Goal: Obtain resource: Obtain resource

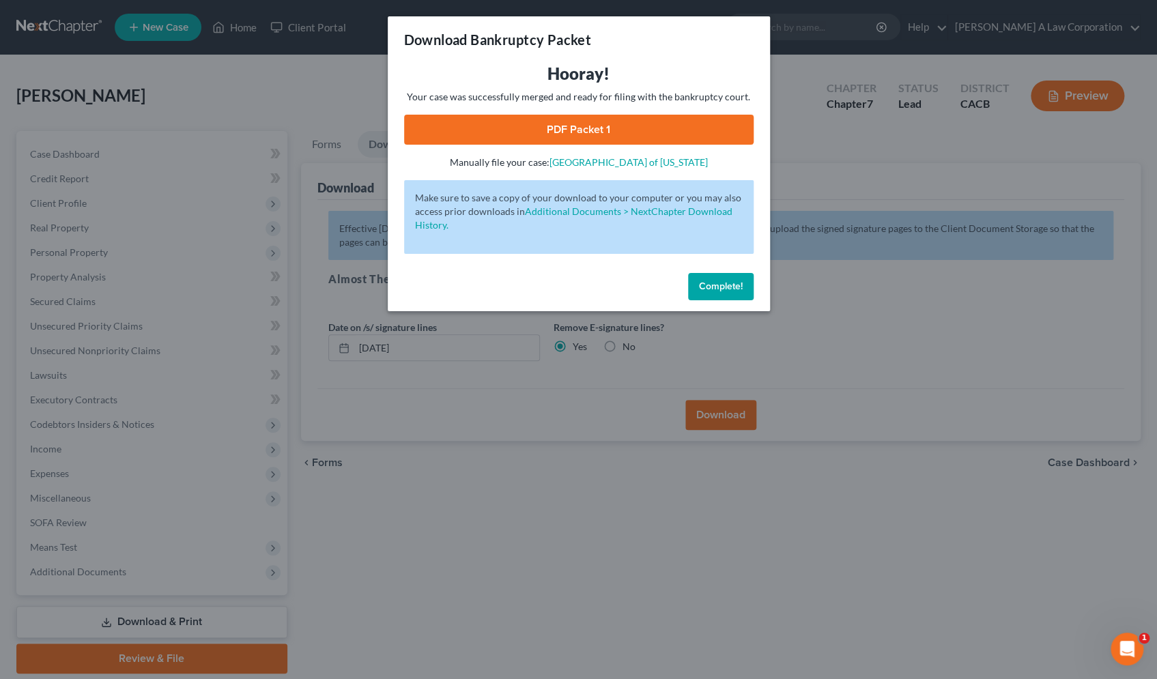
click at [701, 283] on span "Complete!" at bounding box center [721, 287] width 44 height 12
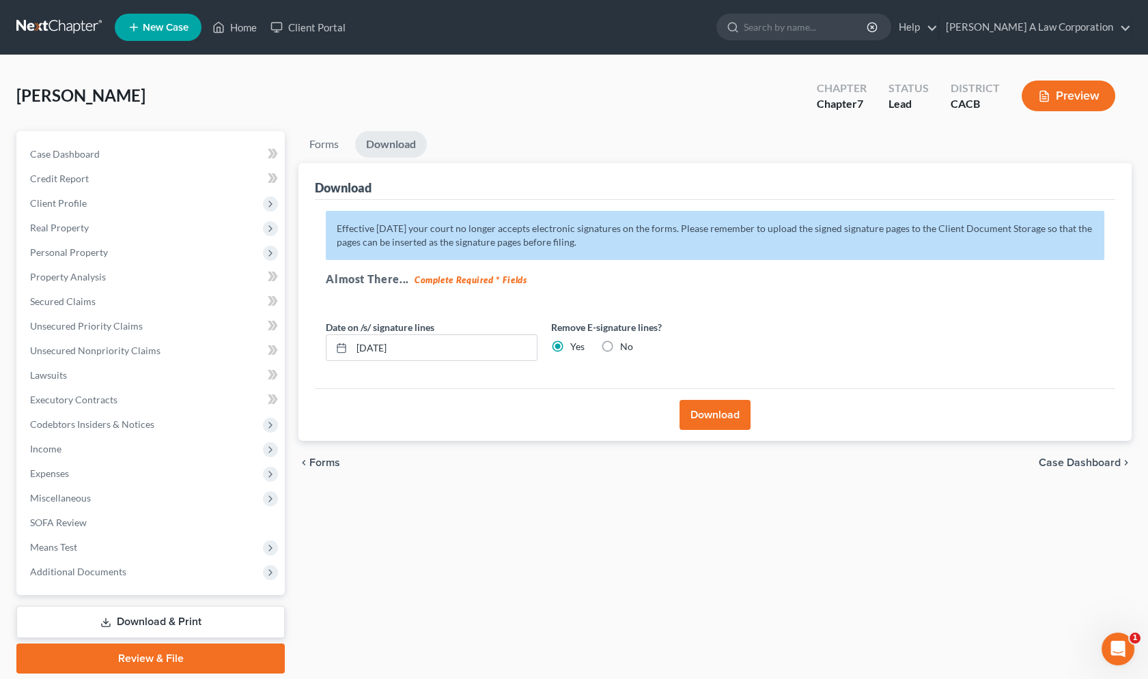
click at [707, 135] on ul "Forms Download" at bounding box center [714, 147] width 833 height 32
click at [118, 339] on link "Unsecured Nonpriority Claims" at bounding box center [152, 351] width 266 height 25
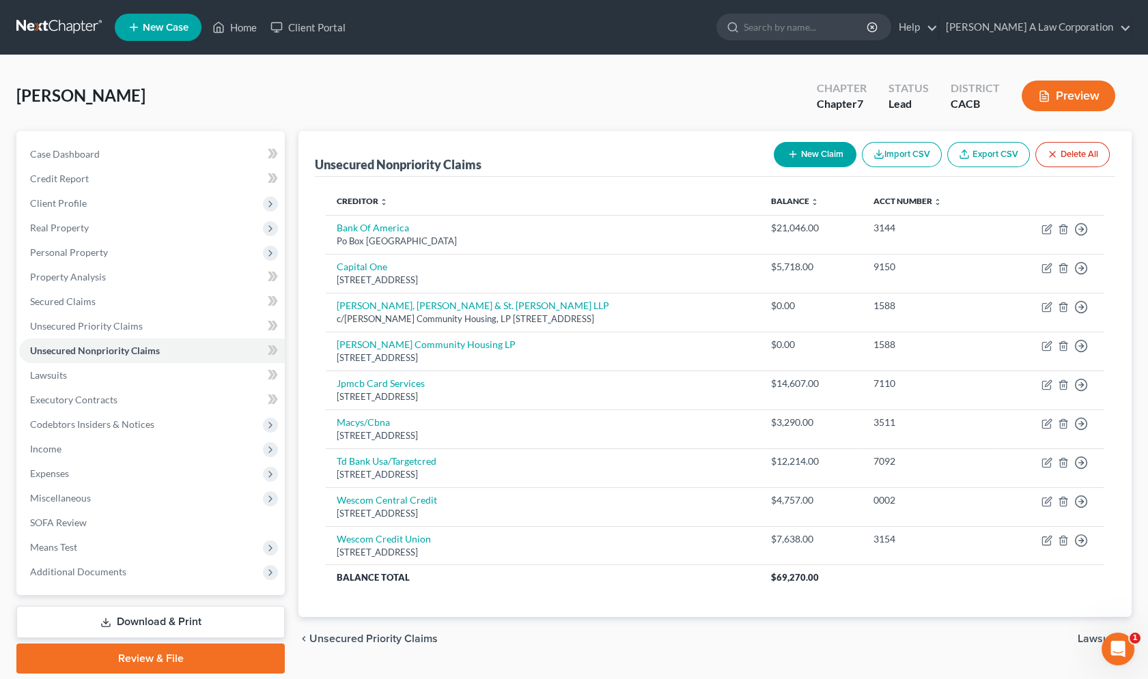
click at [49, 22] on link at bounding box center [59, 27] width 87 height 25
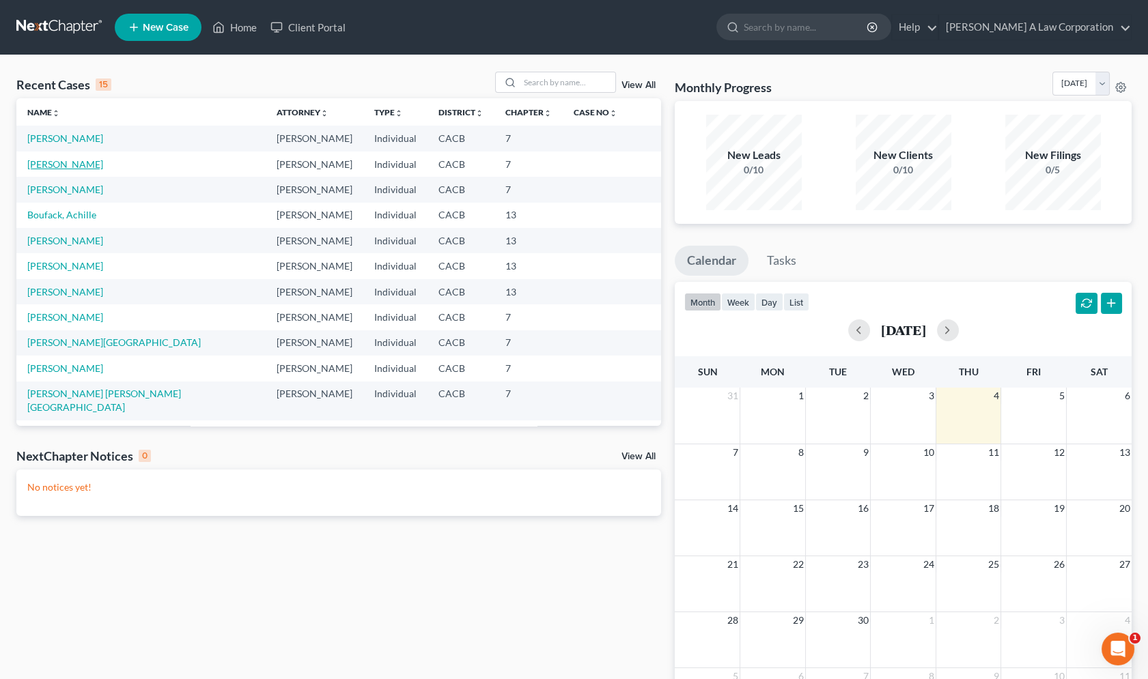
click at [86, 164] on link "[PERSON_NAME]" at bounding box center [65, 164] width 76 height 12
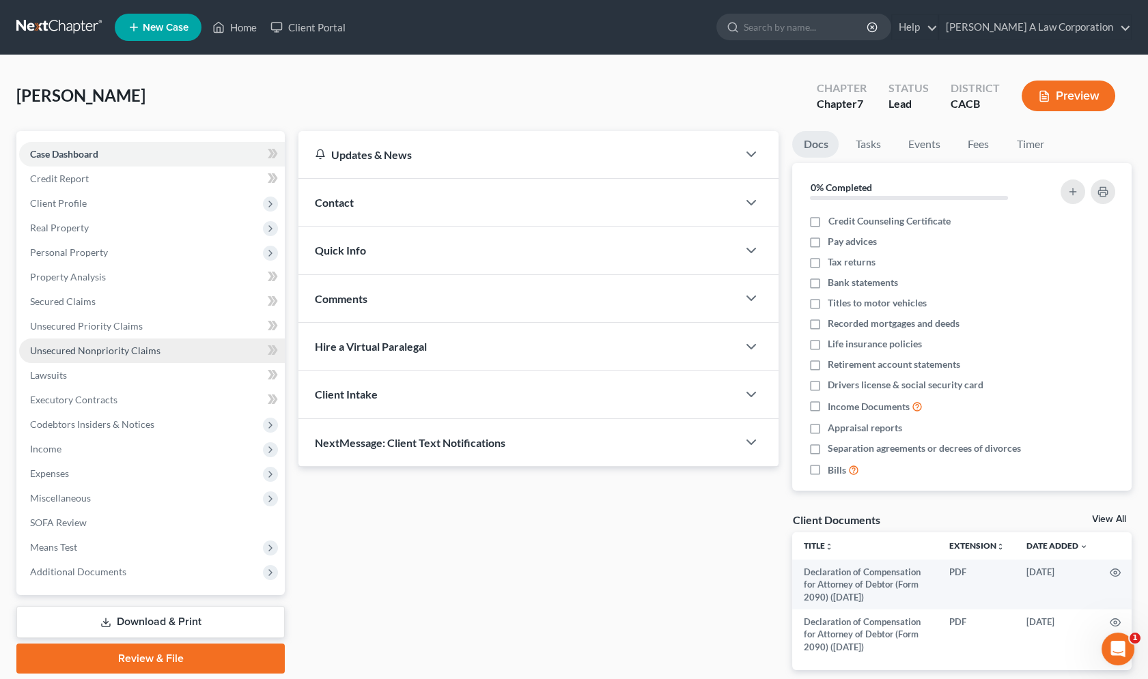
click at [100, 347] on span "Unsecured Nonpriority Claims" at bounding box center [95, 351] width 130 height 12
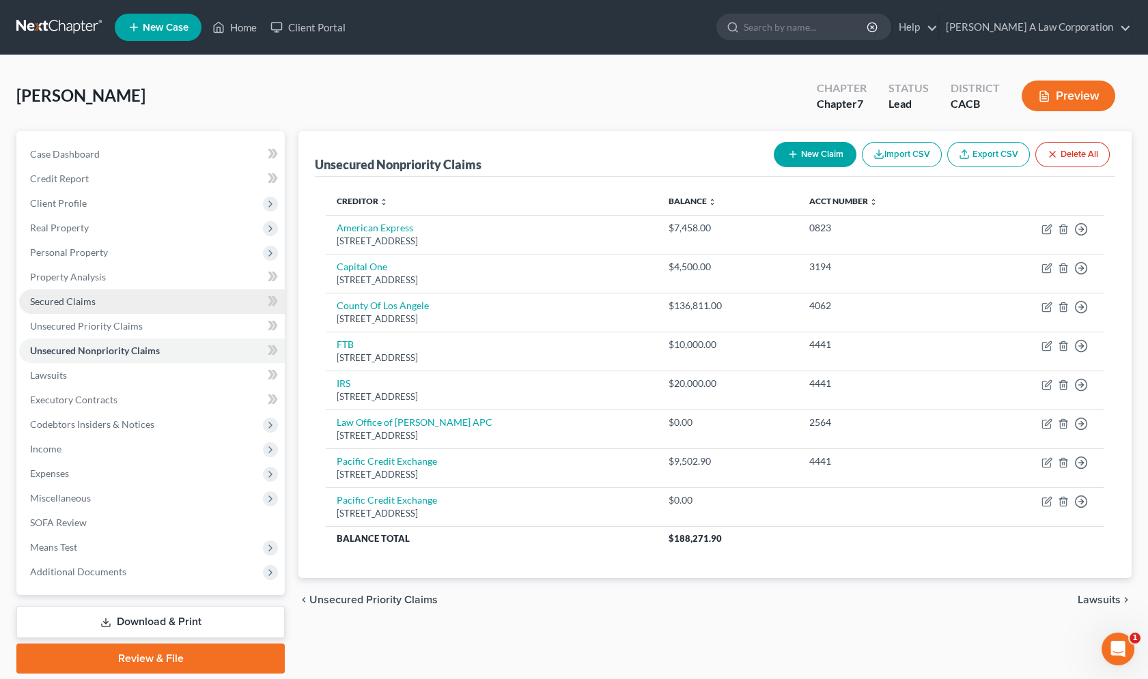
click at [82, 307] on link "Secured Claims" at bounding box center [152, 301] width 266 height 25
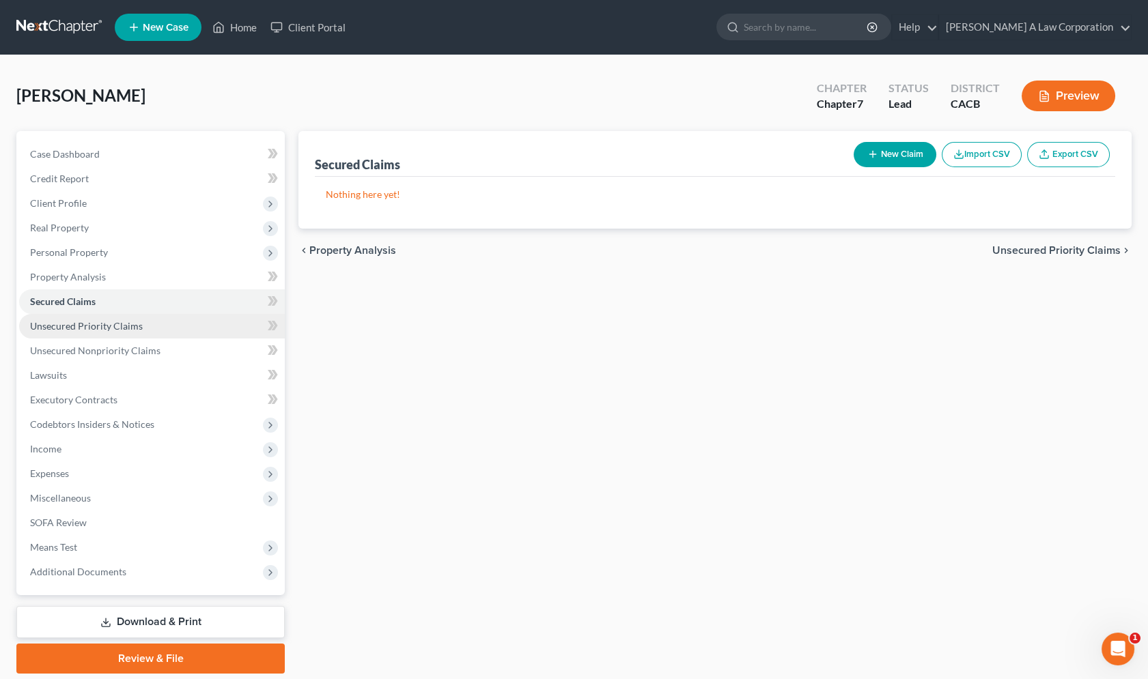
click at [119, 331] on link "Unsecured Priority Claims" at bounding box center [152, 326] width 266 height 25
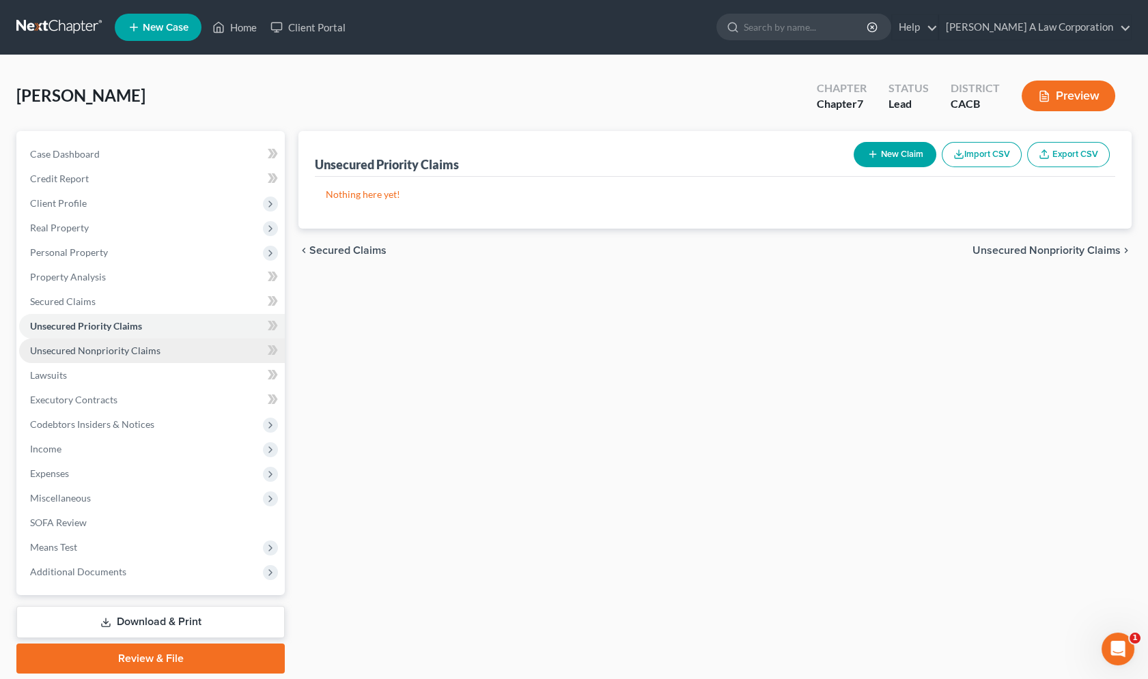
click at [122, 345] on span "Unsecured Nonpriority Claims" at bounding box center [95, 351] width 130 height 12
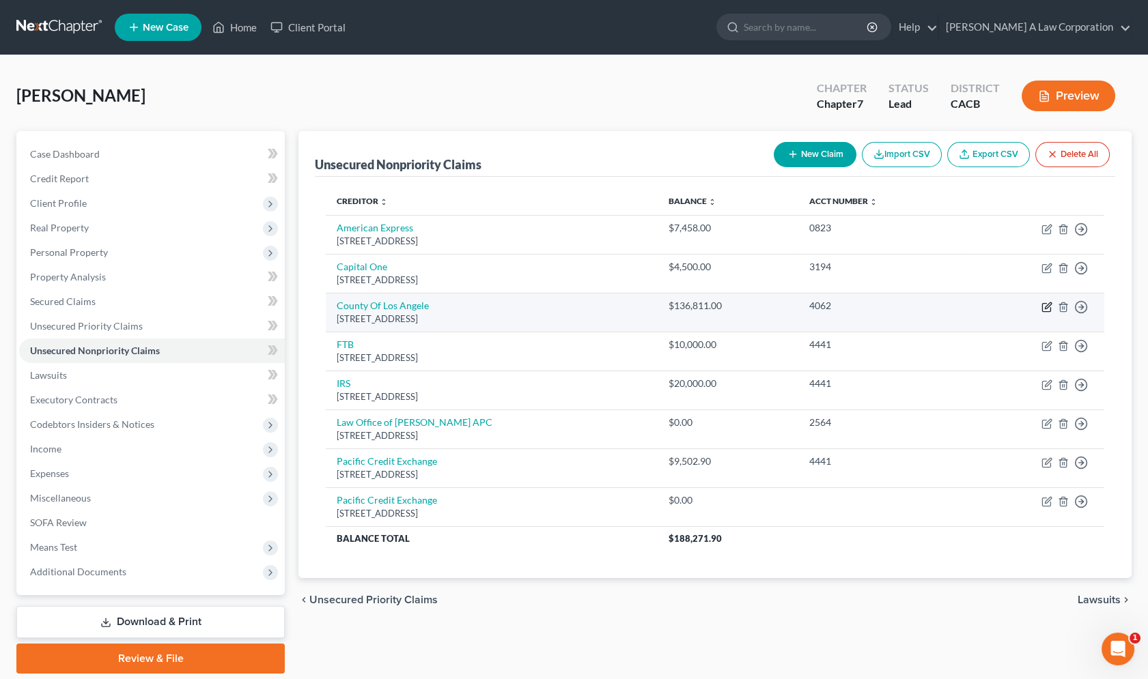
click at [1045, 307] on icon "button" at bounding box center [1046, 307] width 11 height 11
select select "4"
select select "0"
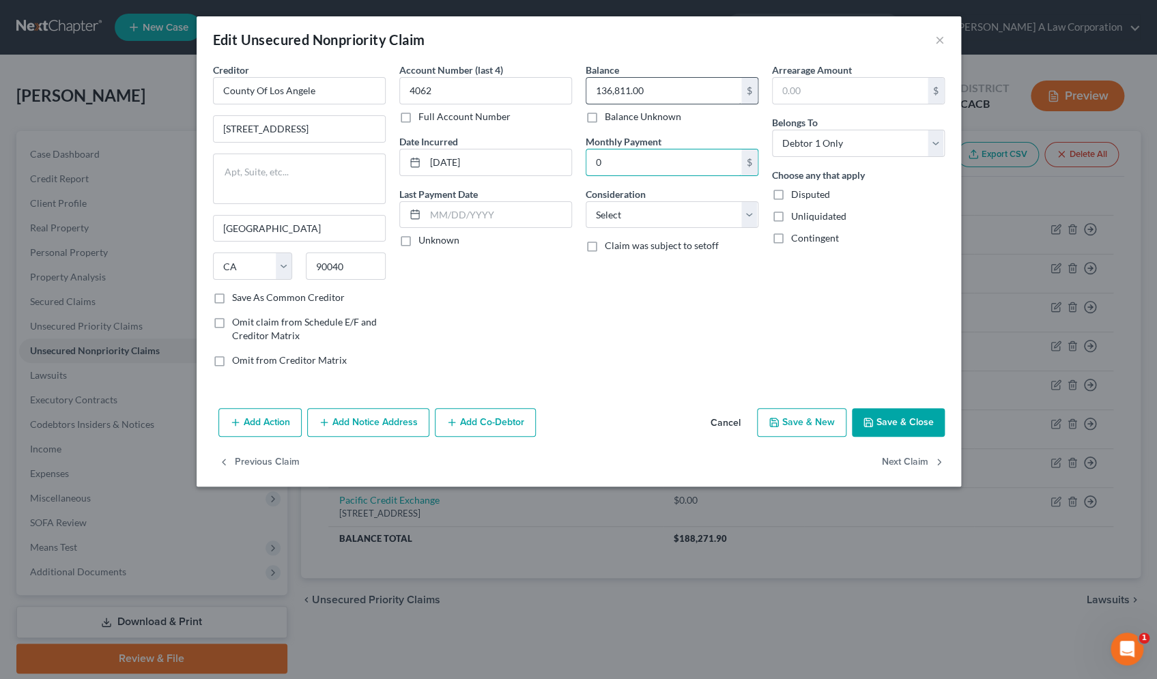
type input "0"
click at [675, 89] on input "136,811.00" at bounding box center [663, 91] width 155 height 26
type input "0.0"
drag, startPoint x: 531, startPoint y: 382, endPoint x: 524, endPoint y: 378, distance: 7.6
click at [532, 382] on div "Creditor * County Of Los Angele 5770 S Eastern Ave Los Angeles State AL AK AR A…" at bounding box center [579, 233] width 765 height 340
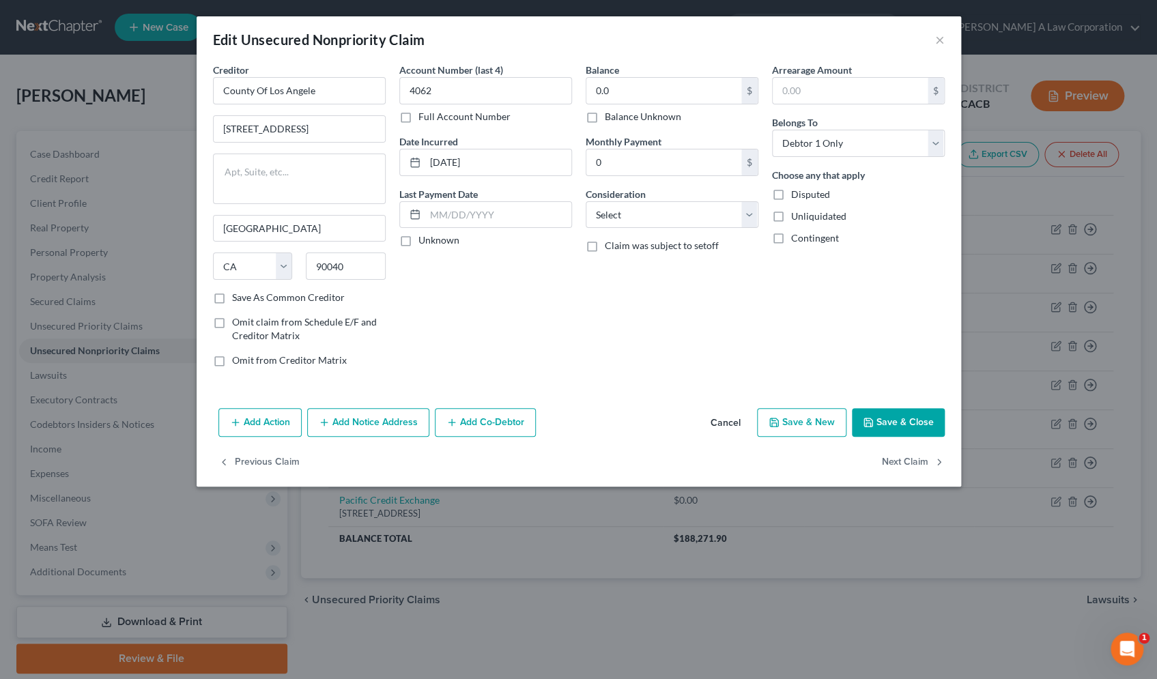
click at [523, 378] on div "Creditor * County Of Los Angele 5770 S Eastern Ave Los Angeles State AL AK AR A…" at bounding box center [579, 233] width 765 height 340
click at [640, 307] on div "Balance 0.00 $ Balance Unknown Balance Undetermined 0.0 $ Balance Unknown Month…" at bounding box center [672, 220] width 186 height 315
click at [720, 266] on div "Balance 0.00 $ Balance Unknown Balance Undetermined 0.0 $ Balance Unknown Month…" at bounding box center [672, 220] width 186 height 315
click at [503, 251] on div "Account Number (last 4) 4062 Full Account Number Date Incurred 02-15-2008 Last …" at bounding box center [486, 220] width 186 height 315
click at [632, 289] on div "Balance 0.00 $ Balance Unknown Balance Undetermined 0.0 $ Balance Unknown Month…" at bounding box center [672, 220] width 186 height 315
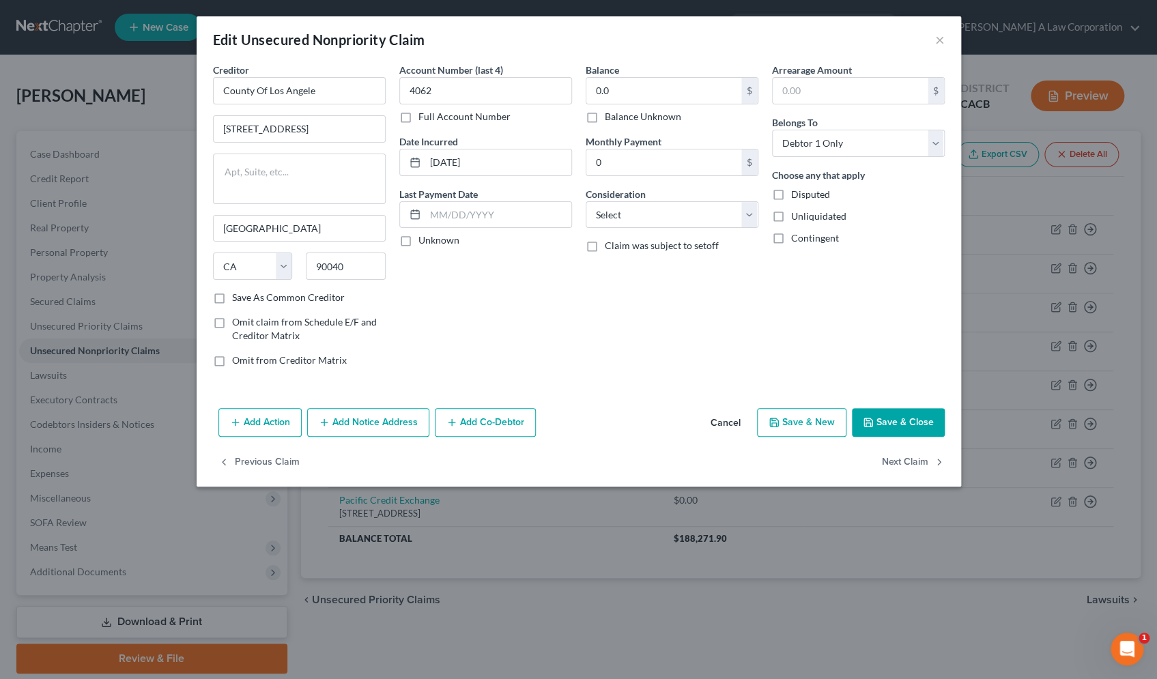
click at [780, 335] on div "Arrearage Amount $ Belongs To * Select Debtor 1 Only Debtor 2 Only Debtor 1 And…" at bounding box center [858, 220] width 186 height 315
click at [636, 317] on div "Balance 0.00 $ Balance Unknown Balance Undetermined 0.0 $ Balance Unknown Month…" at bounding box center [672, 220] width 186 height 315
click at [890, 85] on input "text" at bounding box center [850, 91] width 155 height 26
click at [830, 264] on div "Arrearage Amount $ Belongs To * Select Debtor 1 Only Debtor 2 Only Debtor 1 And…" at bounding box center [858, 220] width 186 height 315
click at [826, 259] on div "Arrearage Amount $ Belongs To * Select Debtor 1 Only Debtor 2 Only Debtor 1 And…" at bounding box center [858, 220] width 186 height 315
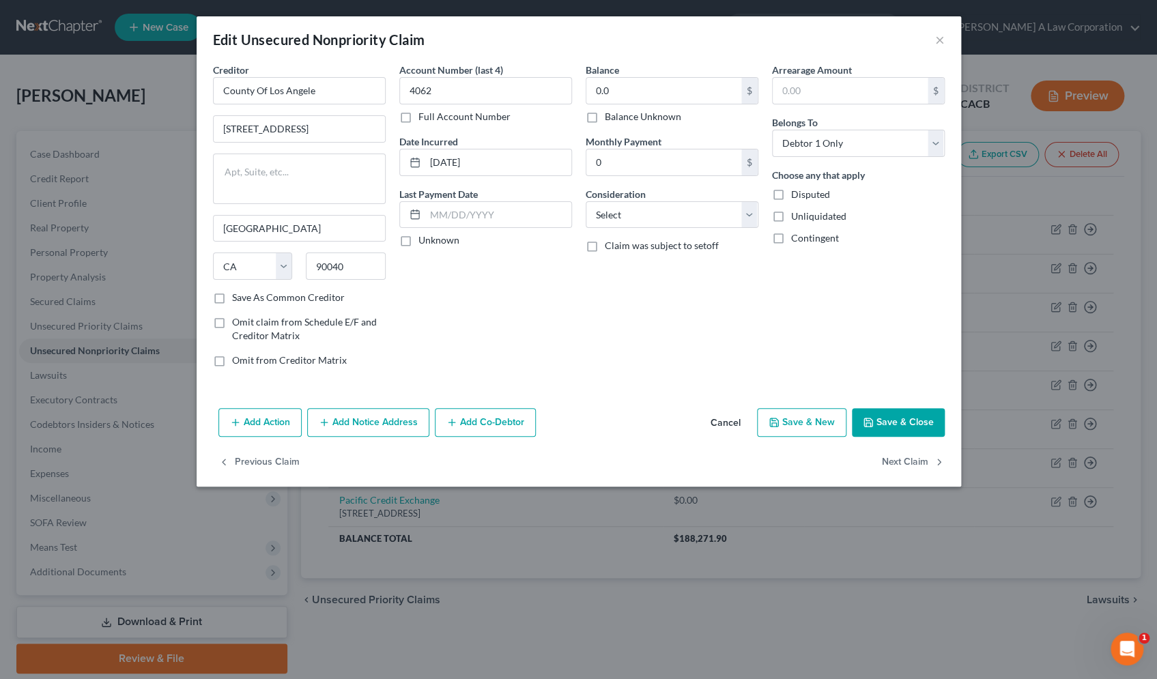
click at [454, 292] on div "Account Number (last 4) 4062 Full Account Number Date Incurred 02-15-2008 Last …" at bounding box center [486, 220] width 186 height 315
click at [685, 314] on div "Balance 0.00 $ Balance Unknown Balance Undetermined 0.0 $ Balance Unknown Month…" at bounding box center [672, 220] width 186 height 315
click at [889, 421] on button "Save & Close" at bounding box center [898, 422] width 93 height 29
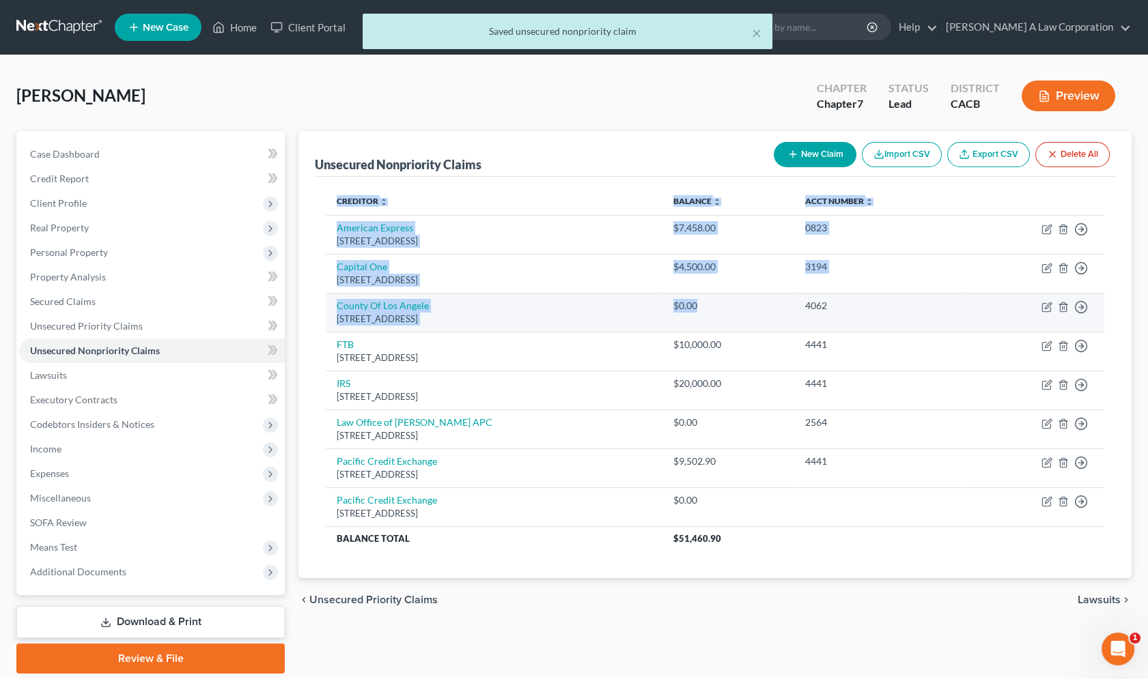
drag, startPoint x: 322, startPoint y: 306, endPoint x: 770, endPoint y: 320, distance: 448.8
click at [769, 321] on div "Creditor expand_more expand_less unfold_more Balance expand_more expand_less un…" at bounding box center [715, 378] width 800 height 402
click at [772, 320] on td "$0.00" at bounding box center [728, 312] width 132 height 39
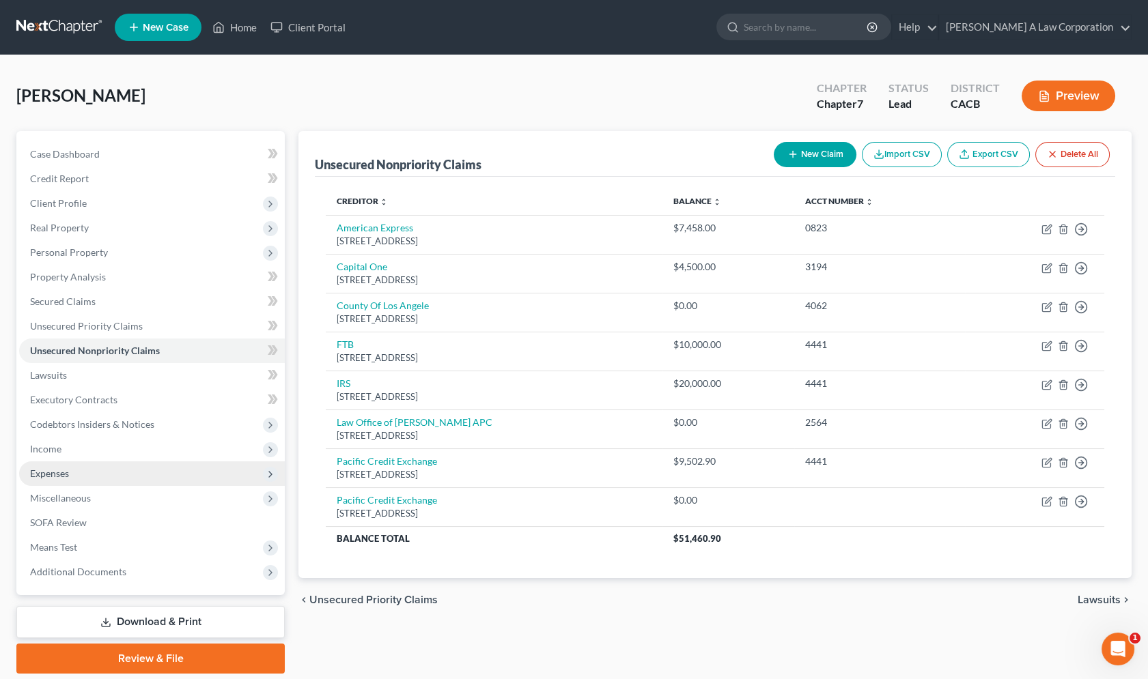
click at [75, 477] on span "Expenses" at bounding box center [152, 474] width 266 height 25
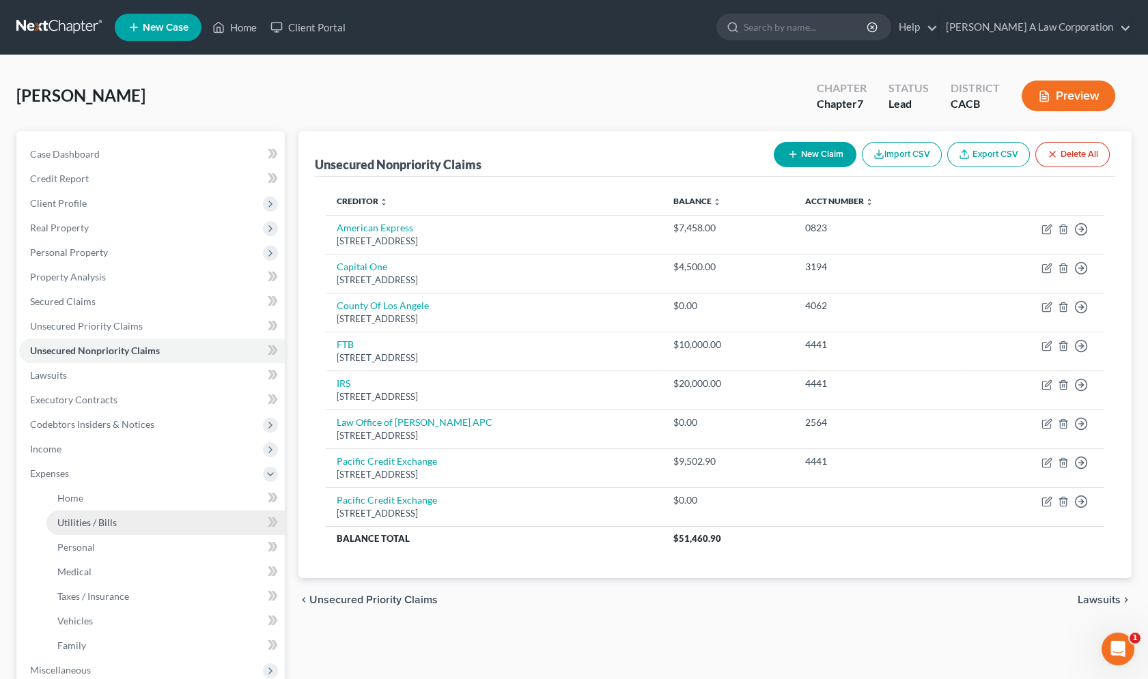
click at [89, 525] on span "Utilities / Bills" at bounding box center [86, 523] width 59 height 12
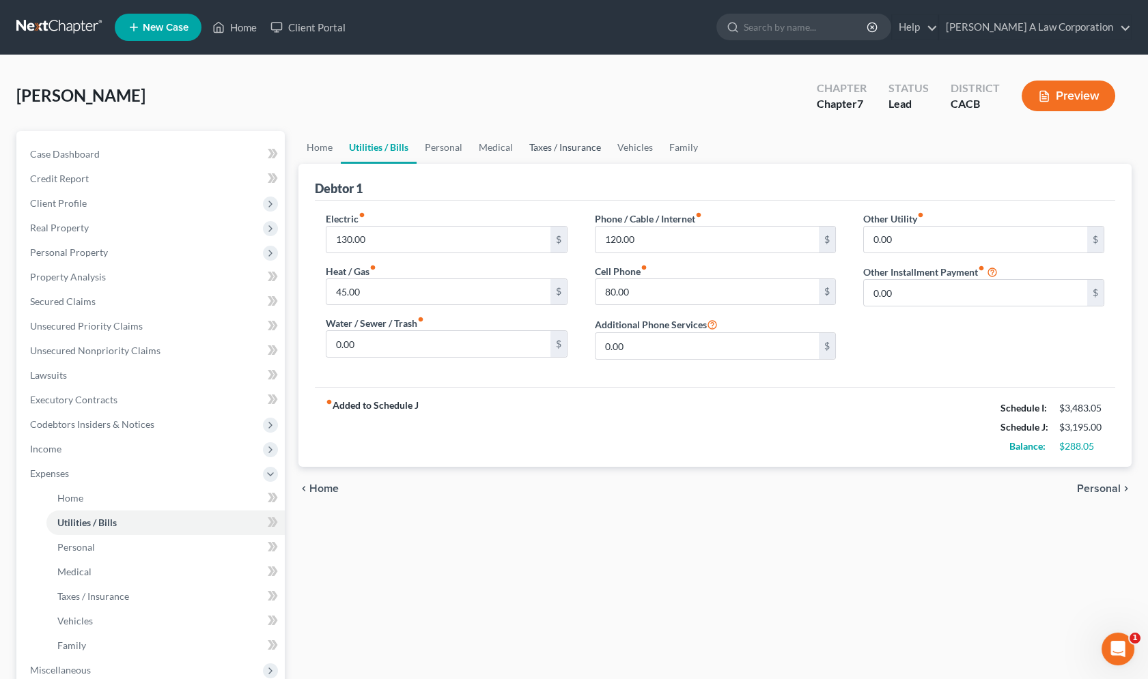
click at [601, 150] on link "Taxes / Insurance" at bounding box center [565, 147] width 88 height 33
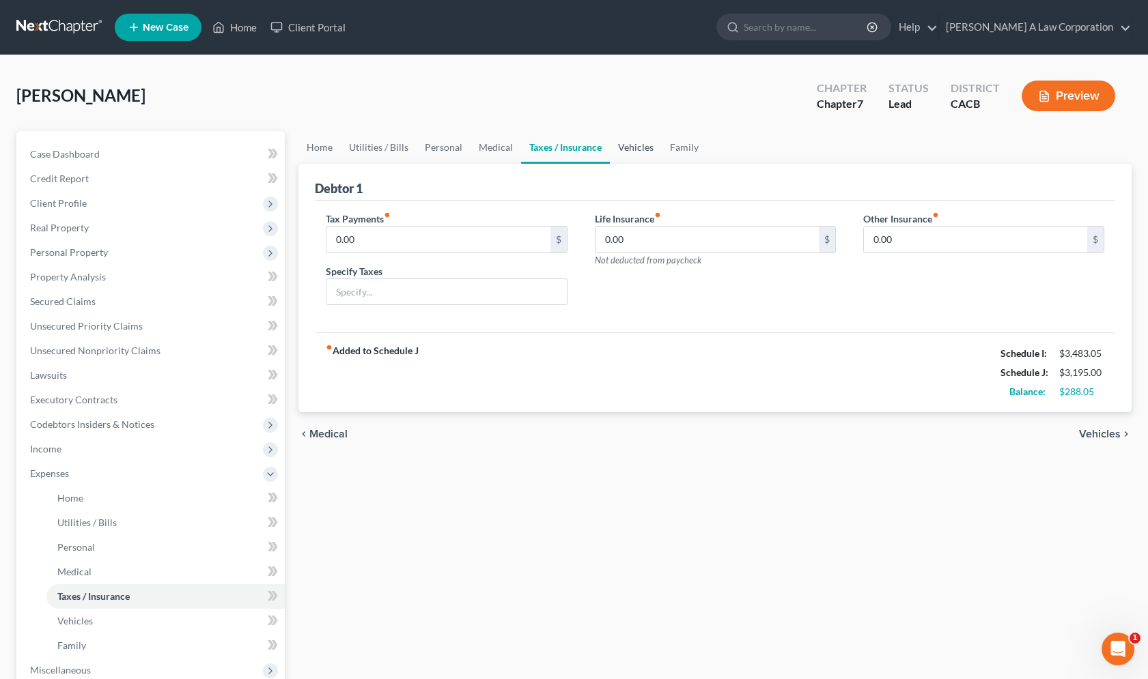
drag, startPoint x: 623, startPoint y: 150, endPoint x: 606, endPoint y: 159, distance: 19.2
click at [624, 150] on link "Vehicles" at bounding box center [636, 147] width 52 height 33
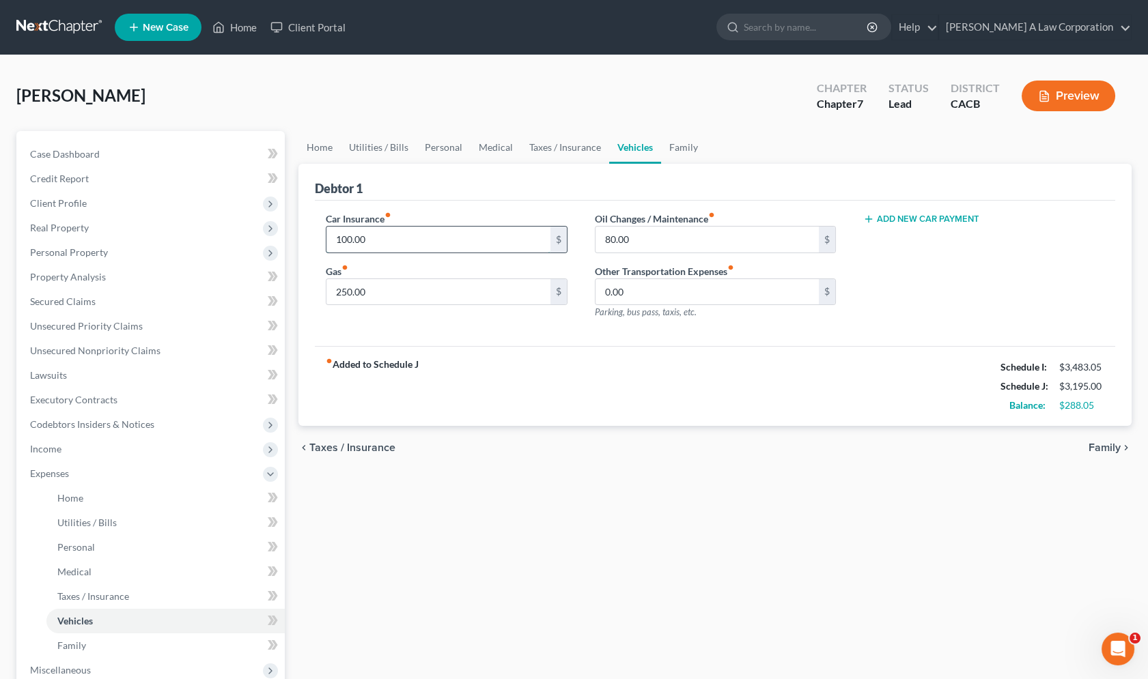
click at [377, 233] on input "100.00" at bounding box center [437, 240] width 223 height 26
type input "1,100.00"
click at [411, 294] on input "250.00" at bounding box center [437, 292] width 223 height 26
click at [670, 147] on link "Family" at bounding box center [683, 147] width 45 height 33
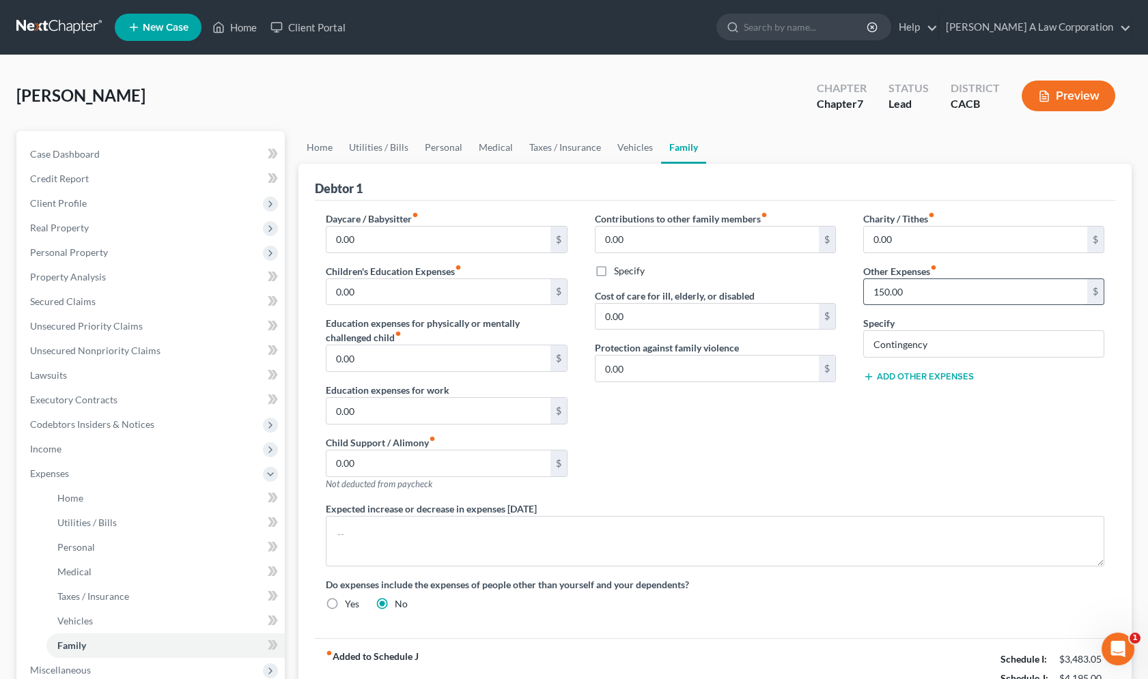
click at [923, 294] on input "150.00" at bounding box center [975, 292] width 223 height 26
type input "180.00"
click at [640, 147] on link "Vehicles" at bounding box center [635, 147] width 52 height 33
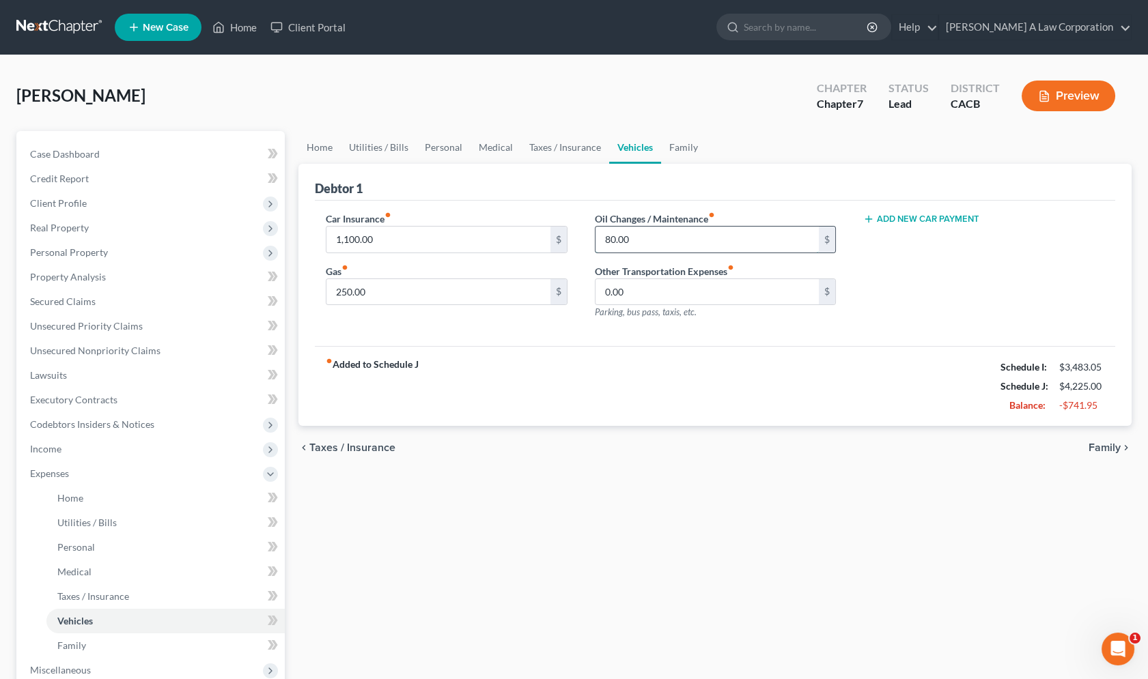
click at [648, 239] on input "80.00" at bounding box center [706, 240] width 223 height 26
type input "50"
click at [586, 197] on div "Debtor 1" at bounding box center [715, 182] width 800 height 37
click at [601, 358] on div "fiber_manual_record Added to Schedule J Schedule I: $3,483.05 Schedule J: $4,19…" at bounding box center [715, 386] width 800 height 80
click at [417, 203] on div "Car Insurance fiber_manual_record 1,100.00 $ Gas fiber_manual_record 250.00 $ O…" at bounding box center [715, 274] width 800 height 146
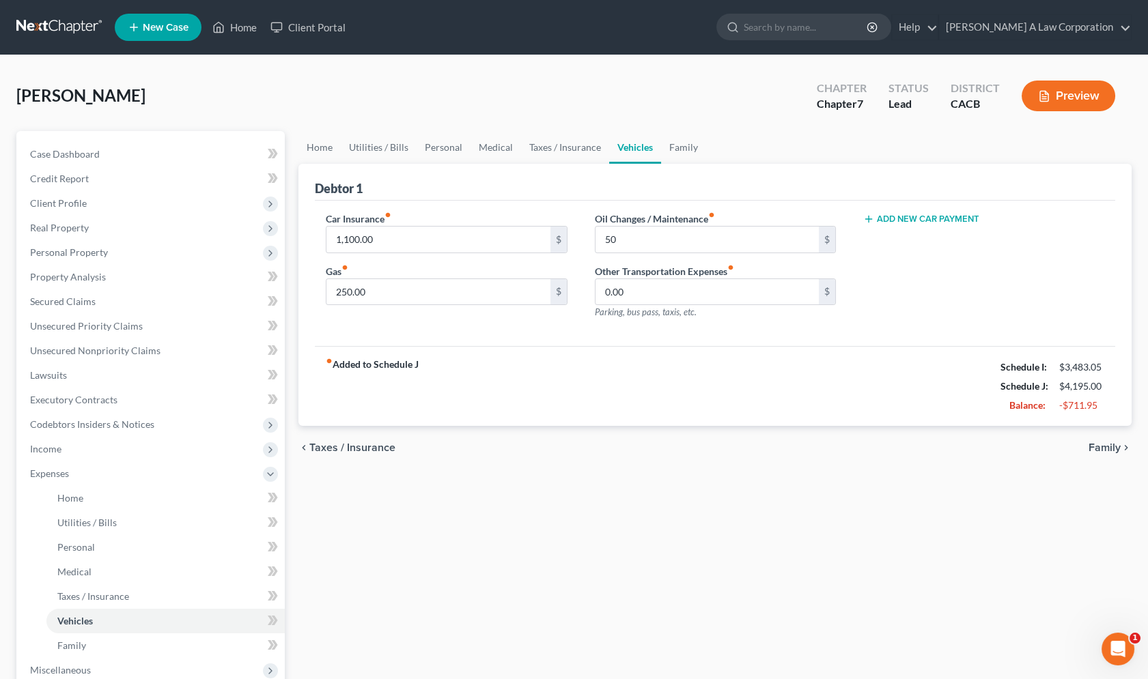
click at [829, 340] on div "Car Insurance fiber_manual_record 1,100.00 $ Gas fiber_manual_record 250.00 $ O…" at bounding box center [715, 274] width 800 height 146
click at [499, 210] on div "Car Insurance fiber_manual_record 1,100.00 $ Gas fiber_manual_record 250.00 $ O…" at bounding box center [715, 274] width 800 height 146
click at [471, 232] on input "1,100.00" at bounding box center [437, 240] width 223 height 26
type input "110.00"
click at [447, 141] on link "Personal" at bounding box center [443, 147] width 54 height 33
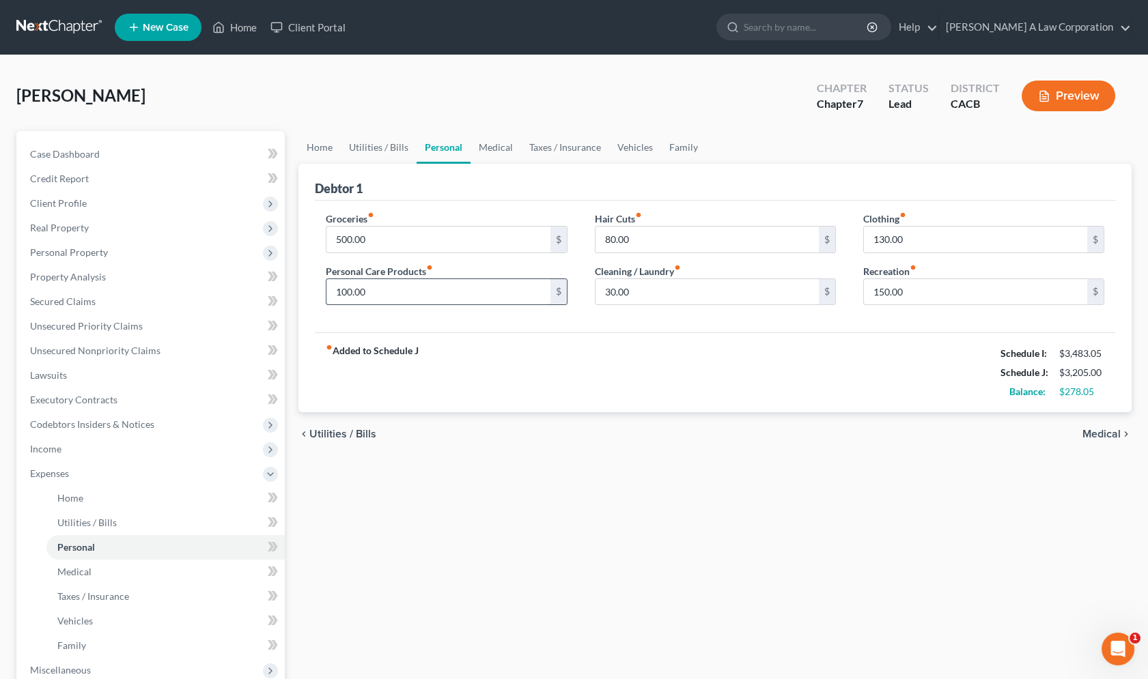
click at [388, 292] on input "100.00" at bounding box center [437, 292] width 223 height 26
click at [393, 242] on input "500.00" at bounding box center [437, 240] width 223 height 26
click at [658, 298] on input "30.00" at bounding box center [706, 292] width 223 height 26
click at [914, 188] on div "Debtor 1" at bounding box center [715, 182] width 800 height 37
click at [955, 285] on input "150.00" at bounding box center [975, 292] width 223 height 26
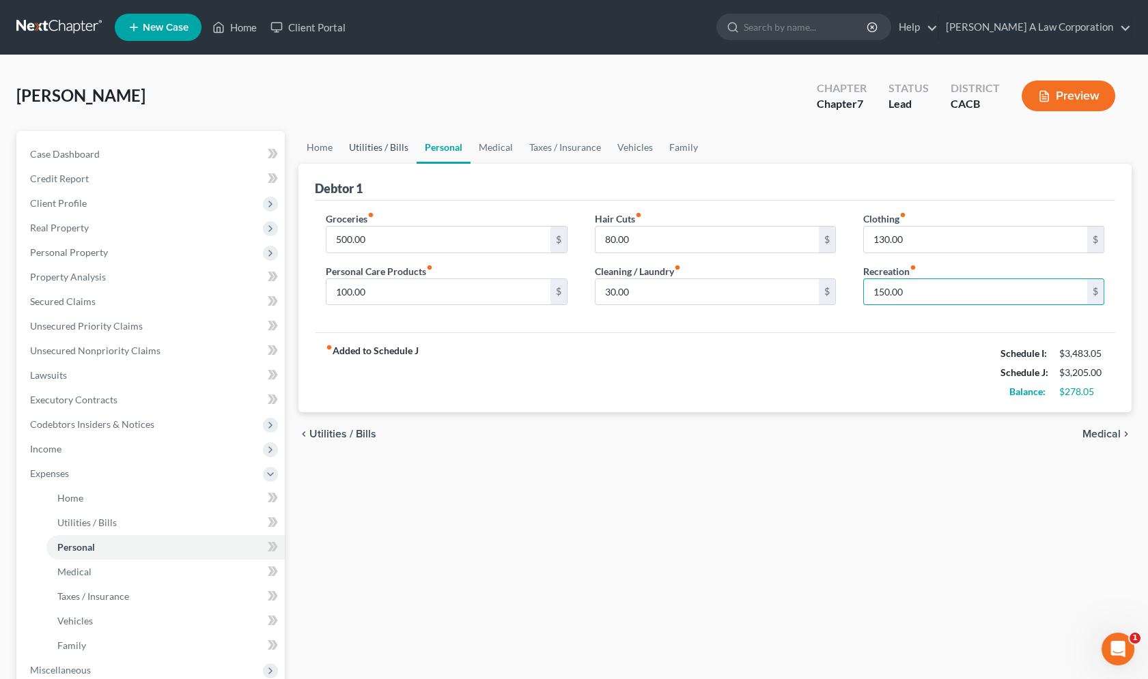
click at [376, 148] on link "Utilities / Bills" at bounding box center [379, 147] width 76 height 33
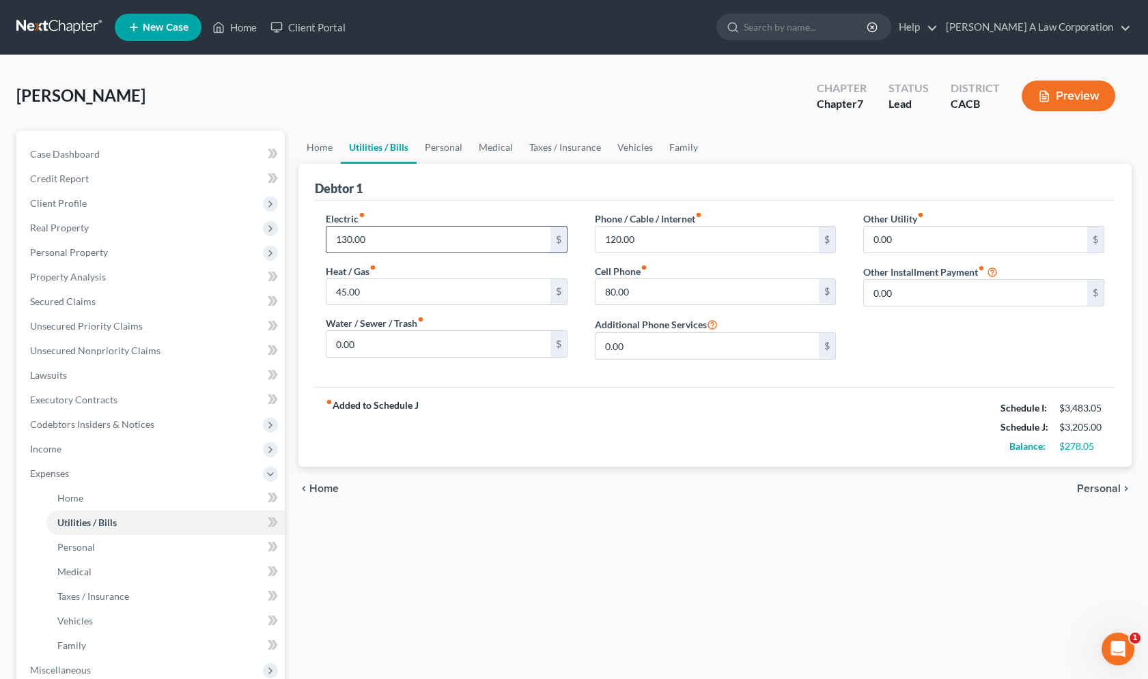
click at [369, 236] on input "130.00" at bounding box center [437, 240] width 223 height 26
type input "120.00"
click at [359, 279] on input "45.00" at bounding box center [437, 292] width 223 height 26
type input "40"
click at [528, 214] on div "Electric fiber_manual_record 120.00 $" at bounding box center [446, 233] width 241 height 42
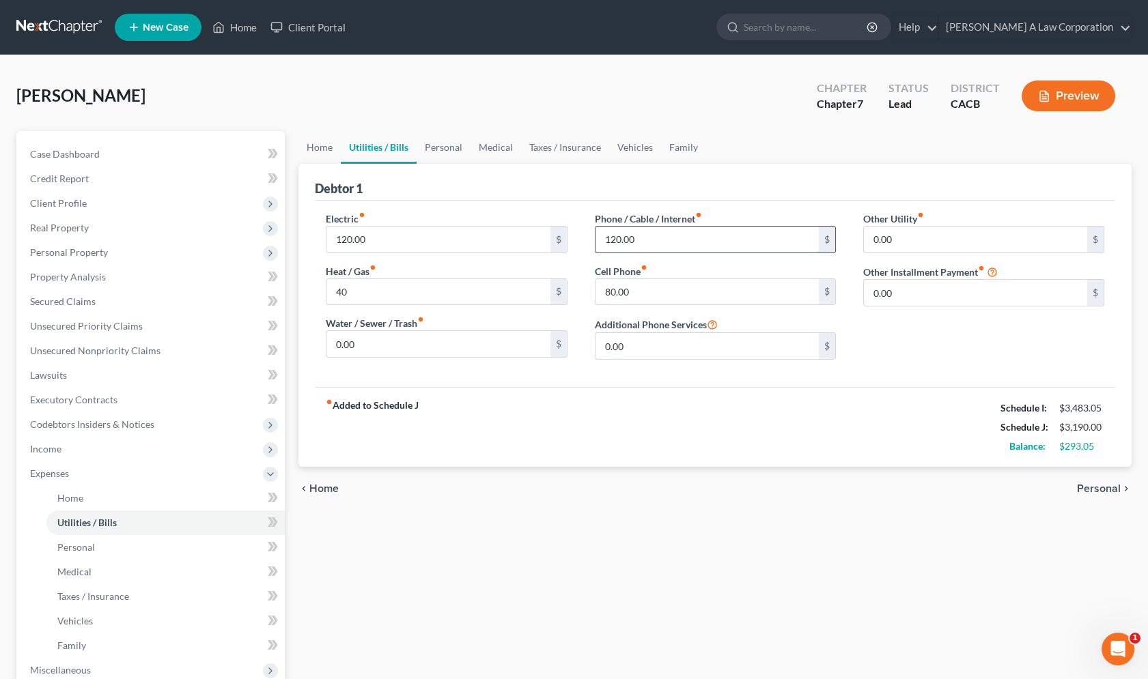
click at [645, 232] on input "120.00" at bounding box center [706, 240] width 223 height 26
type input "90"
click at [591, 270] on div "Phone / Cable / Internet fiber_manual_record 90 $ Cell Phone fiber_manual_recor…" at bounding box center [715, 291] width 268 height 159
click at [662, 287] on input "80.00" at bounding box center [706, 292] width 223 height 26
type input "90"
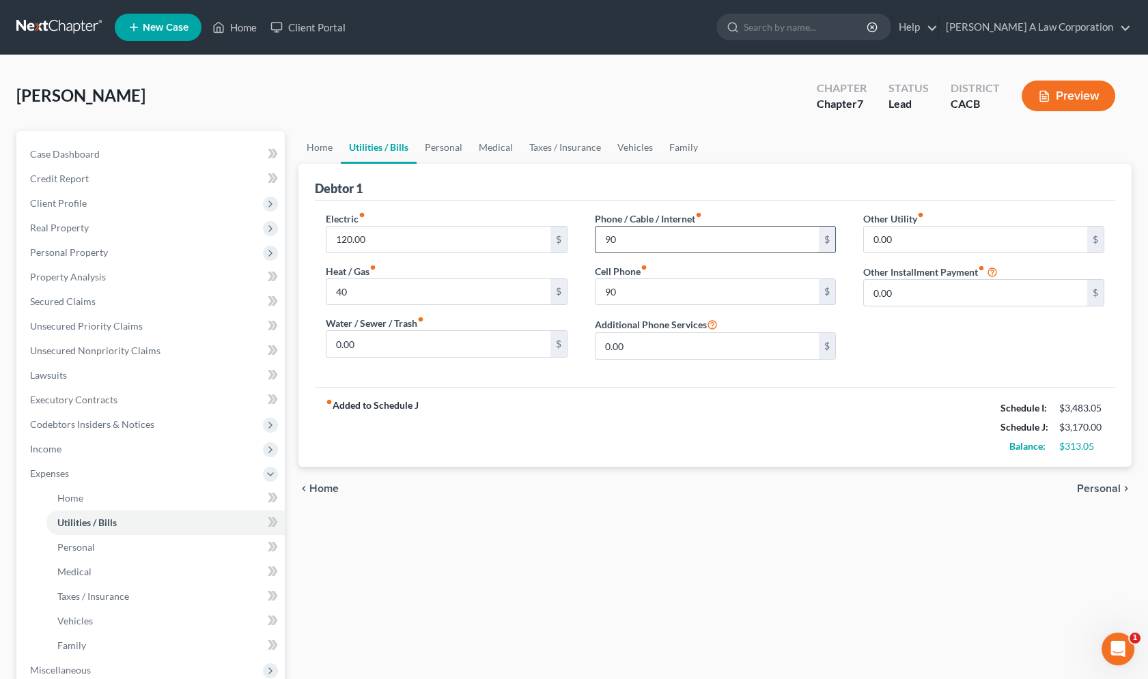
click at [657, 240] on input "90" at bounding box center [706, 240] width 223 height 26
type input "80"
click at [555, 201] on div "Electric fiber_manual_record 120.00 $ Heat / Gas fiber_manual_record 40 $ Water…" at bounding box center [715, 294] width 800 height 186
click at [645, 294] on input "90" at bounding box center [706, 292] width 223 height 26
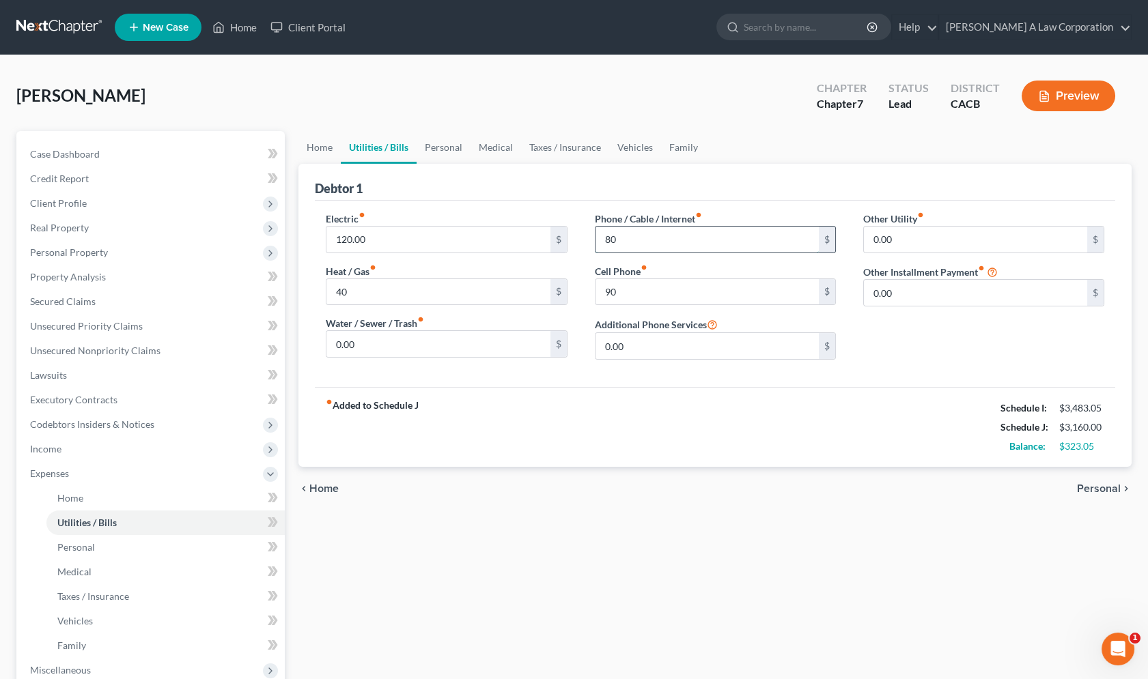
click at [640, 242] on input "80" at bounding box center [706, 240] width 223 height 26
click at [713, 408] on div "fiber_manual_record Added to Schedule J Schedule I: $3,483.05 Schedule J: $3,16…" at bounding box center [715, 427] width 800 height 80
click at [794, 387] on div "fiber_manual_record Added to Schedule J Schedule I: $3,483.05 Schedule J: $3,16…" at bounding box center [715, 427] width 800 height 80
drag, startPoint x: 830, startPoint y: 389, endPoint x: 834, endPoint y: 360, distance: 29.0
click at [831, 389] on div "fiber_manual_record Added to Schedule J Schedule I: $3,483.05 Schedule J: $3,16…" at bounding box center [715, 427] width 800 height 80
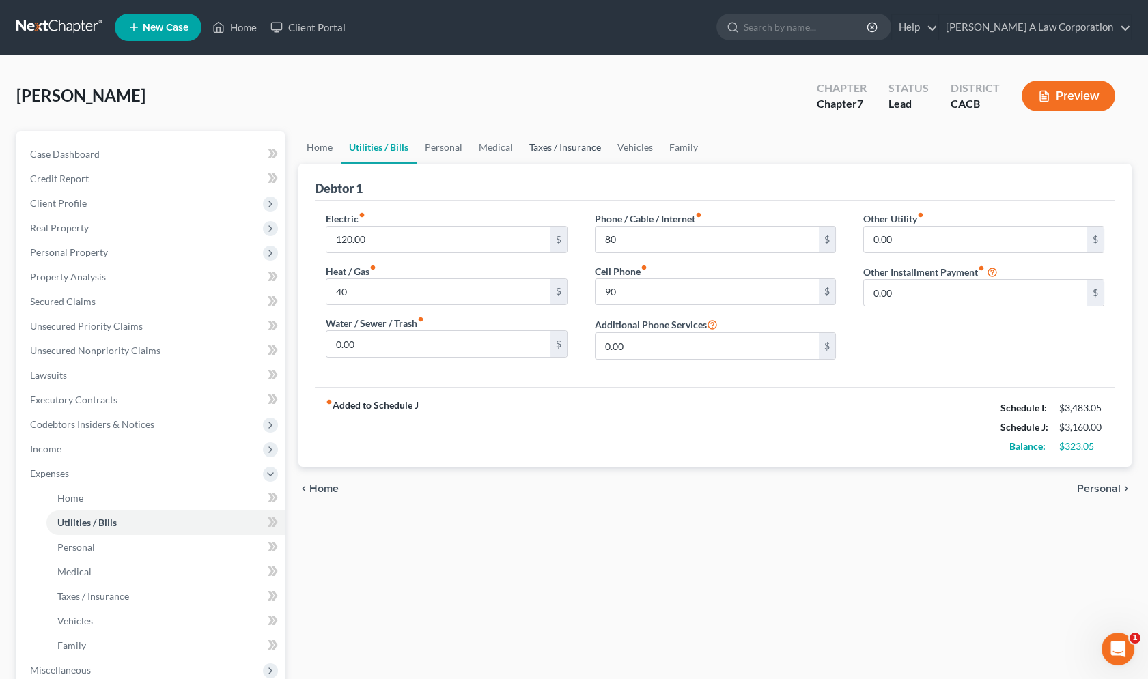
click at [584, 141] on link "Taxes / Insurance" at bounding box center [565, 147] width 88 height 33
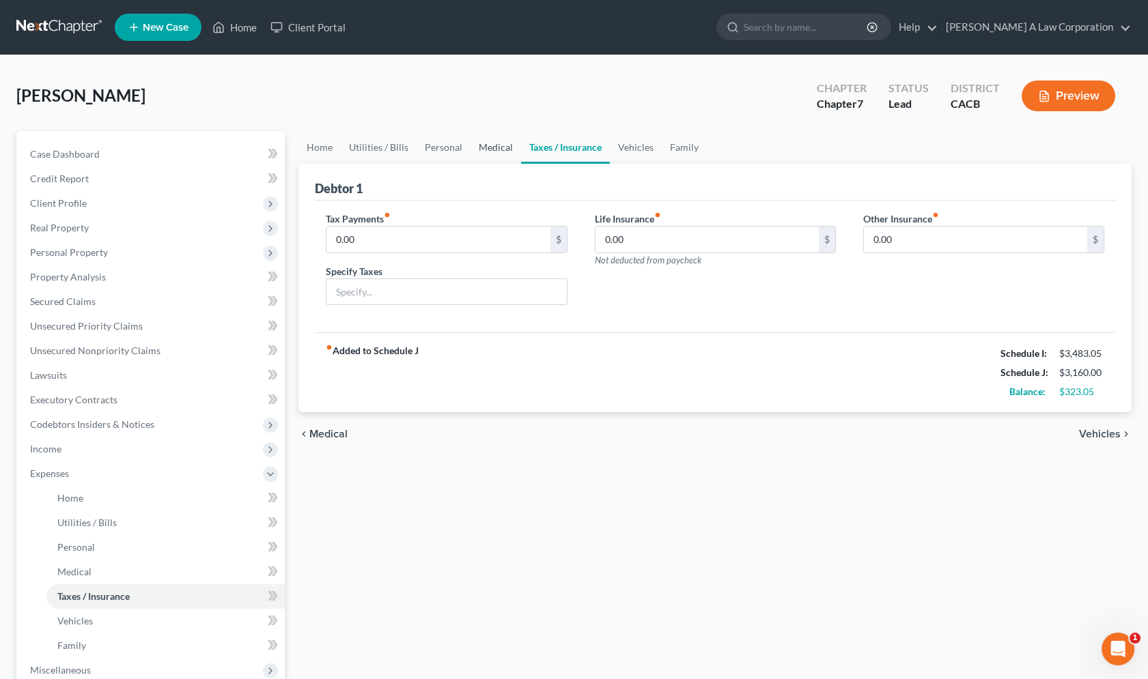
click at [505, 154] on link "Medical" at bounding box center [495, 147] width 51 height 33
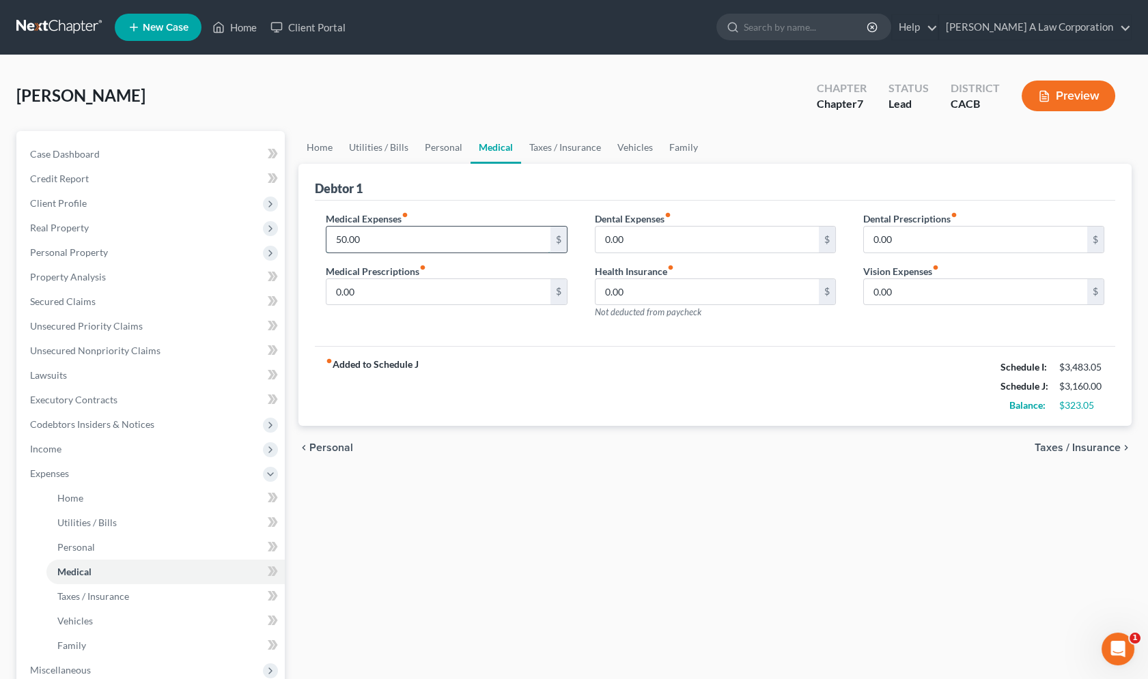
click at [429, 237] on input "50.00" at bounding box center [437, 240] width 223 height 26
type input "90"
click at [436, 147] on link "Personal" at bounding box center [443, 147] width 54 height 33
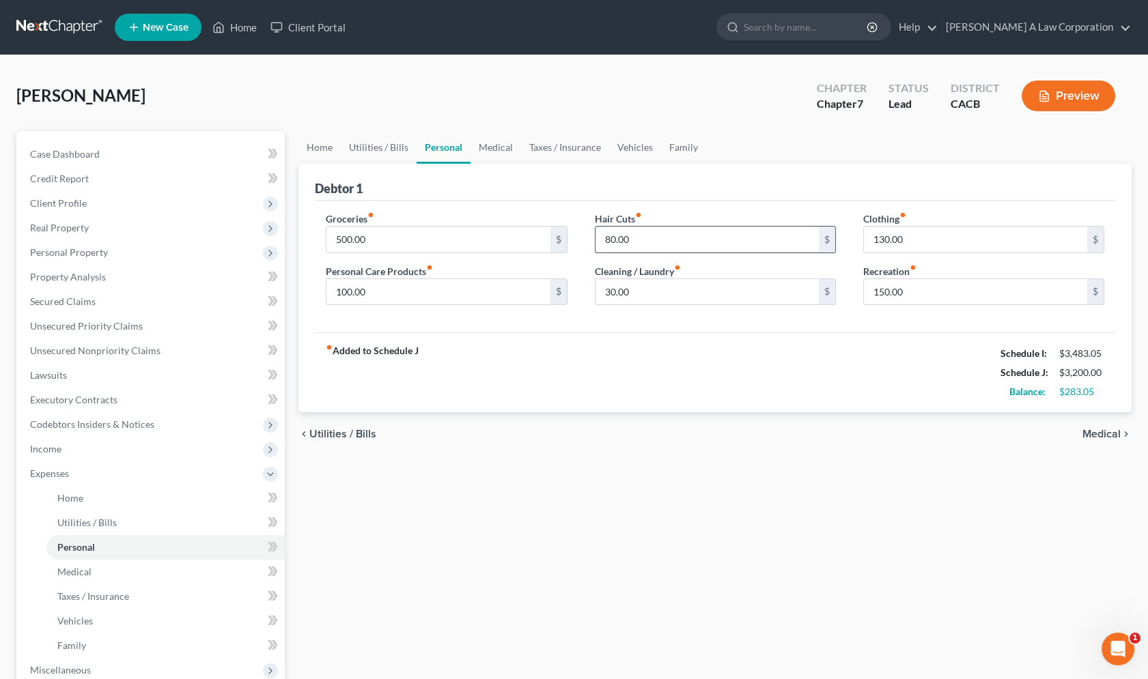
click at [674, 244] on input "80.00" at bounding box center [706, 240] width 223 height 26
click at [647, 293] on input "30.00" at bounding box center [706, 292] width 223 height 26
type input "50"
click at [602, 379] on div "fiber_manual_record Added to Schedule J Schedule I: $3,483.05 Schedule J: $3,22…" at bounding box center [715, 373] width 800 height 80
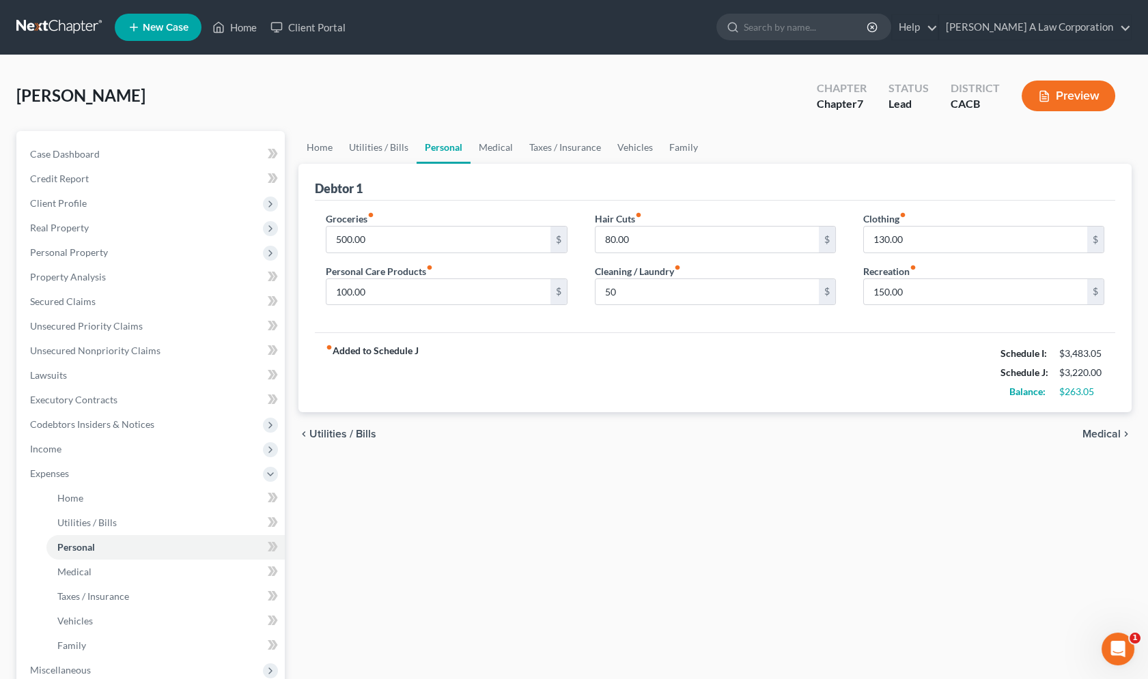
click at [868, 133] on ul "Home Utilities / Bills Personal Medical Taxes / Insurance Vehicles Family" at bounding box center [714, 147] width 833 height 33
click at [383, 153] on link "Utilities / Bills" at bounding box center [379, 147] width 76 height 33
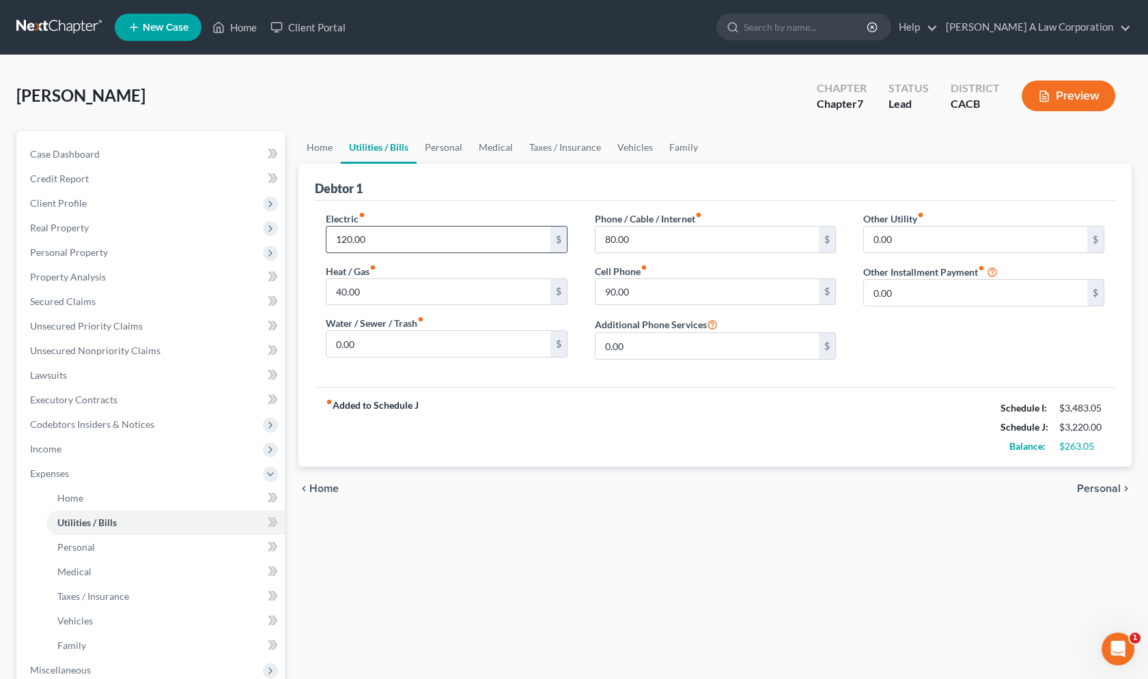
click at [367, 239] on input "120.00" at bounding box center [437, 240] width 223 height 26
click at [346, 290] on input "40.00" at bounding box center [437, 292] width 223 height 26
click at [675, 296] on input "90.00" at bounding box center [706, 292] width 223 height 26
type input "1"
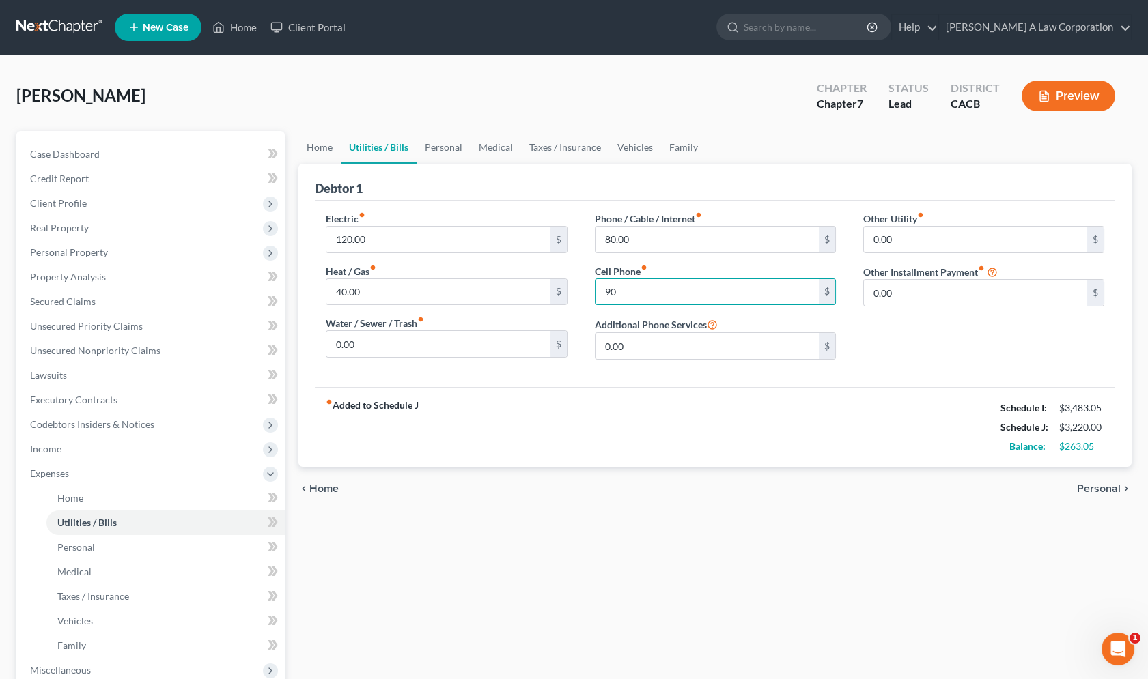
drag, startPoint x: 658, startPoint y: 416, endPoint x: 546, endPoint y: 444, distance: 116.1
click at [646, 417] on div "fiber_manual_record Added to Schedule J Schedule I: $3,483.05 Schedule J: $3,22…" at bounding box center [715, 427] width 800 height 80
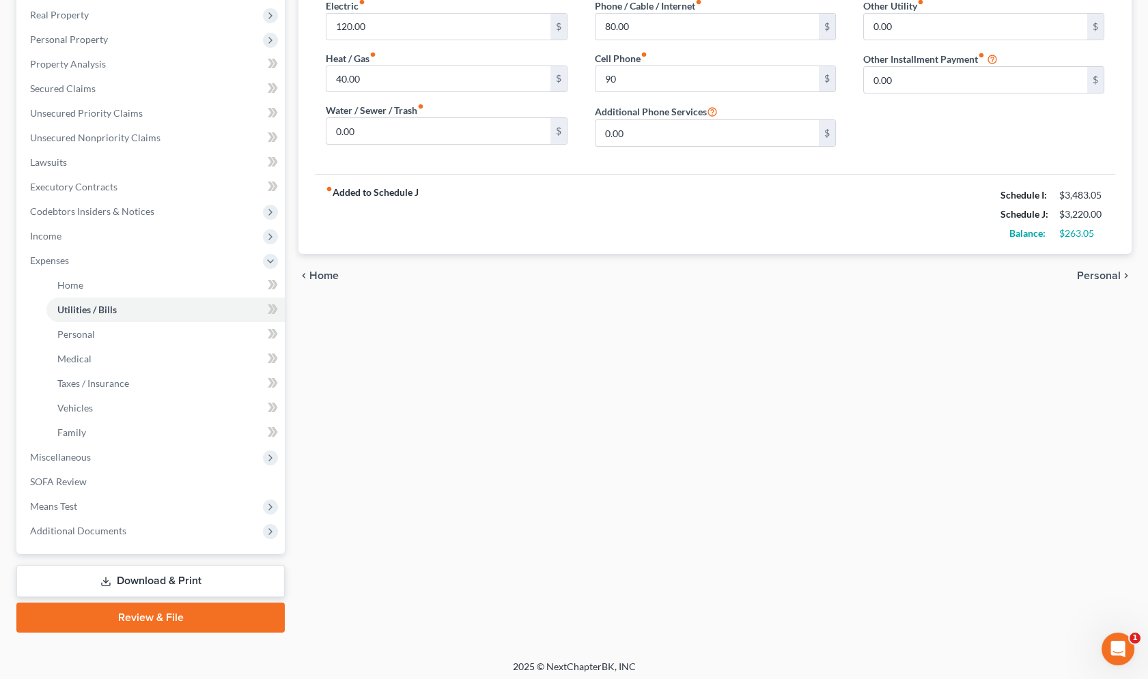
scroll to position [217, 0]
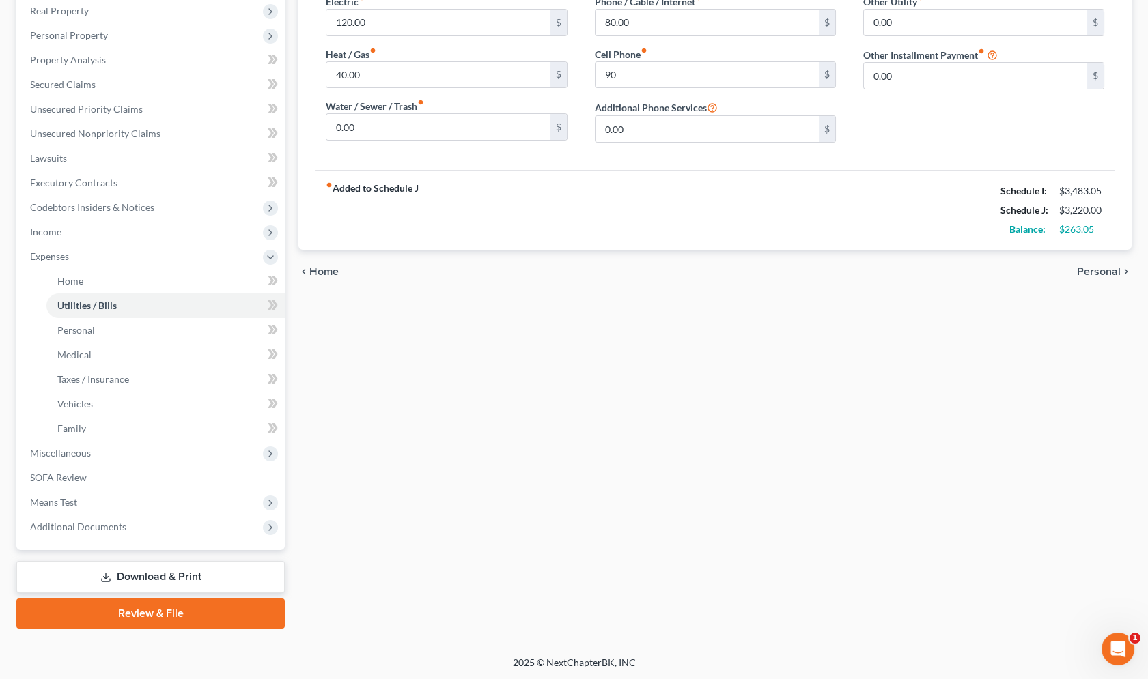
click at [135, 576] on link "Download & Print" at bounding box center [150, 577] width 268 height 32
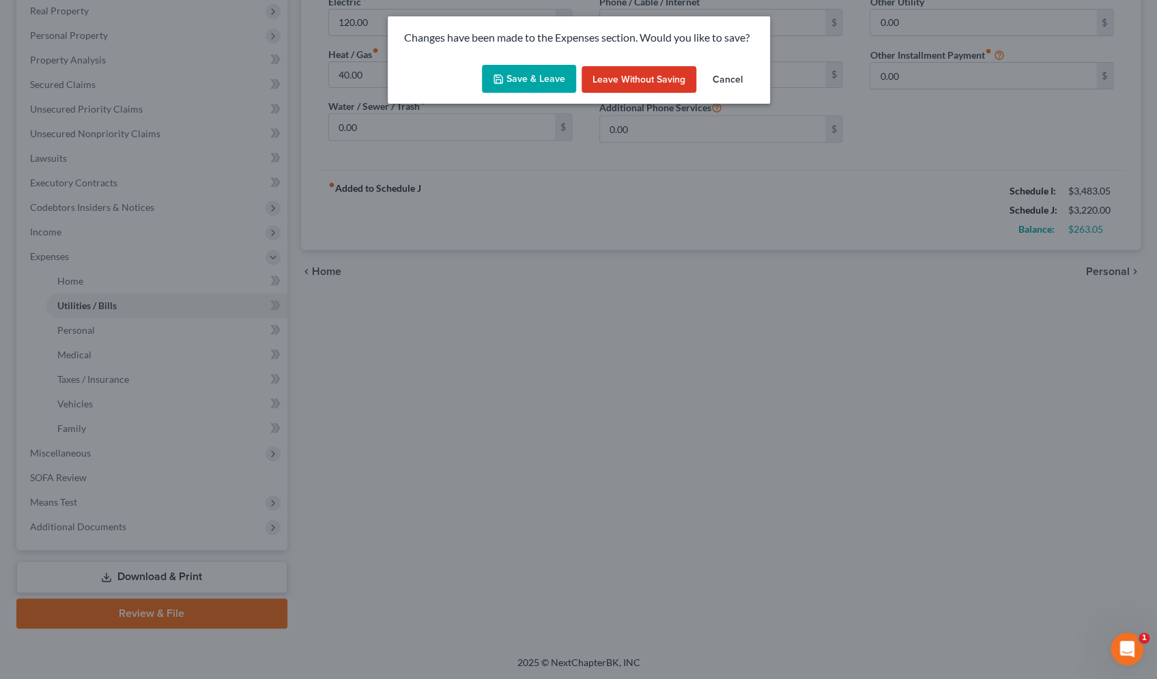
click at [550, 74] on button "Save & Leave" at bounding box center [529, 79] width 94 height 29
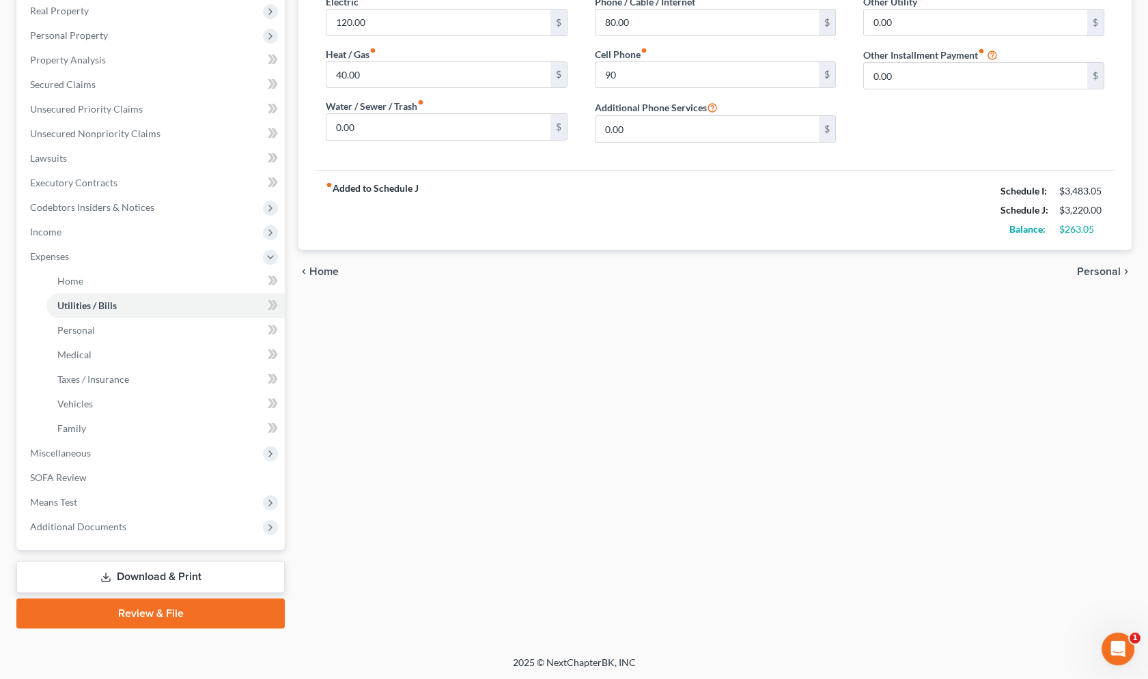
type input "90.00"
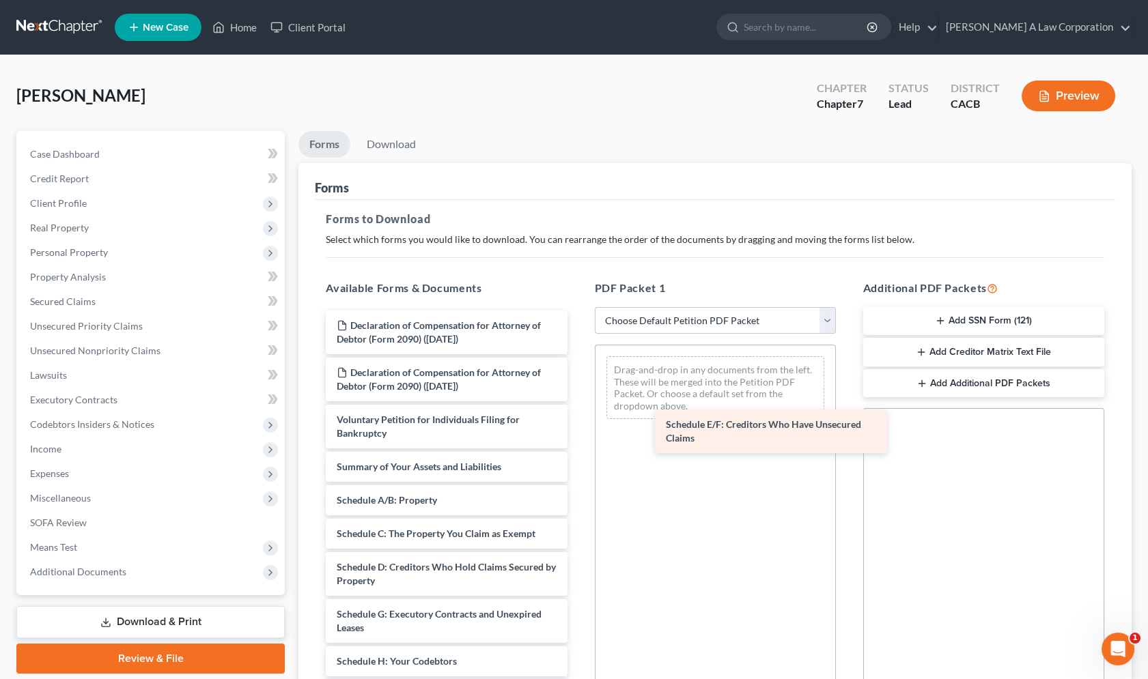
drag, startPoint x: 432, startPoint y: 619, endPoint x: 759, endPoint y: 430, distance: 377.8
click at [578, 430] on div "Schedule E/F: Creditors Who Have Unsecured Claims Declaration of Compensation f…" at bounding box center [446, 688] width 263 height 755
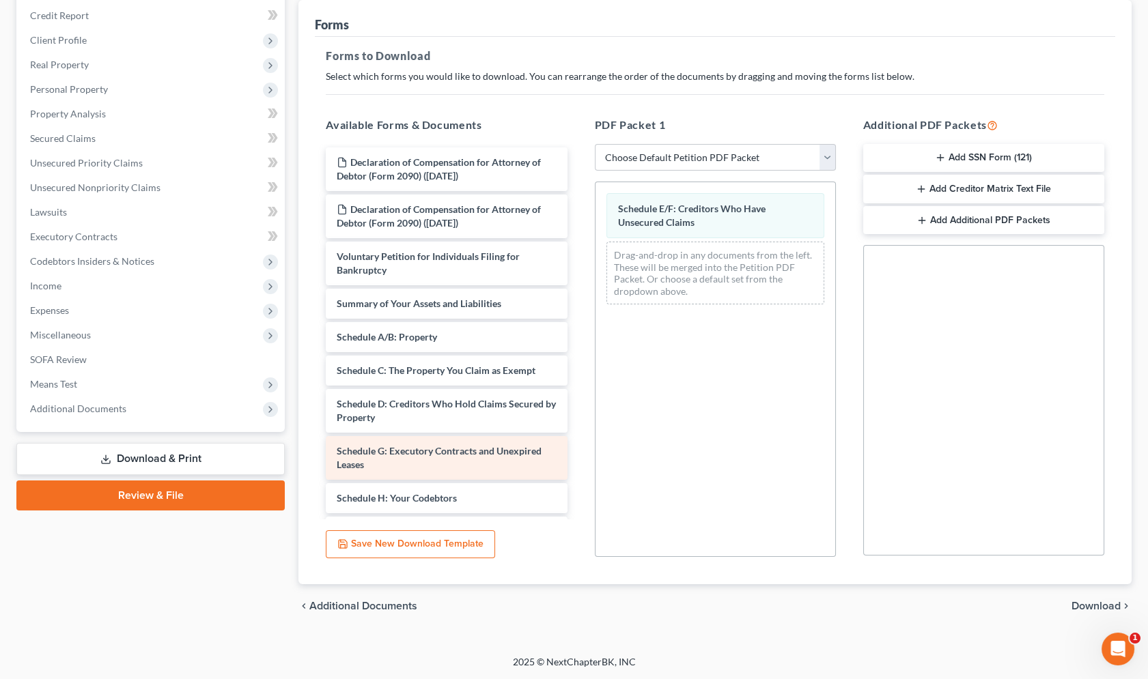
scroll to position [124, 0]
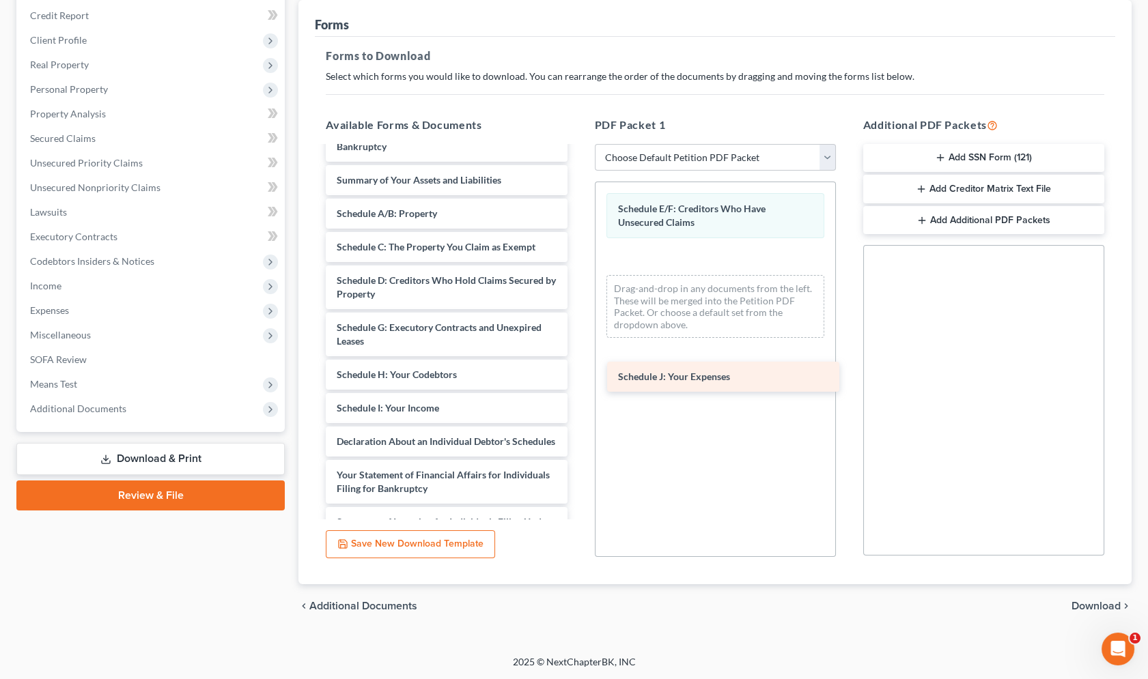
drag, startPoint x: 414, startPoint y: 438, endPoint x: 675, endPoint y: 386, distance: 265.8
click at [578, 375] on div "Schedule J: Your Expenses Declaration of Compensation for Attorney of Debtor (F…" at bounding box center [446, 385] width 263 height 722
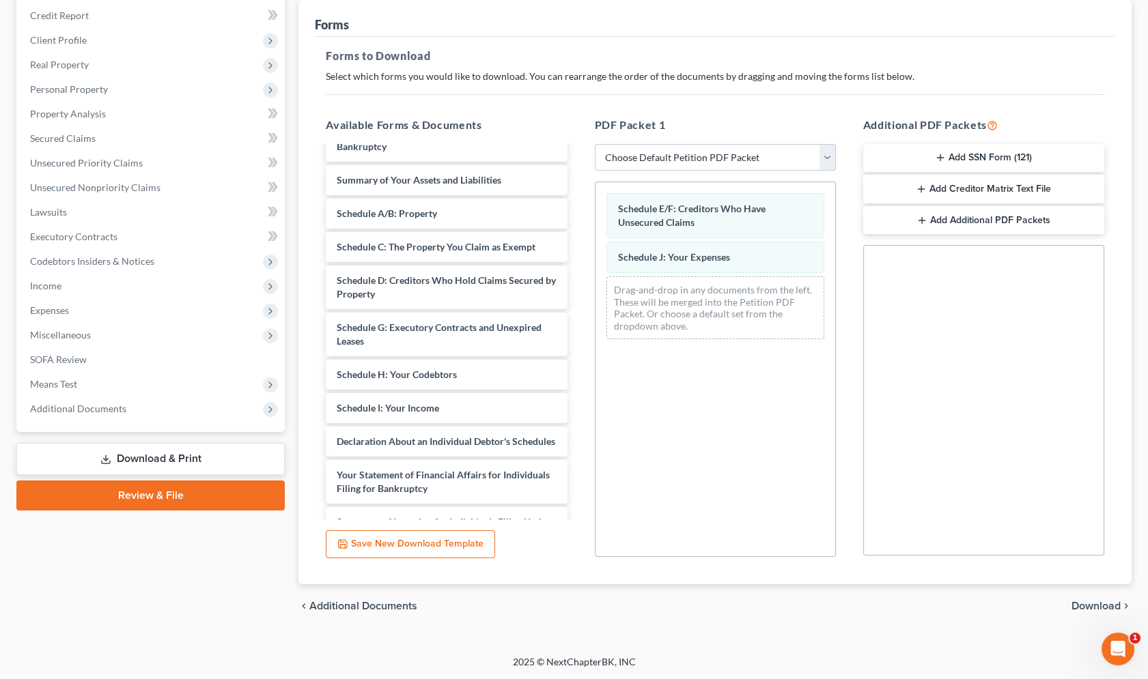
click at [1086, 604] on span "Download" at bounding box center [1095, 606] width 49 height 11
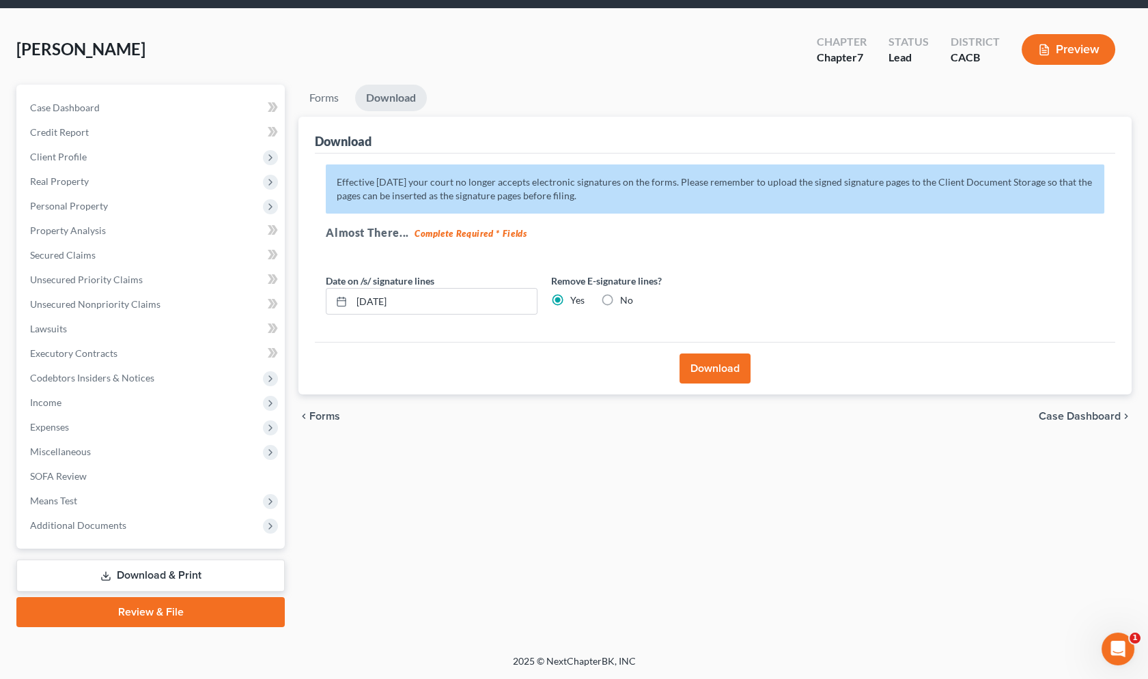
scroll to position [45, 0]
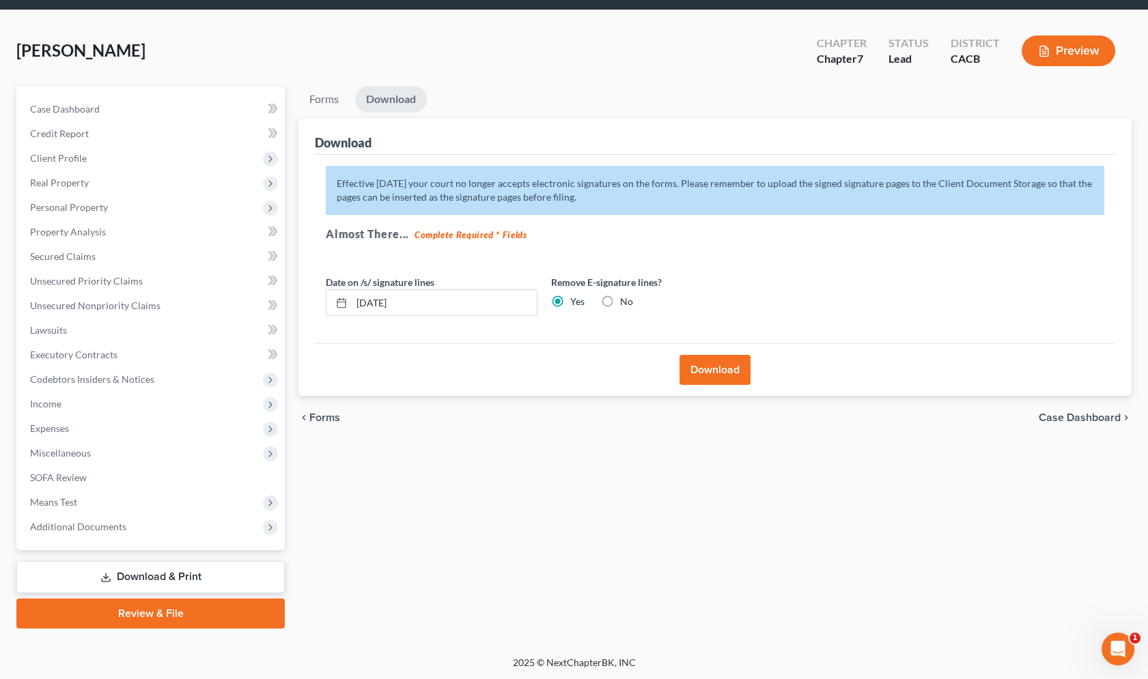
click at [690, 363] on button "Download" at bounding box center [714, 370] width 71 height 30
click at [710, 367] on body "Home New Case Client Portal Devin Sawdayi A Law Corporation devinoffice1@gmail.…" at bounding box center [574, 318] width 1148 height 726
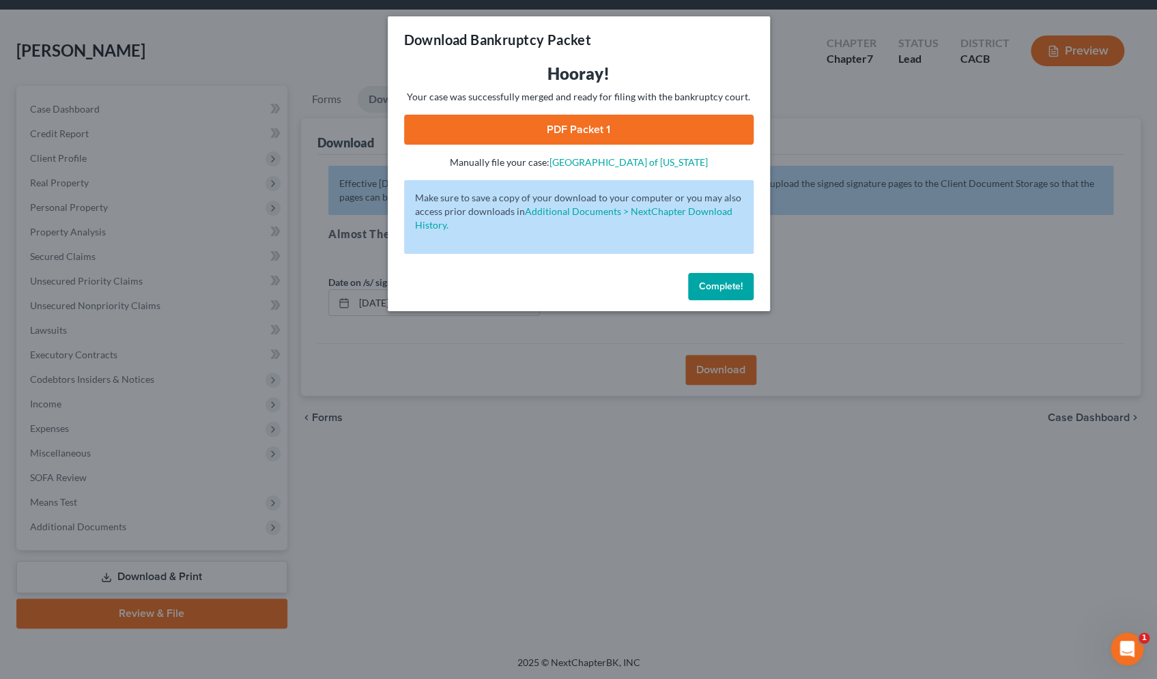
click at [610, 128] on link "PDF Packet 1" at bounding box center [579, 130] width 350 height 30
drag, startPoint x: 723, startPoint y: 293, endPoint x: 627, endPoint y: 290, distance: 96.3
click at [723, 291] on button "Complete!" at bounding box center [721, 286] width 66 height 27
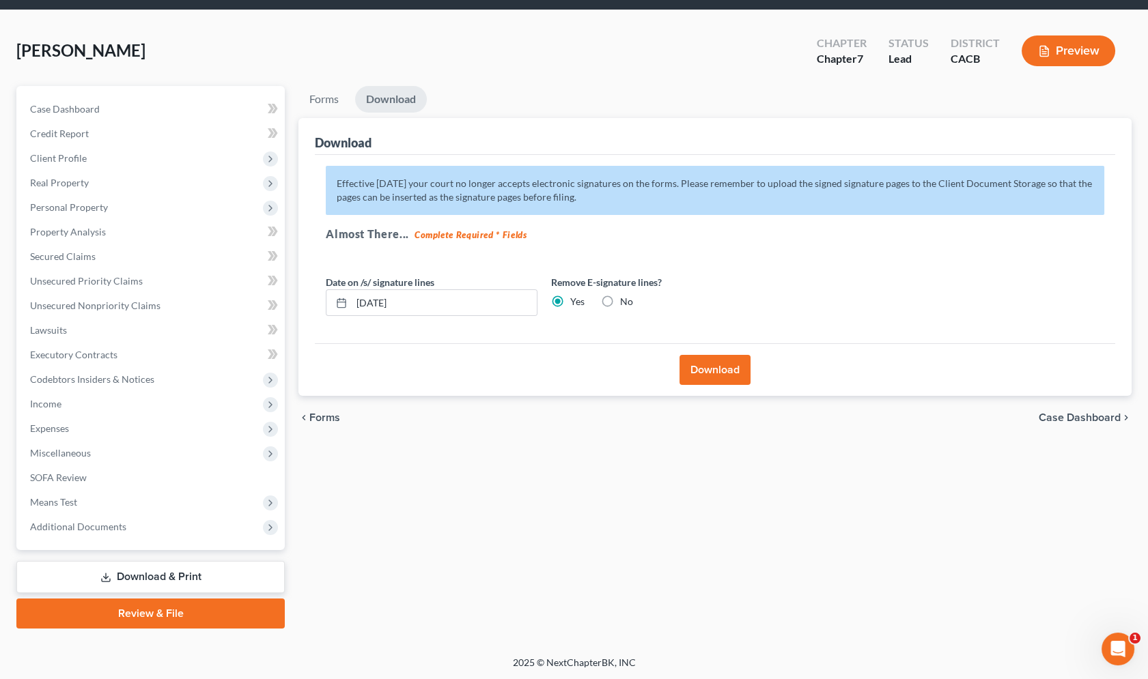
click at [156, 574] on link "Download & Print" at bounding box center [150, 577] width 268 height 32
click at [664, 81] on div "Sandoval, Sandro Upgraded Chapter Chapter 7 Status Lead District CACB Preview" at bounding box center [573, 56] width 1115 height 59
drag, startPoint x: 333, startPoint y: 90, endPoint x: 335, endPoint y: 117, distance: 26.7
click at [332, 90] on link "Forms" at bounding box center [323, 99] width 51 height 27
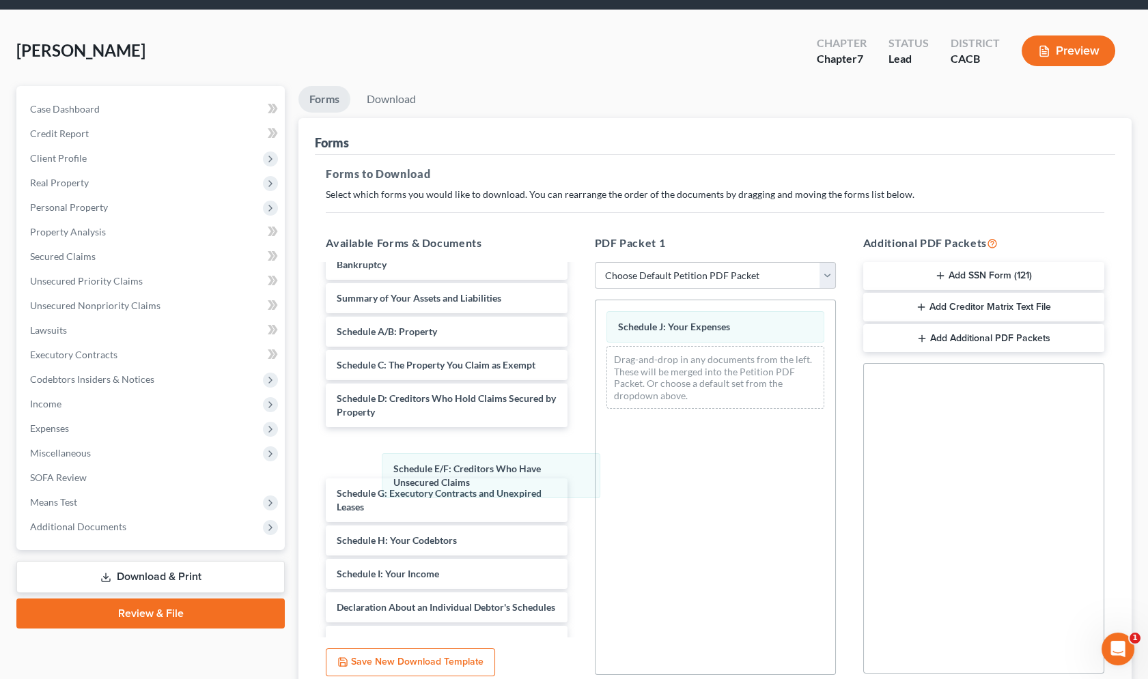
drag, startPoint x: 670, startPoint y: 321, endPoint x: 470, endPoint y: 437, distance: 231.3
click at [595, 420] on div "Schedule E/F: Creditors Who Have Unsecured Claims Schedule E/F: Creditors Who H…" at bounding box center [715, 359] width 240 height 119
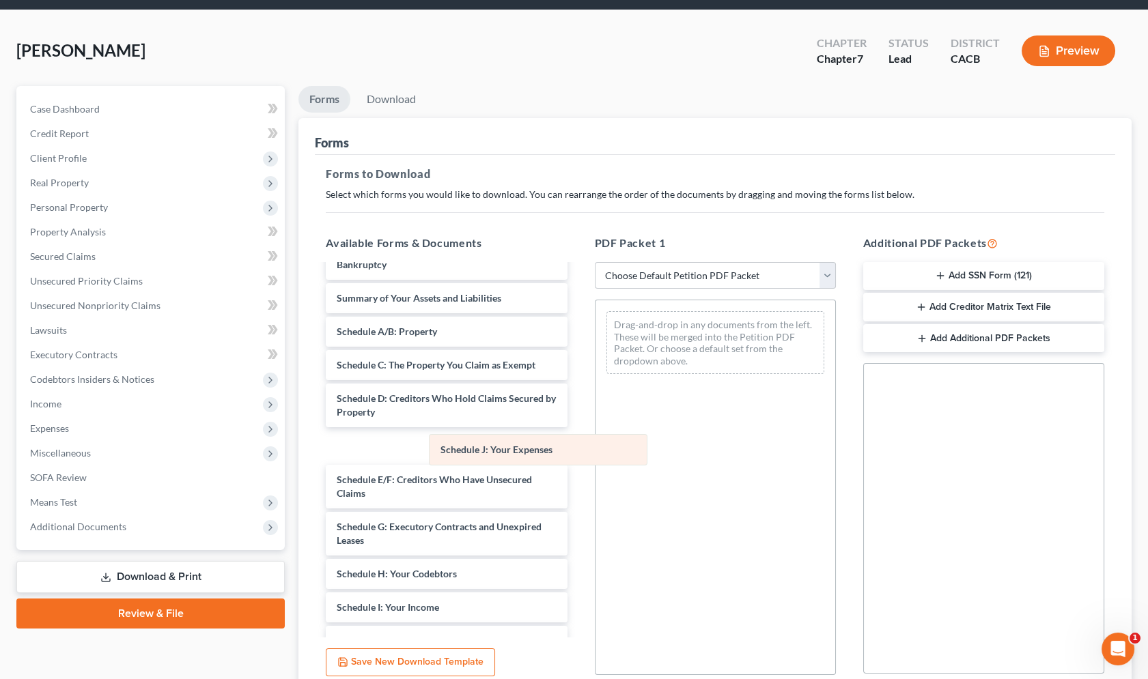
drag, startPoint x: 658, startPoint y: 328, endPoint x: 396, endPoint y: 490, distance: 308.1
click at [595, 385] on div "Schedule J: Your Expenses Schedule J: Your Expenses Drag-and-drop in any docume…" at bounding box center [715, 342] width 240 height 85
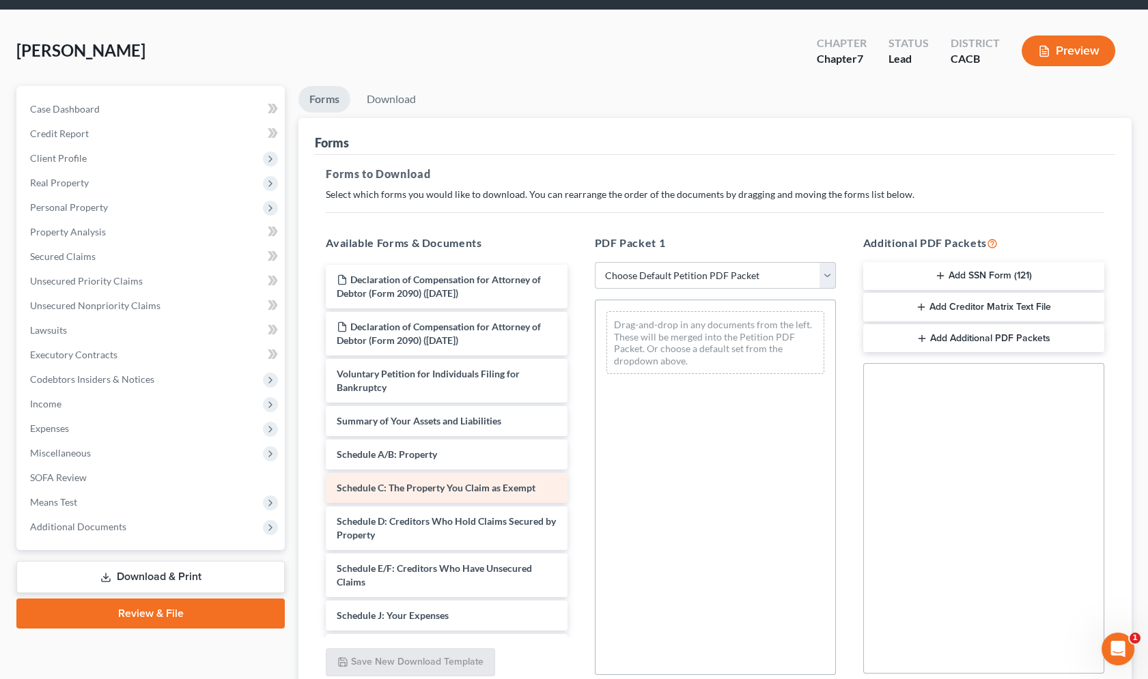
scroll to position [0, 0]
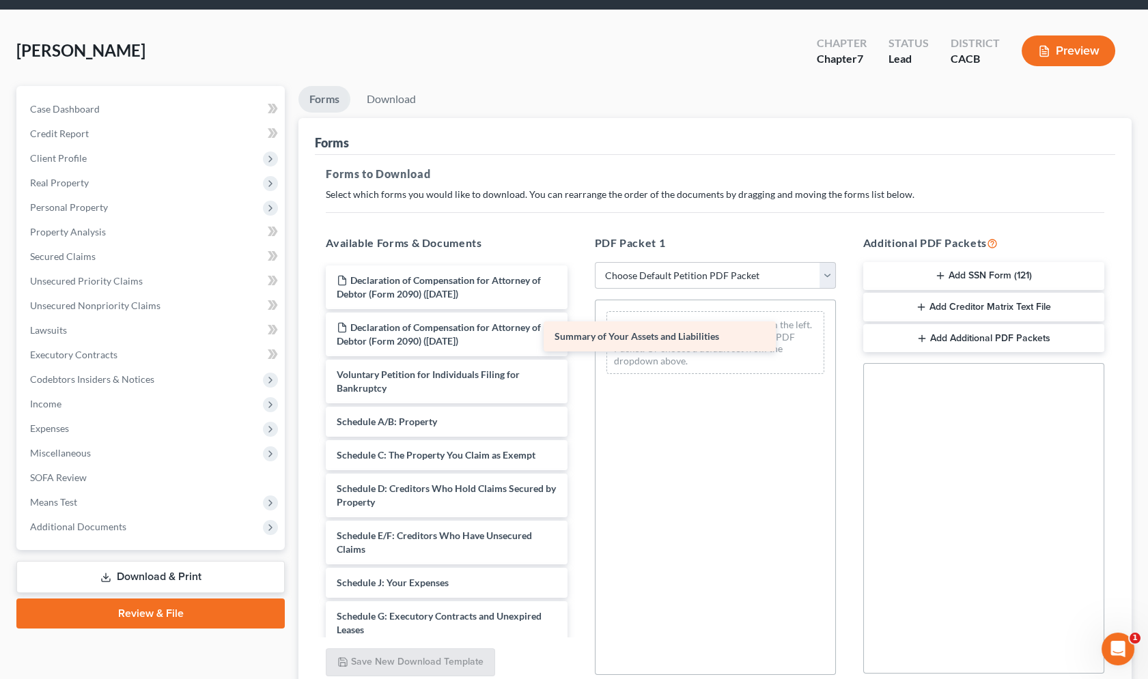
drag, startPoint x: 401, startPoint y: 423, endPoint x: 625, endPoint y: 335, distance: 240.6
click at [578, 335] on div "Summary of Your Assets and Liabilities Declaration of Compensation for Attorney…" at bounding box center [446, 650] width 263 height 769
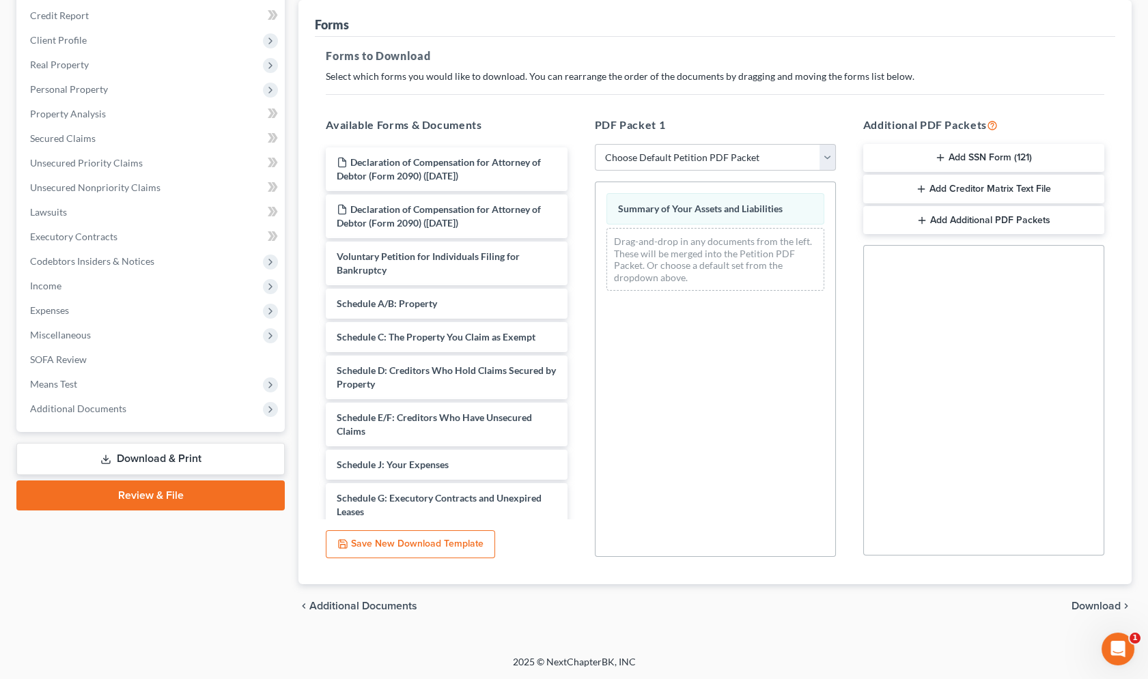
click at [1083, 606] on span "Download" at bounding box center [1095, 606] width 49 height 11
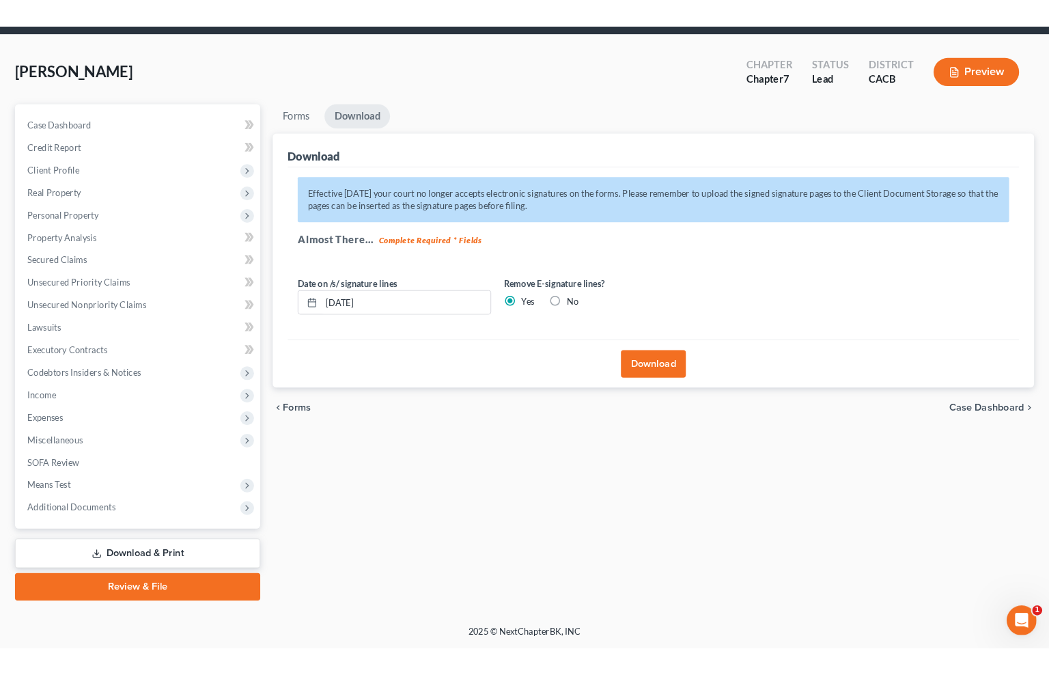
scroll to position [45, 0]
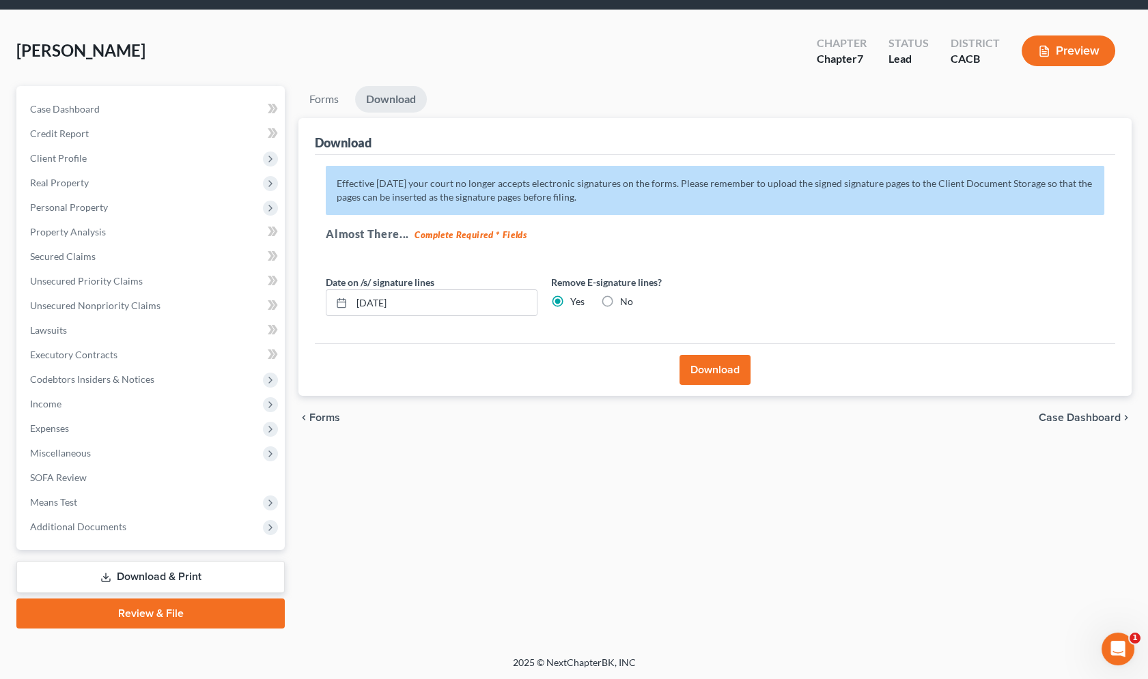
click at [717, 367] on button "Download" at bounding box center [714, 370] width 71 height 30
click at [737, 371] on button "Download" at bounding box center [714, 370] width 71 height 30
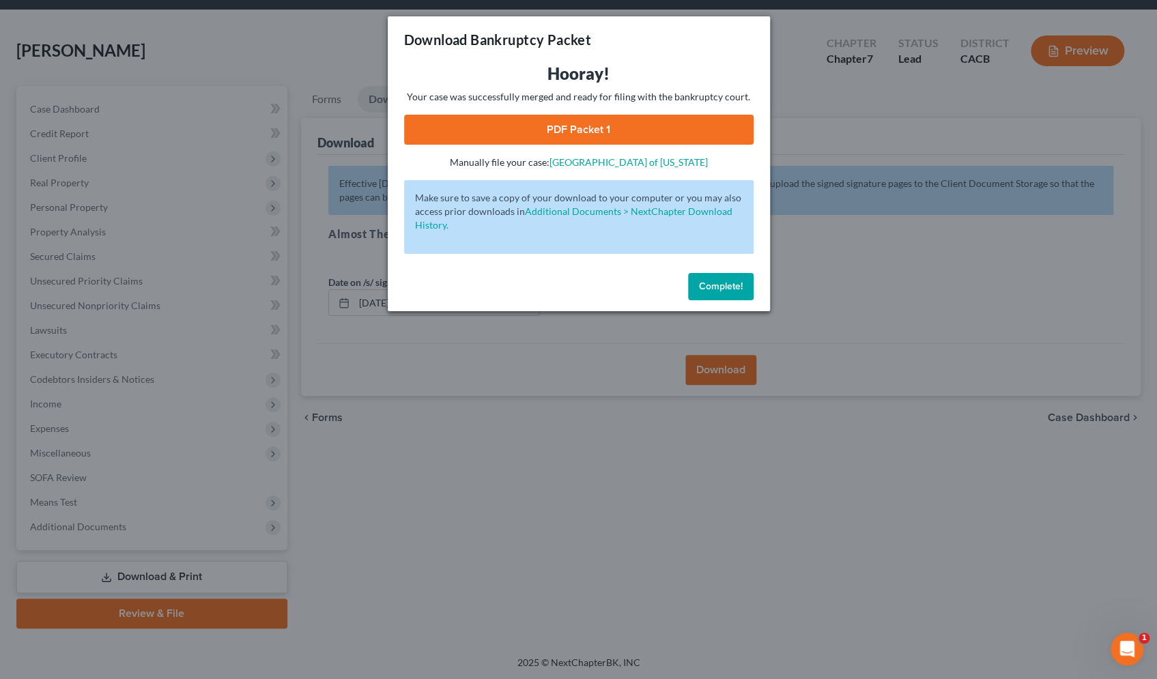
click at [588, 122] on link "PDF Packet 1" at bounding box center [579, 130] width 350 height 30
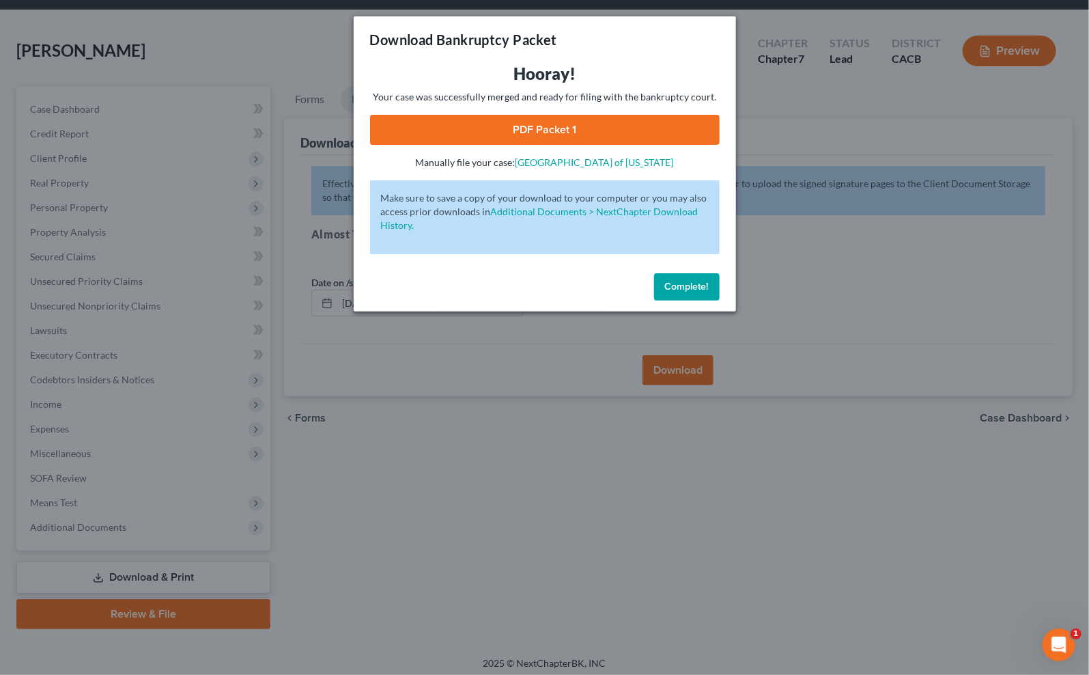
click at [675, 282] on button "Complete!" at bounding box center [687, 286] width 66 height 27
click at [683, 281] on span "Complete!" at bounding box center [687, 287] width 44 height 12
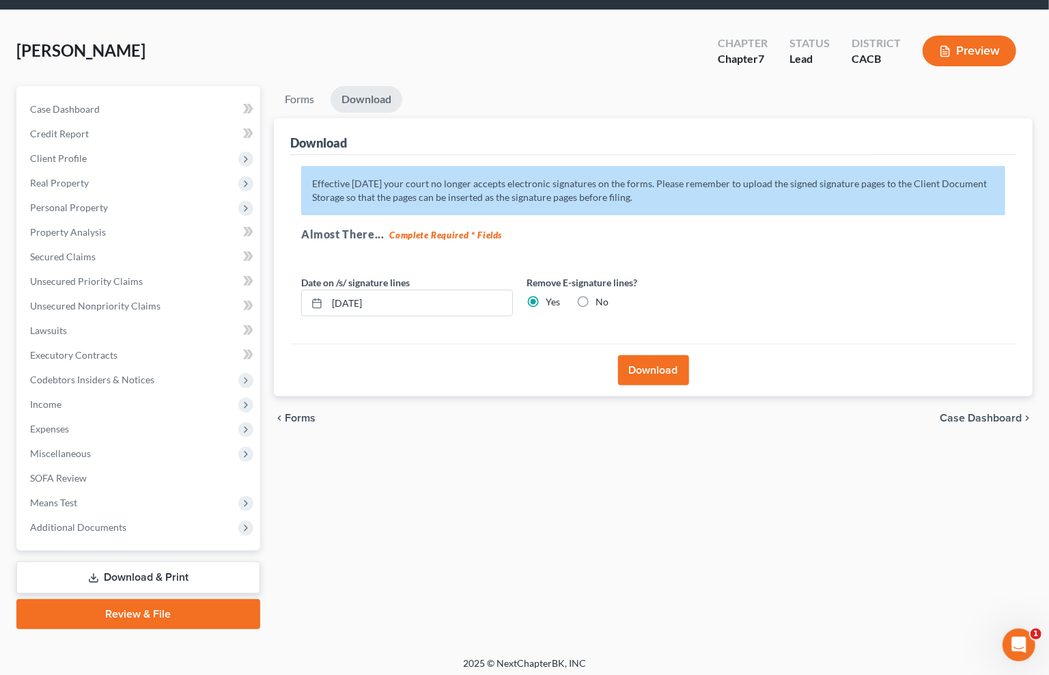
drag, startPoint x: 553, startPoint y: 61, endPoint x: 553, endPoint y: 46, distance: 15.0
click at [554, 61] on div "Sandoval, Sandro Upgraded Chapter Chapter 7 Status Lead District CACB Preview" at bounding box center [524, 56] width 1016 height 59
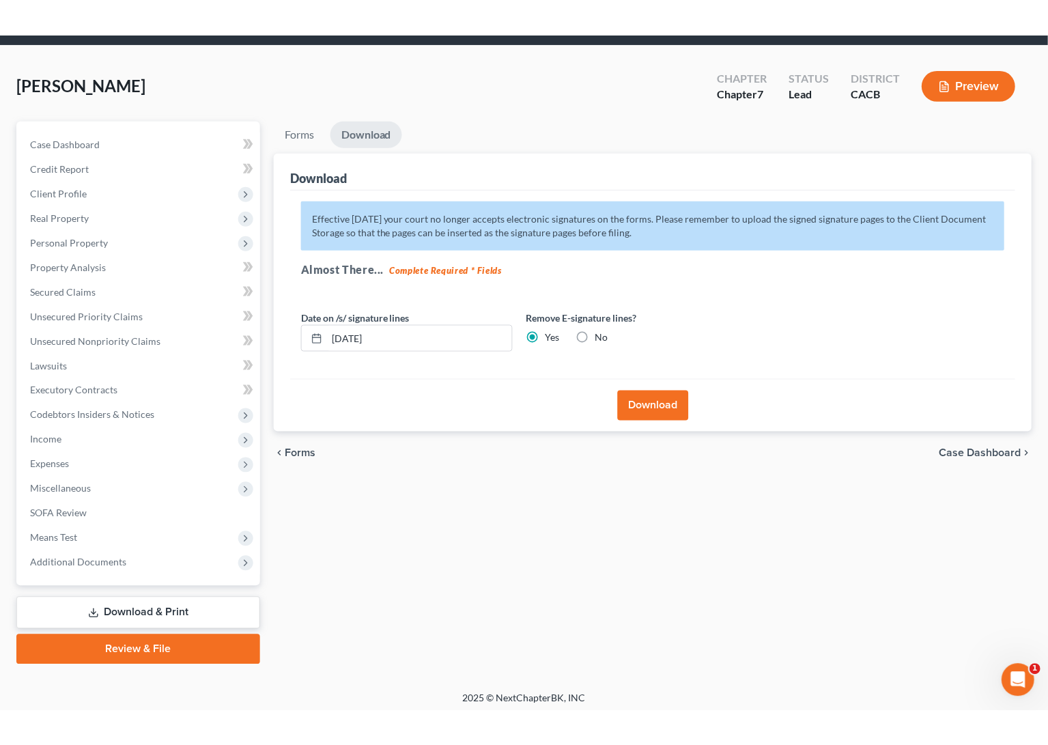
scroll to position [0, 0]
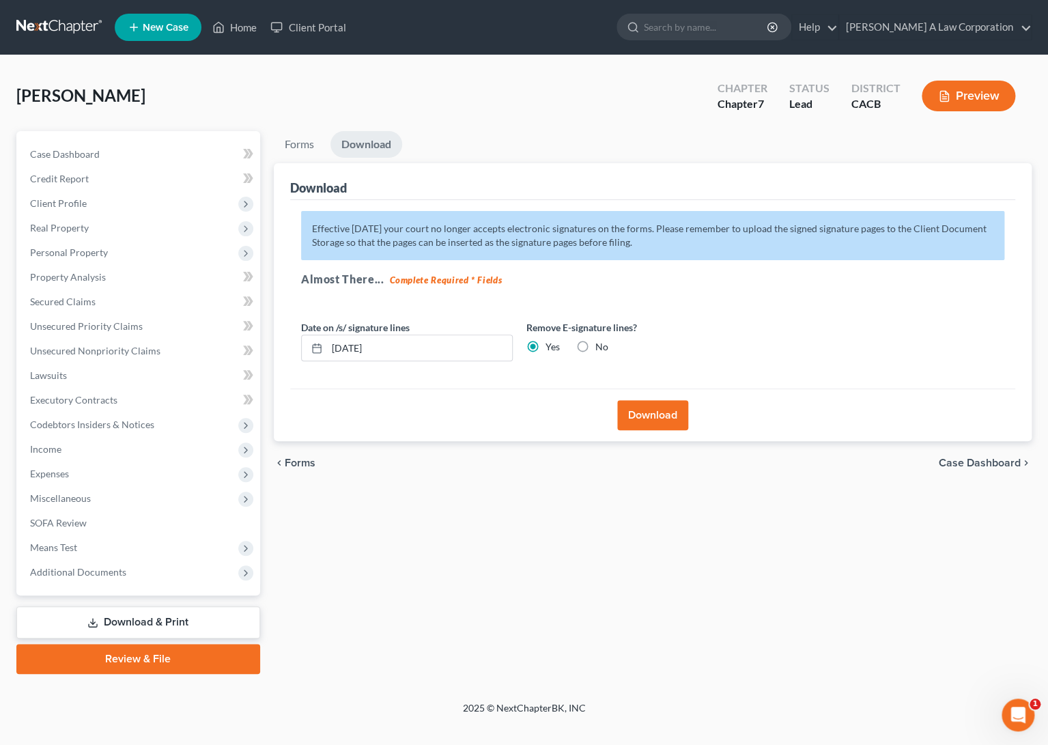
click at [54, 31] on link at bounding box center [59, 27] width 87 height 25
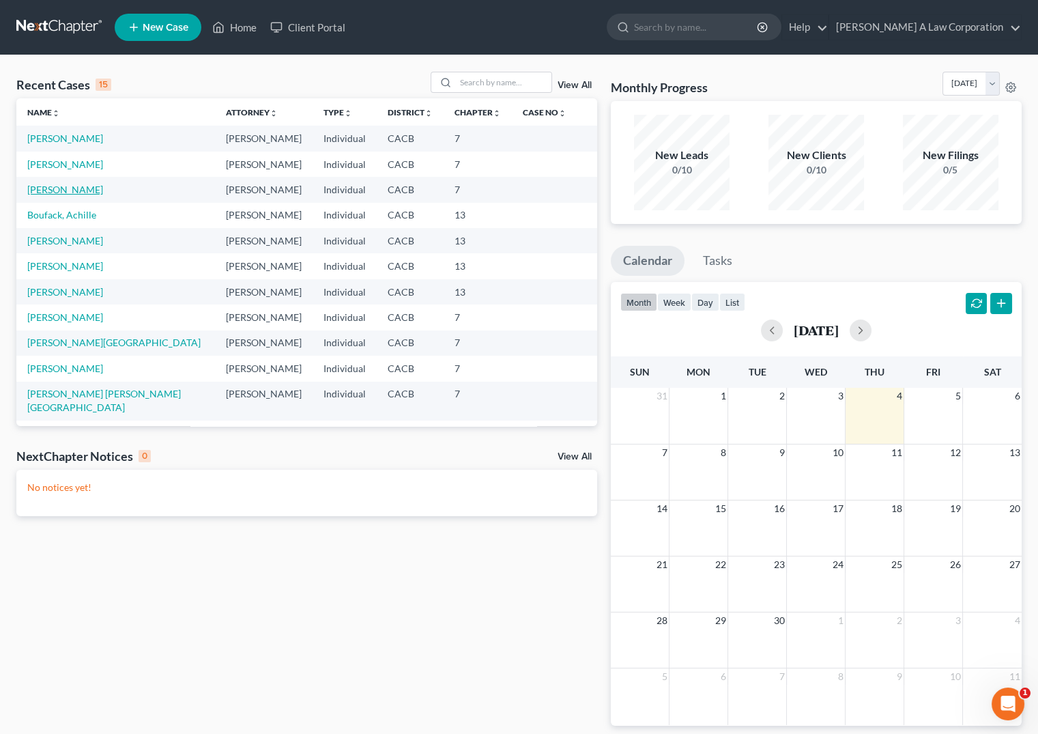
click at [43, 190] on link "[PERSON_NAME]" at bounding box center [65, 190] width 76 height 12
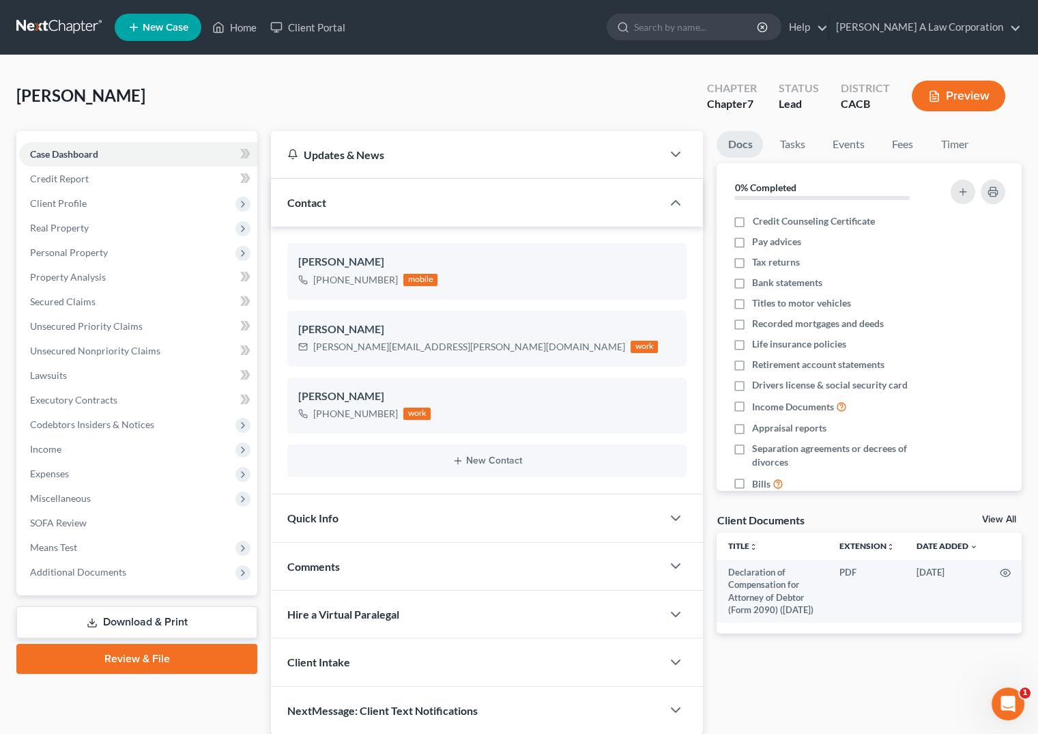
click at [141, 616] on link "Download & Print" at bounding box center [136, 622] width 241 height 32
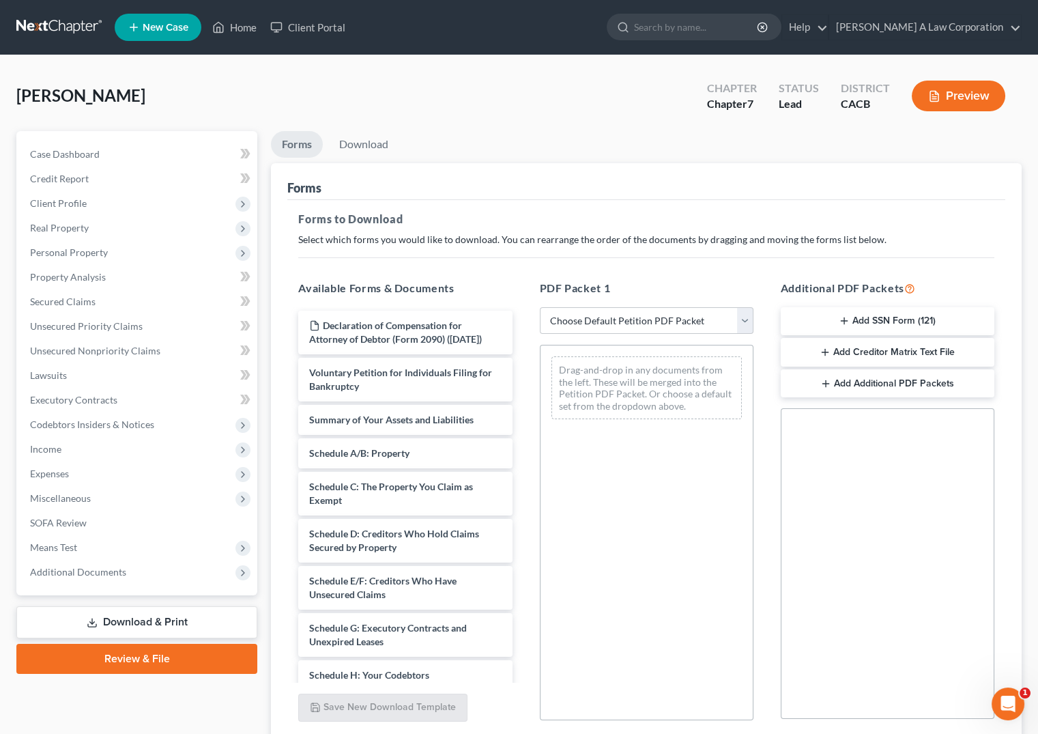
click at [932, 355] on button "Add Creditor Matrix Text File" at bounding box center [888, 352] width 214 height 29
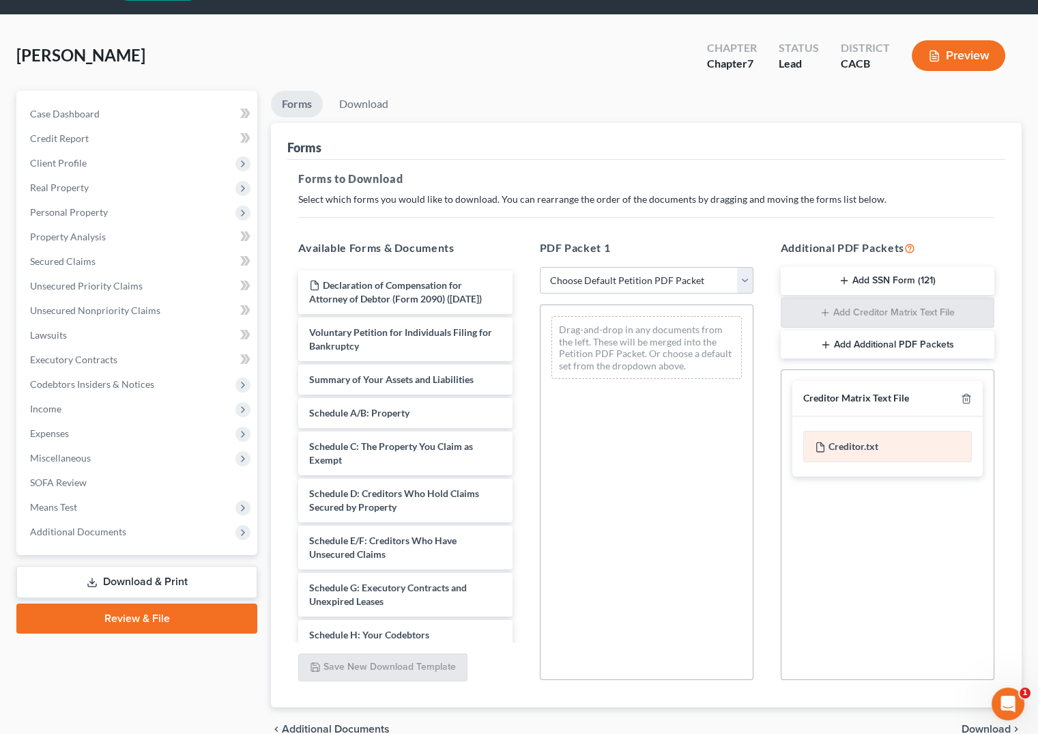
scroll to position [61, 0]
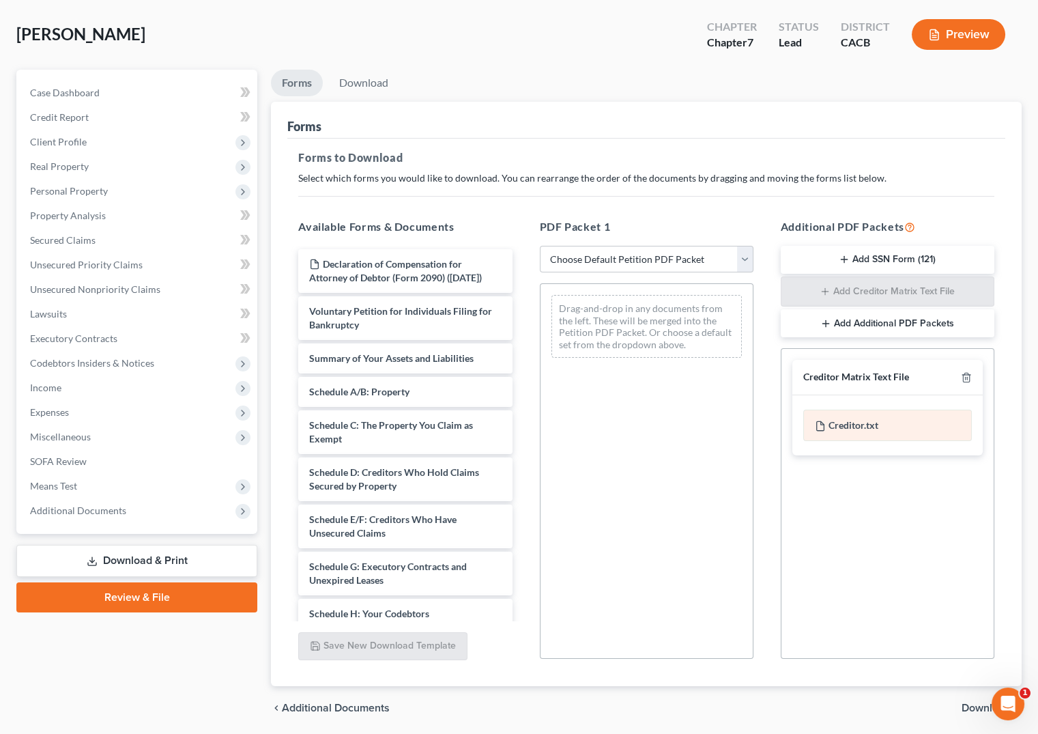
click at [860, 423] on div "Creditor.txt" at bounding box center [888, 425] width 169 height 31
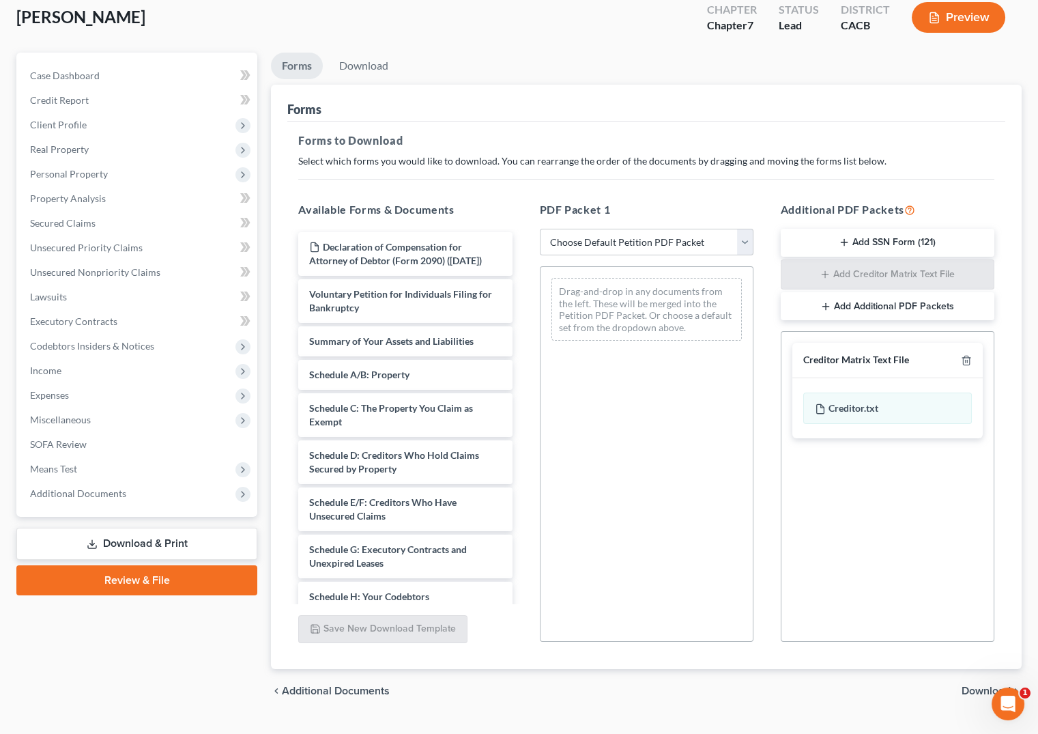
scroll to position [108, 0]
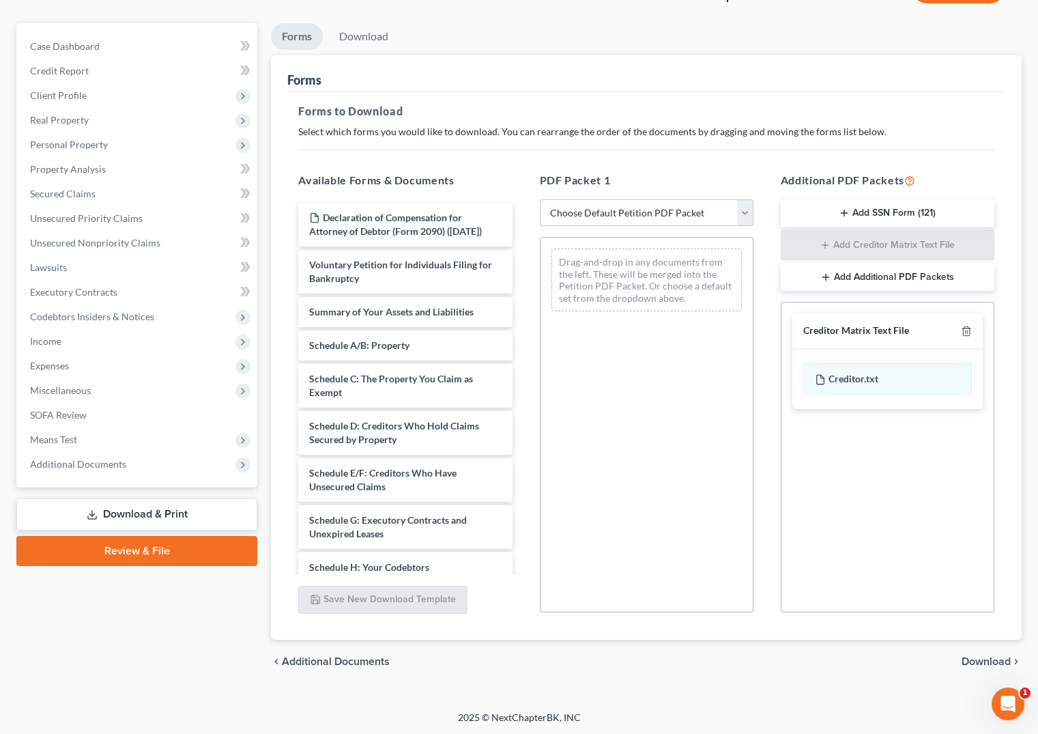
drag, startPoint x: 982, startPoint y: 657, endPoint x: 978, endPoint y: 645, distance: 12.8
click at [982, 656] on span "Download" at bounding box center [986, 661] width 49 height 11
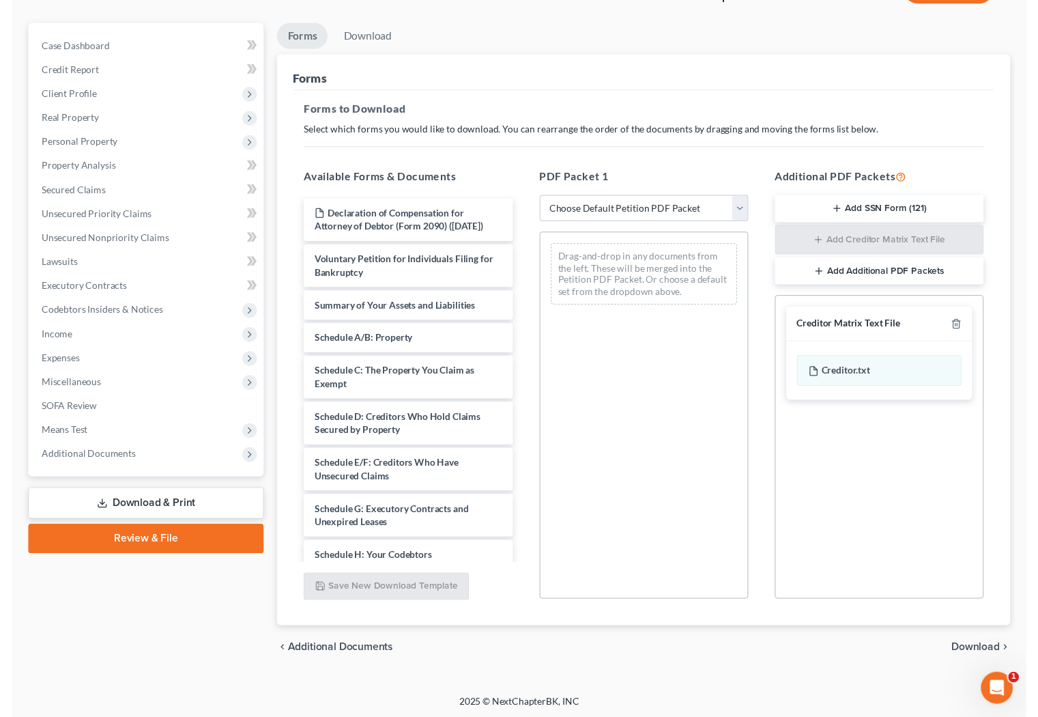
scroll to position [0, 0]
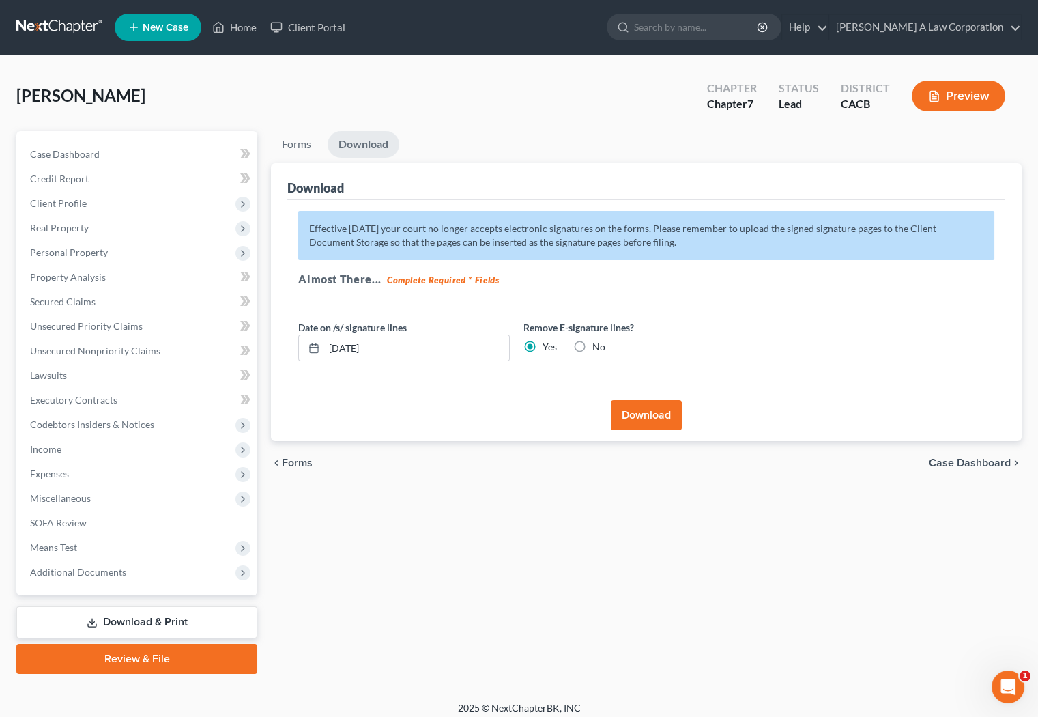
drag, startPoint x: 972, startPoint y: 460, endPoint x: 253, endPoint y: 394, distance: 722.0
click at [972, 460] on span "Case Dashboard" at bounding box center [970, 462] width 82 height 11
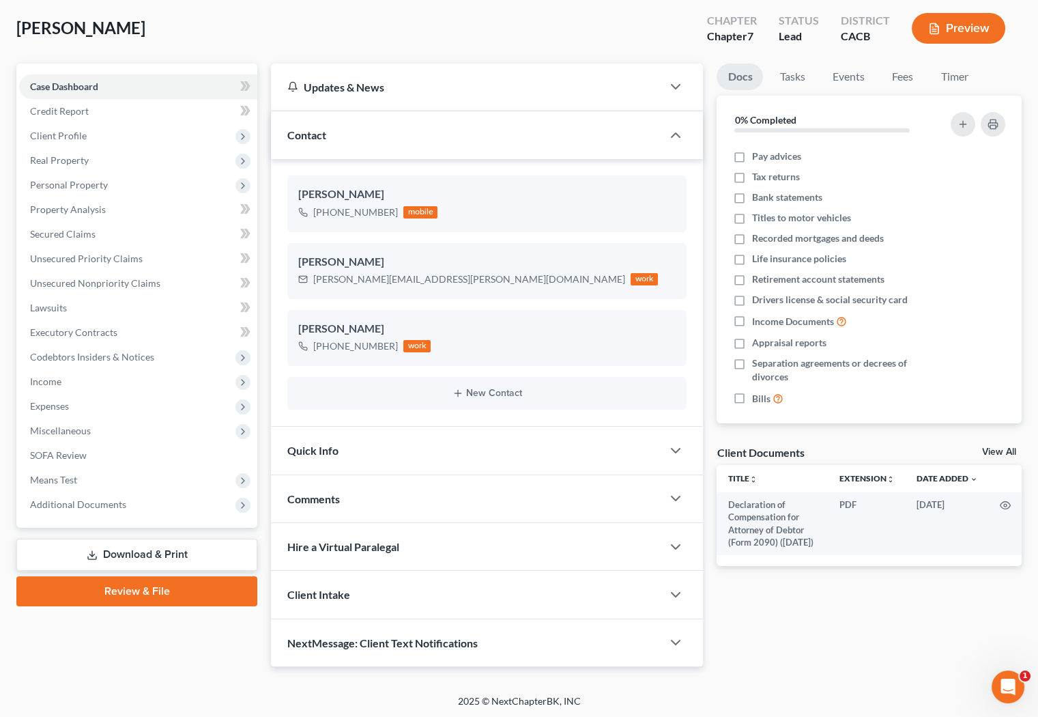
scroll to position [25, 0]
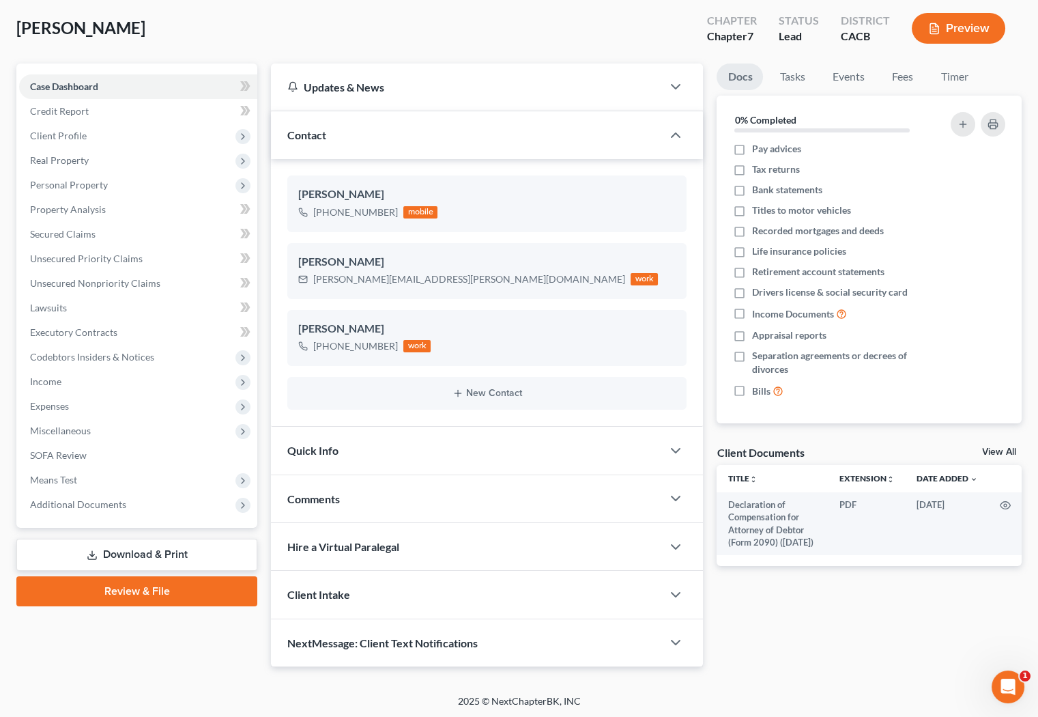
click at [136, 550] on link "Download & Print" at bounding box center [136, 555] width 241 height 32
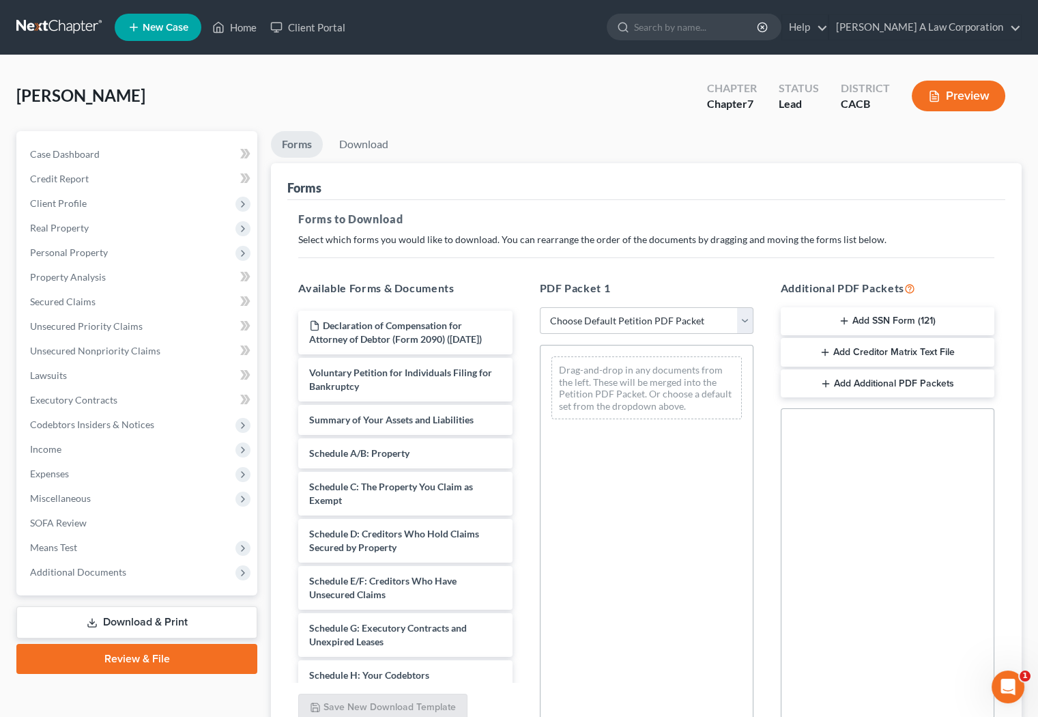
click at [859, 350] on button "Add Creditor Matrix Text File" at bounding box center [888, 352] width 214 height 29
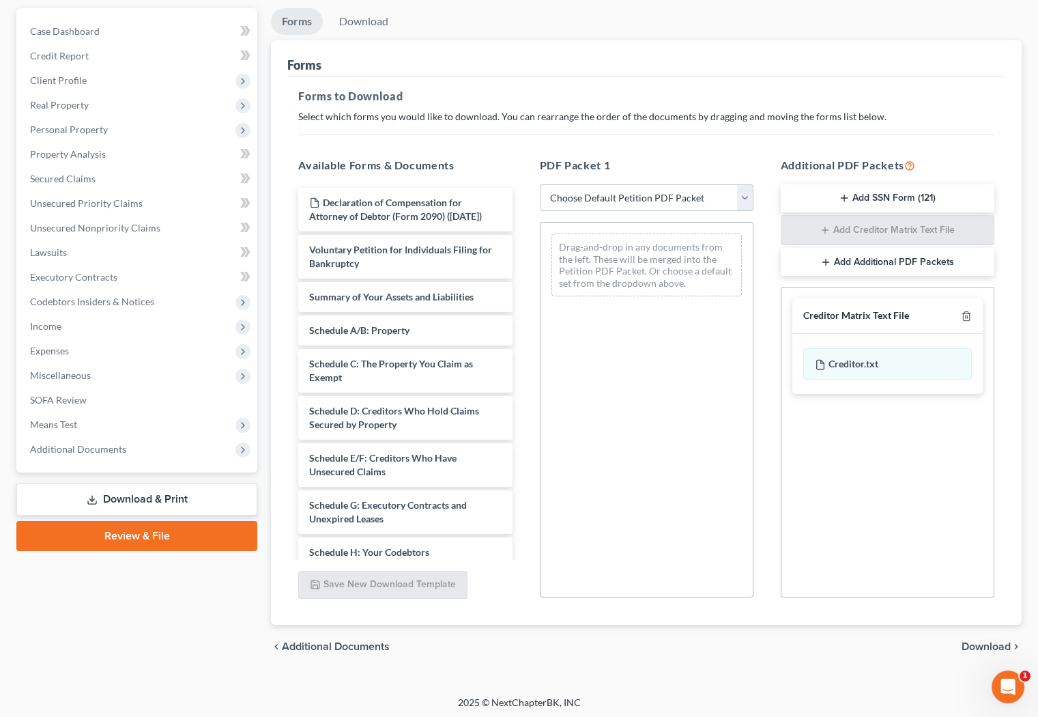
scroll to position [125, 0]
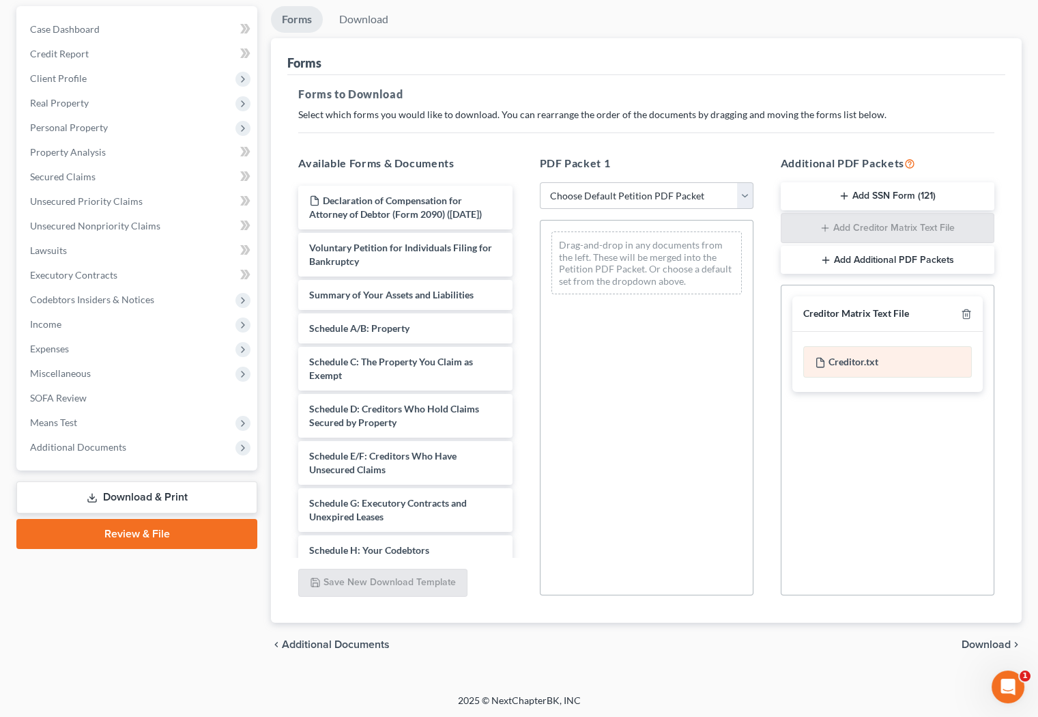
click at [840, 366] on div "Creditor.txt" at bounding box center [888, 361] width 169 height 31
click at [981, 639] on span "Download" at bounding box center [986, 644] width 49 height 11
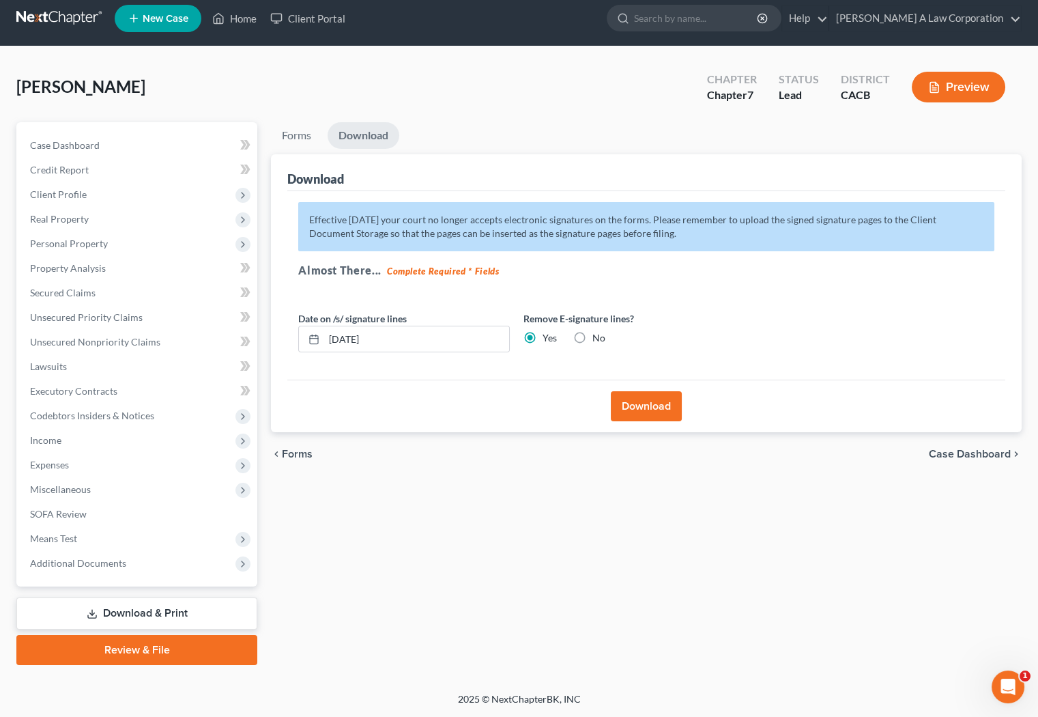
scroll to position [7, 0]
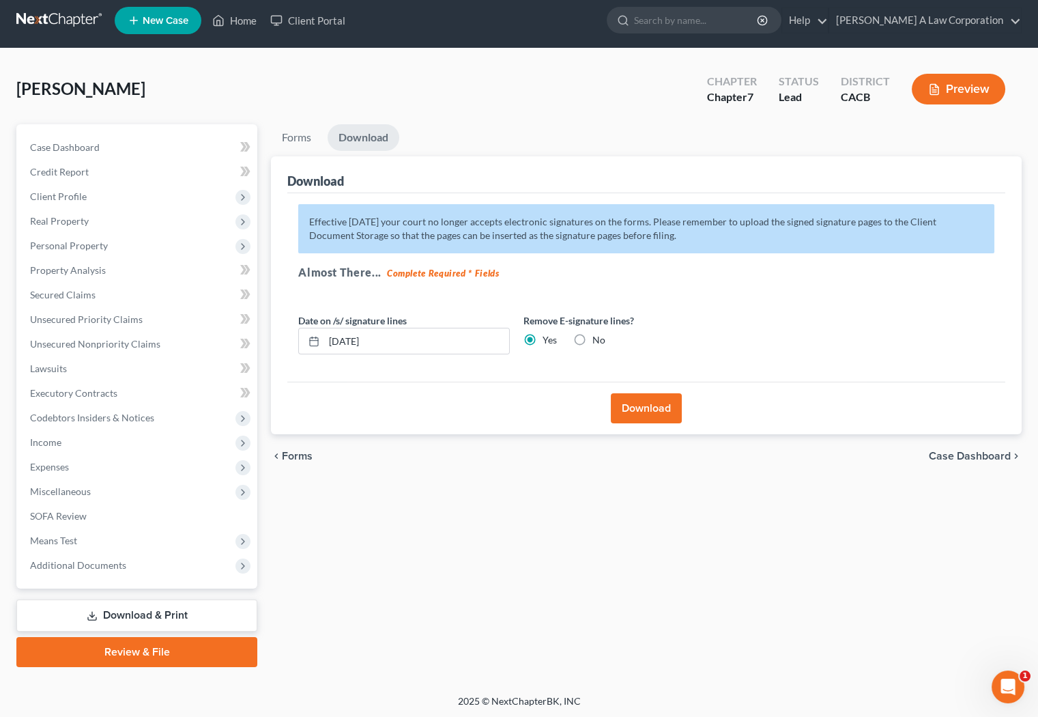
click at [651, 410] on button "Download" at bounding box center [646, 408] width 71 height 30
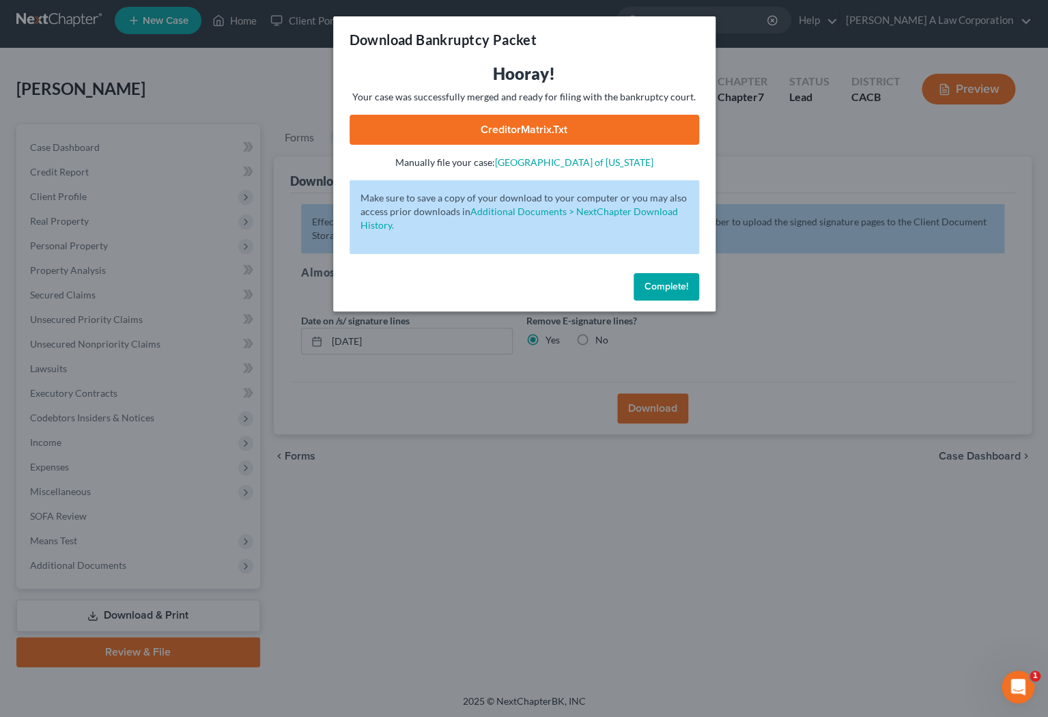
click at [483, 122] on link "CreditorMatrix.txt" at bounding box center [525, 130] width 350 height 30
click at [675, 286] on span "Complete!" at bounding box center [667, 287] width 44 height 12
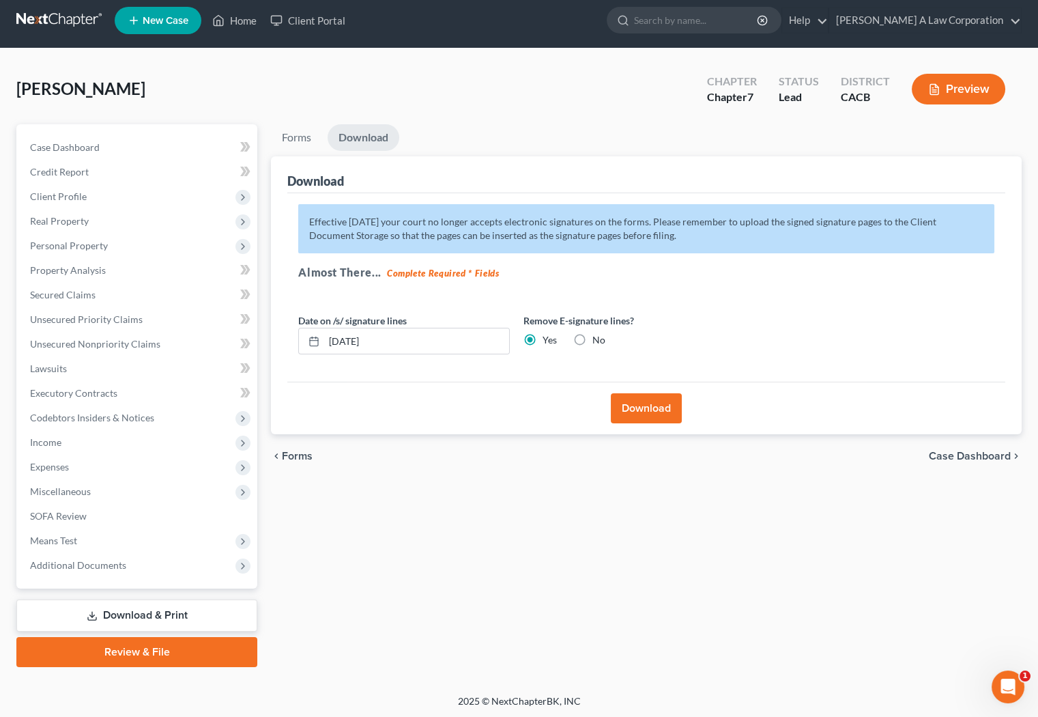
click at [42, 24] on link at bounding box center [59, 20] width 87 height 25
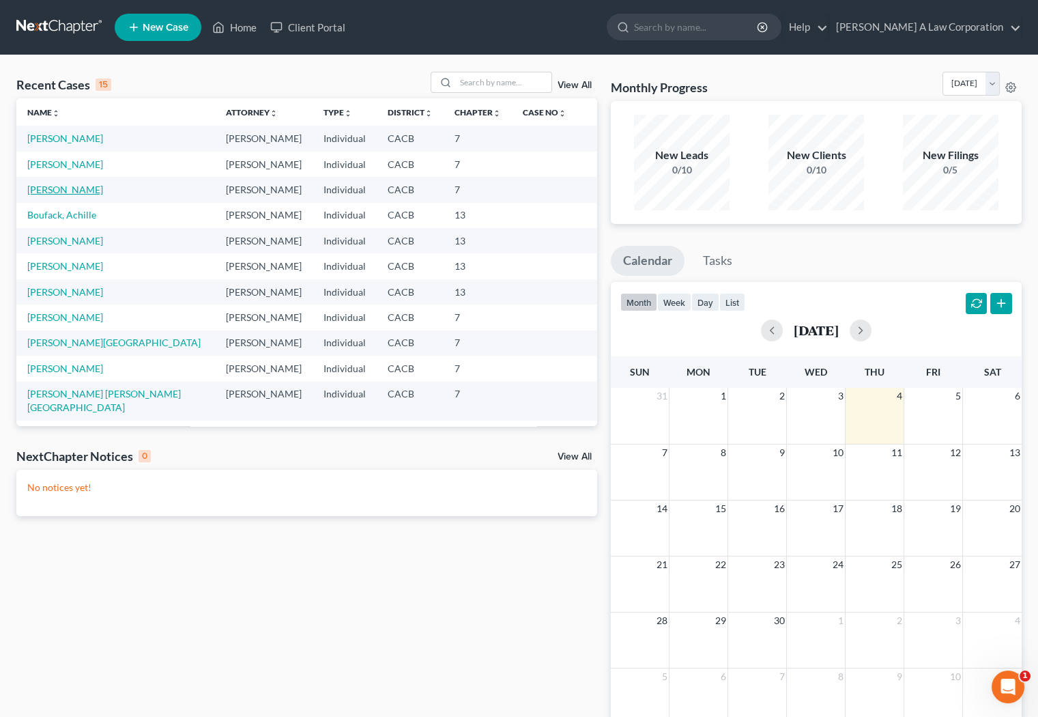
click at [51, 190] on link "[PERSON_NAME]" at bounding box center [65, 190] width 76 height 12
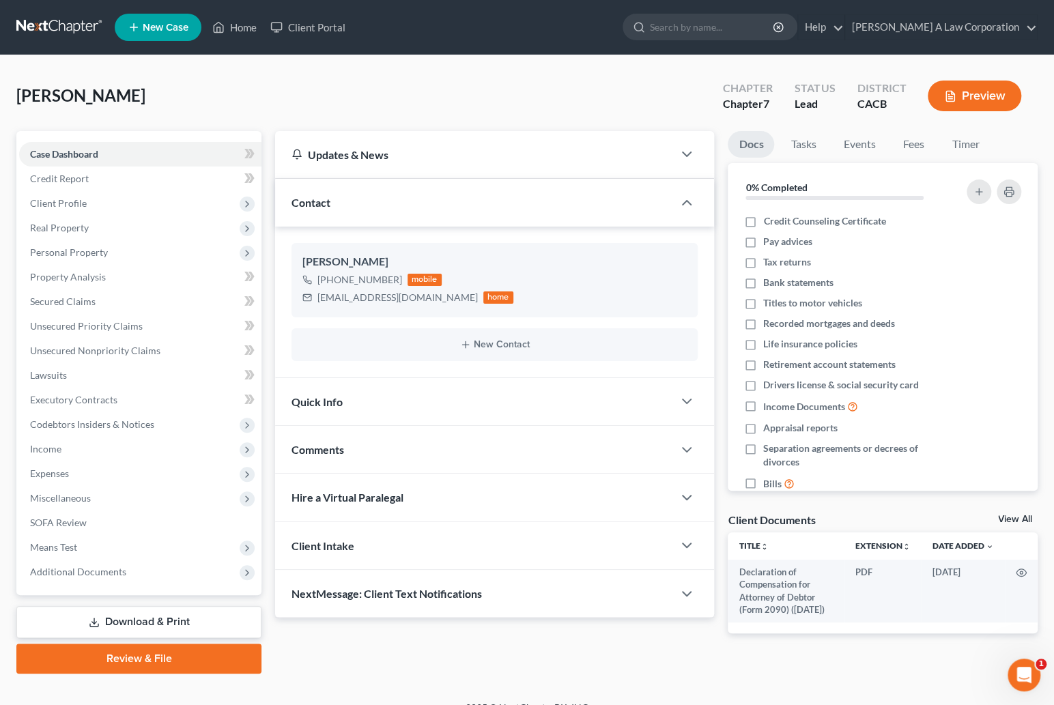
click at [109, 619] on link "Download & Print" at bounding box center [138, 622] width 245 height 32
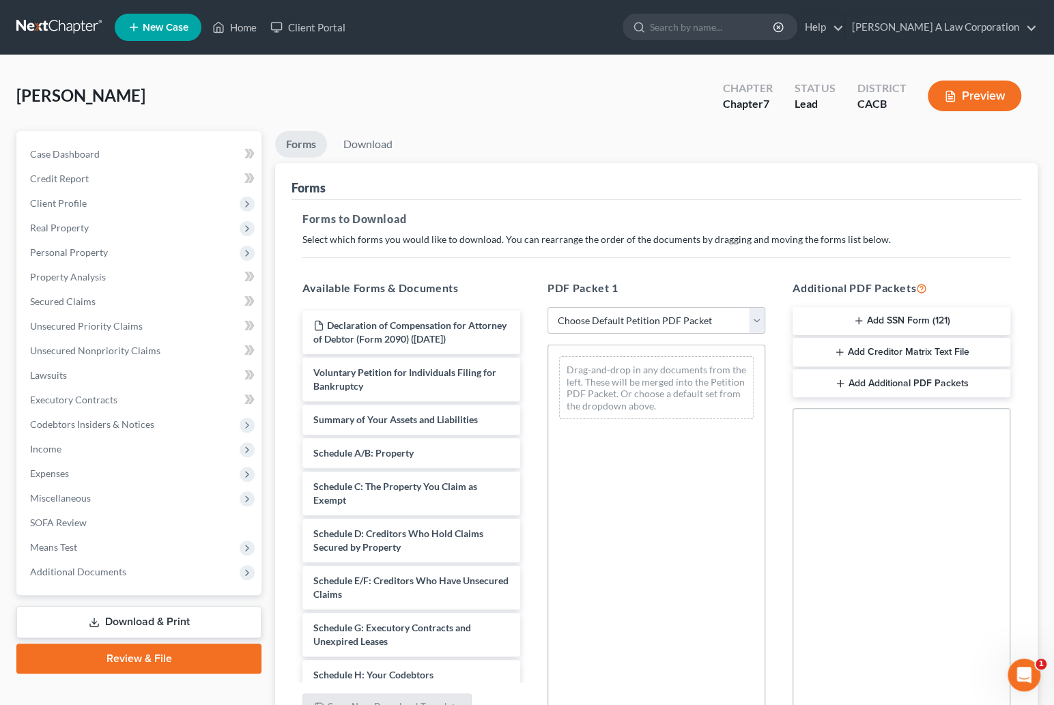
click at [927, 352] on button "Add Creditor Matrix Text File" at bounding box center [902, 352] width 218 height 29
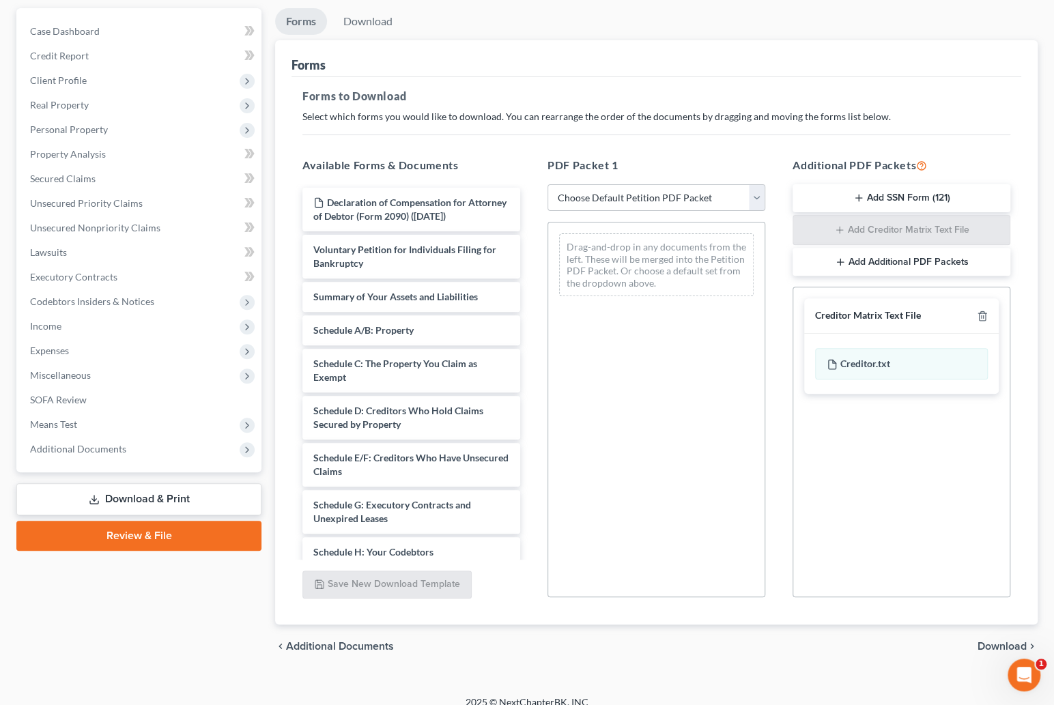
scroll to position [137, 0]
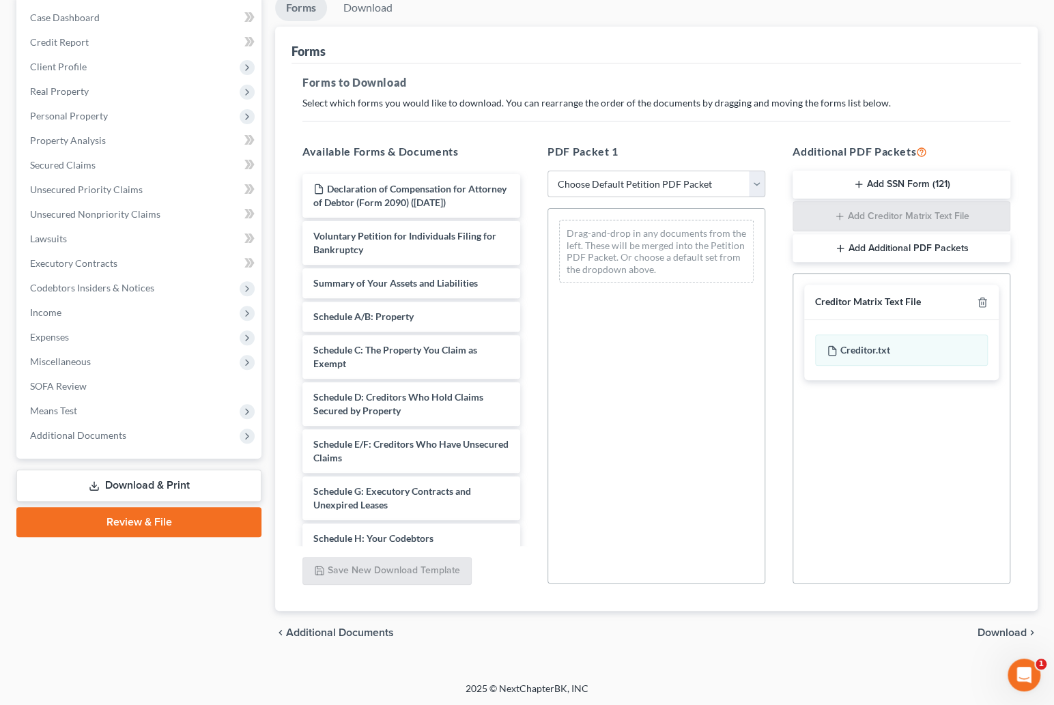
click at [994, 627] on span "Download" at bounding box center [1002, 632] width 49 height 11
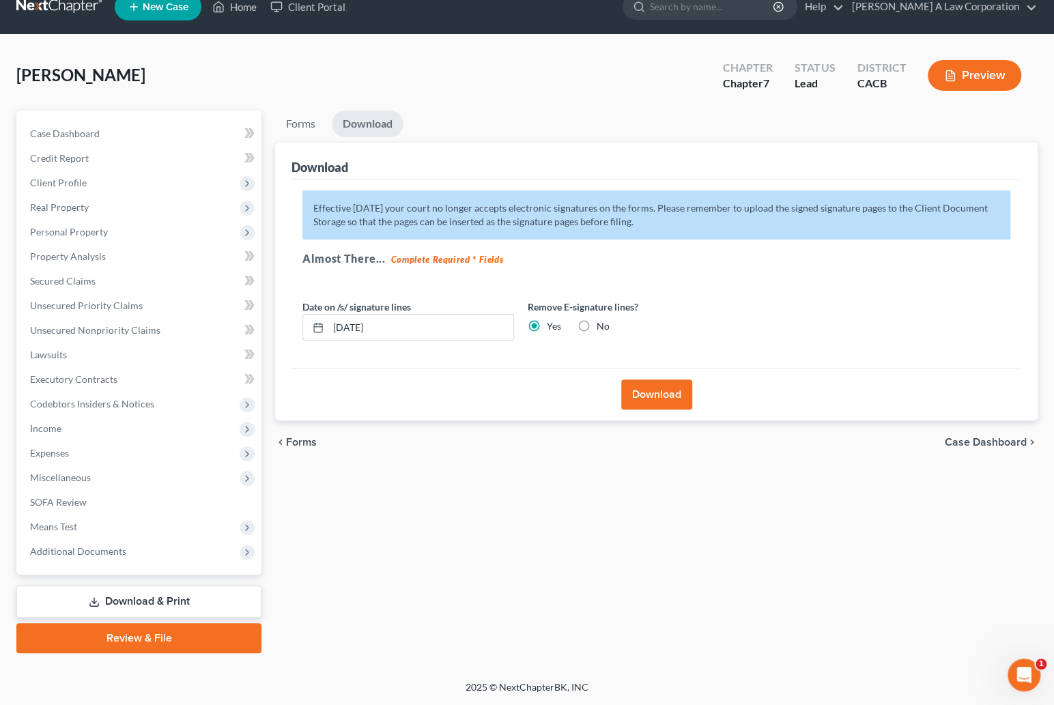
scroll to position [19, 0]
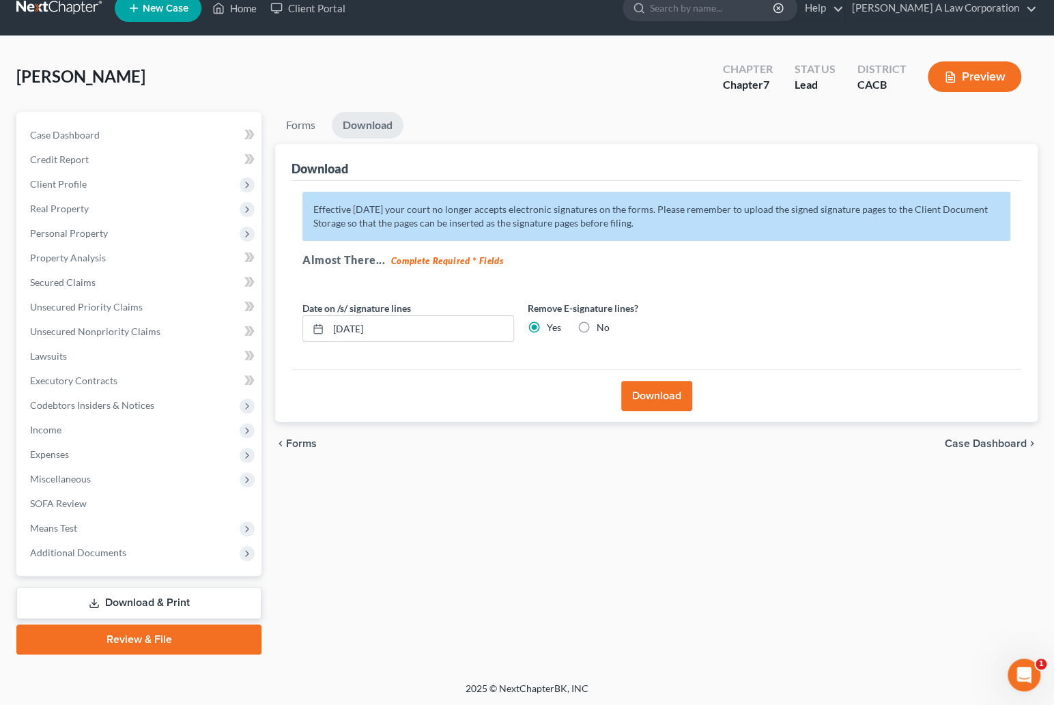
click at [670, 406] on button "Download" at bounding box center [656, 396] width 71 height 30
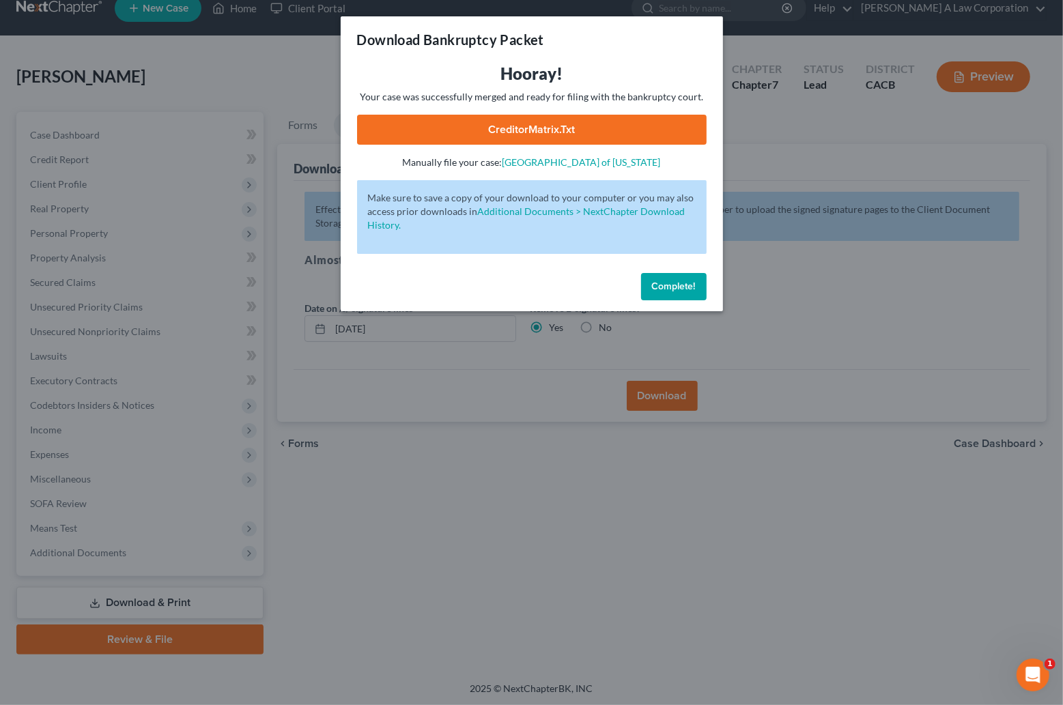
click at [571, 123] on link "CreditorMatrix.txt" at bounding box center [532, 130] width 350 height 30
drag, startPoint x: 653, startPoint y: 29, endPoint x: 594, endPoint y: 135, distance: 121.0
click at [653, 29] on div "Download Bankruptcy Packet" at bounding box center [532, 39] width 382 height 46
click at [574, 134] on link "CreditorMatrix.txt" at bounding box center [532, 130] width 350 height 30
click at [681, 288] on span "Complete!" at bounding box center [674, 287] width 44 height 12
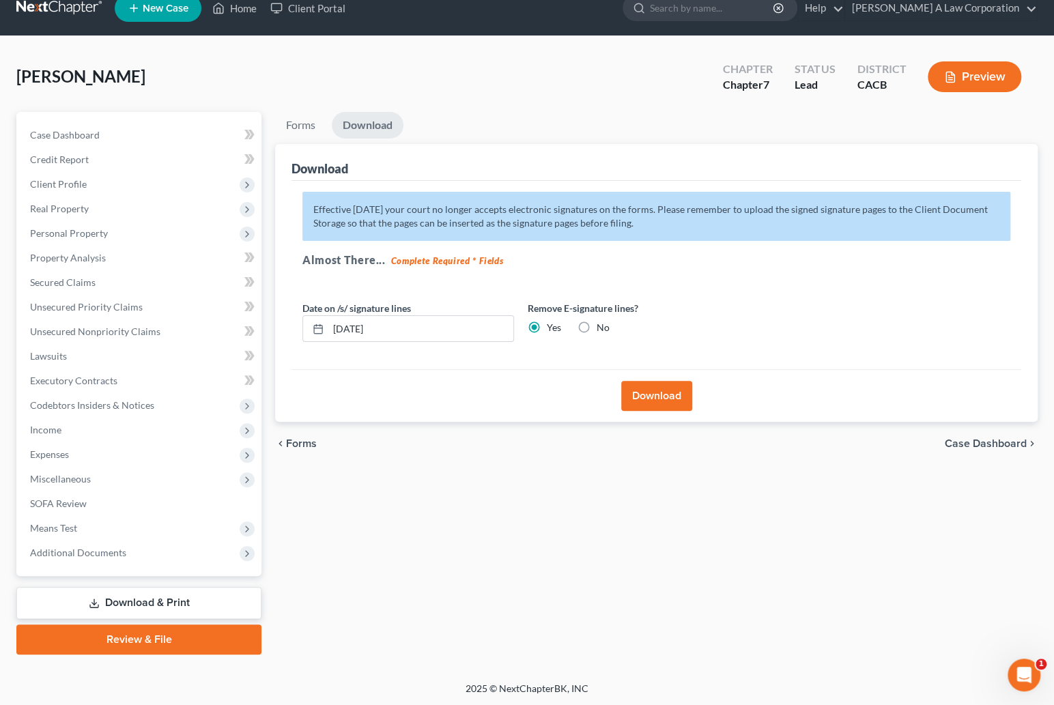
click at [350, 86] on div "Jackson, Ida Upgraded Chapter Chapter 7 Status Lead District CACB Preview" at bounding box center [526, 82] width 1021 height 59
drag, startPoint x: 340, startPoint y: 90, endPoint x: 265, endPoint y: 109, distance: 77.5
click at [342, 89] on div "Jackson, Ida Upgraded Chapter Chapter 7 Status Lead District CACB Preview" at bounding box center [526, 82] width 1021 height 59
click at [432, 106] on div "Jackson, Ida Upgraded Chapter Chapter 7 Status Lead District CACB Preview" at bounding box center [526, 82] width 1021 height 59
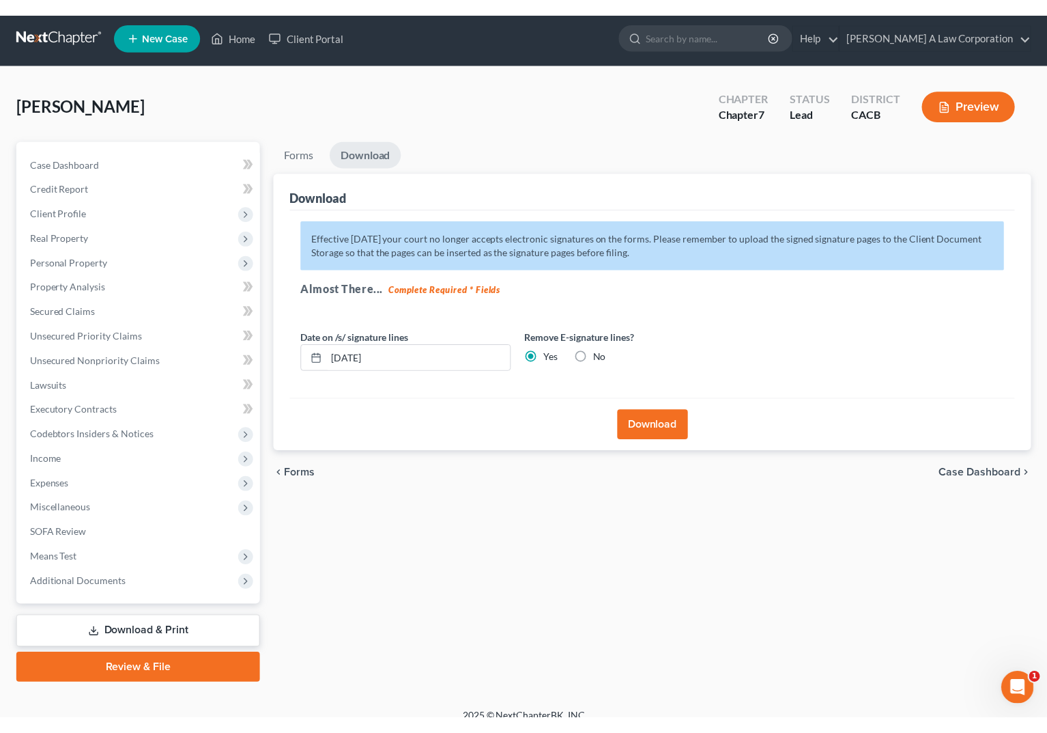
scroll to position [0, 0]
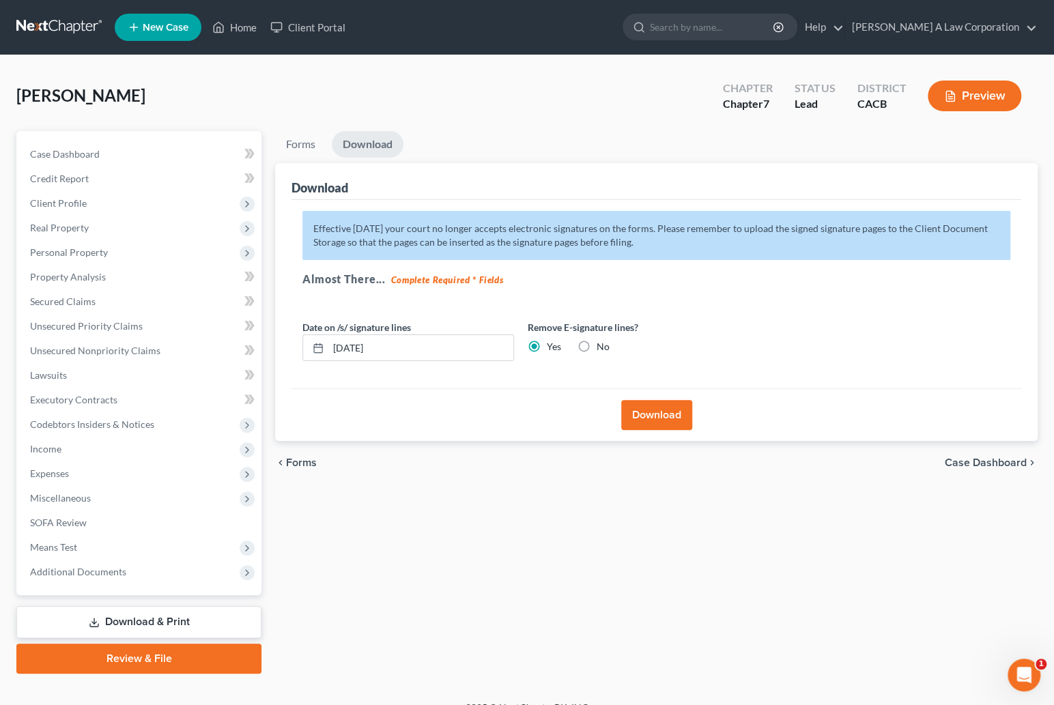
click at [526, 131] on ul "Forms Download" at bounding box center [656, 147] width 763 height 32
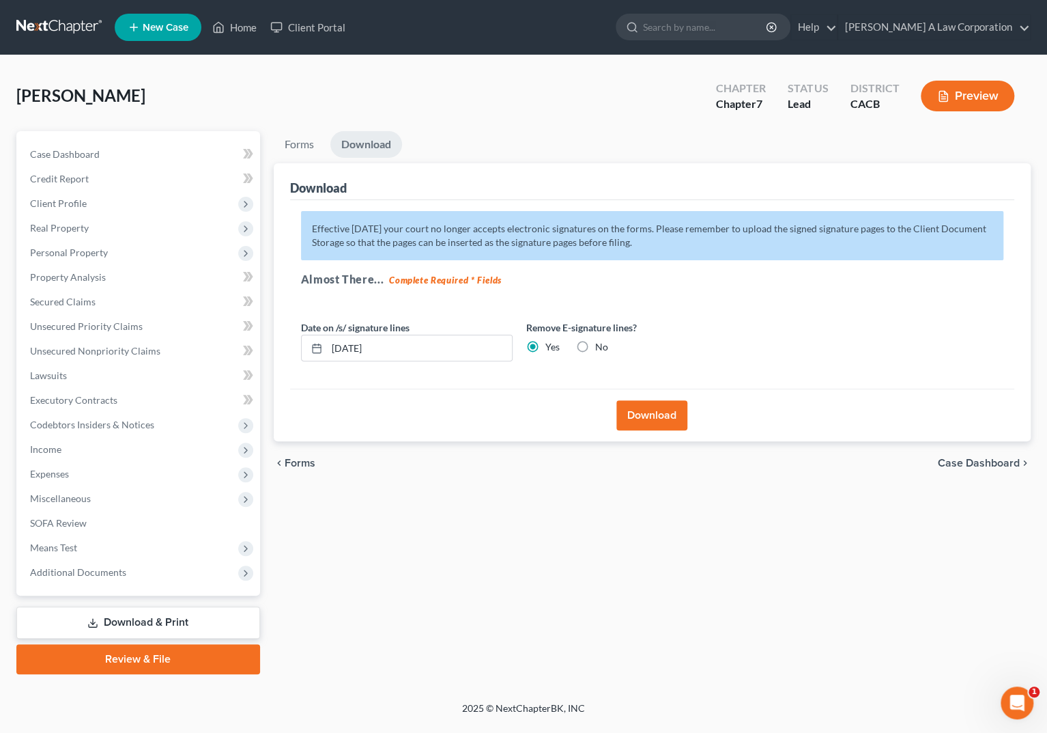
click at [33, 29] on link at bounding box center [59, 27] width 87 height 25
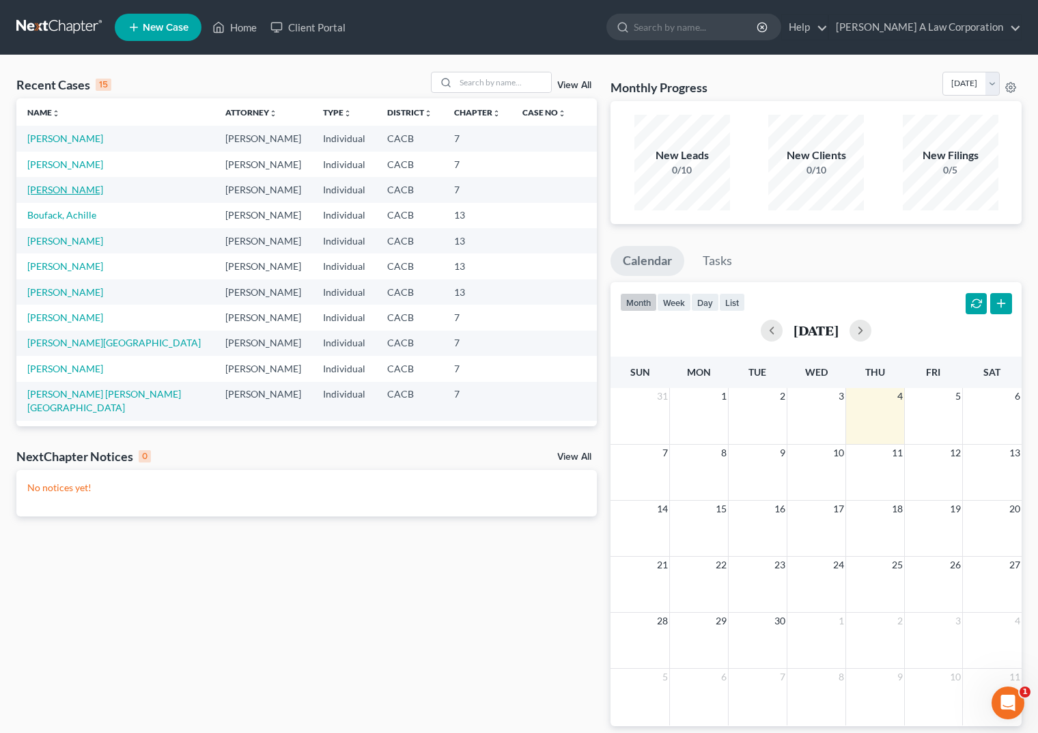
click at [44, 190] on link "[PERSON_NAME]" at bounding box center [65, 190] width 76 height 12
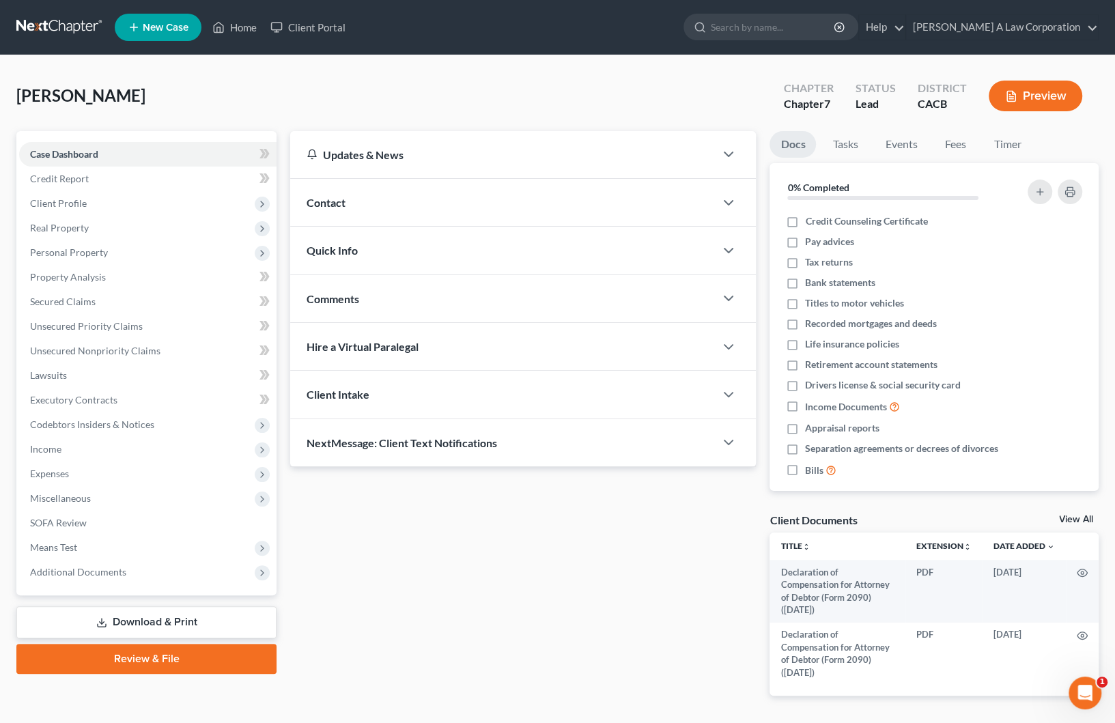
click at [137, 620] on link "Download & Print" at bounding box center [146, 622] width 260 height 32
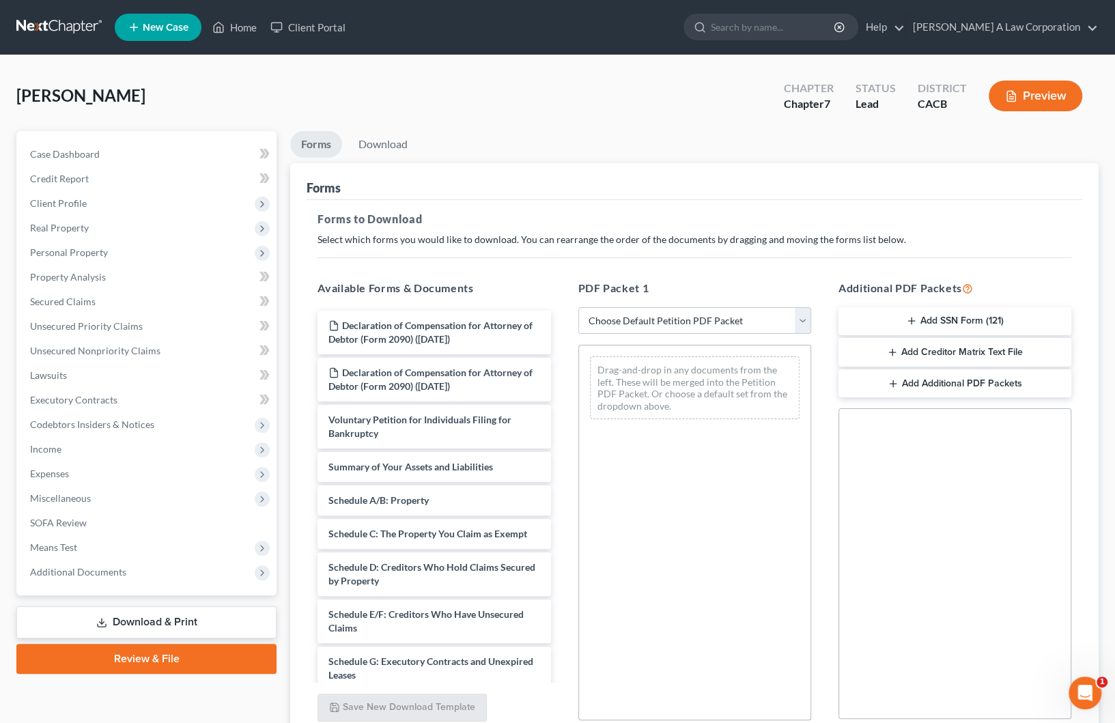
click at [944, 351] on button "Add Creditor Matrix Text File" at bounding box center [954, 352] width 233 height 29
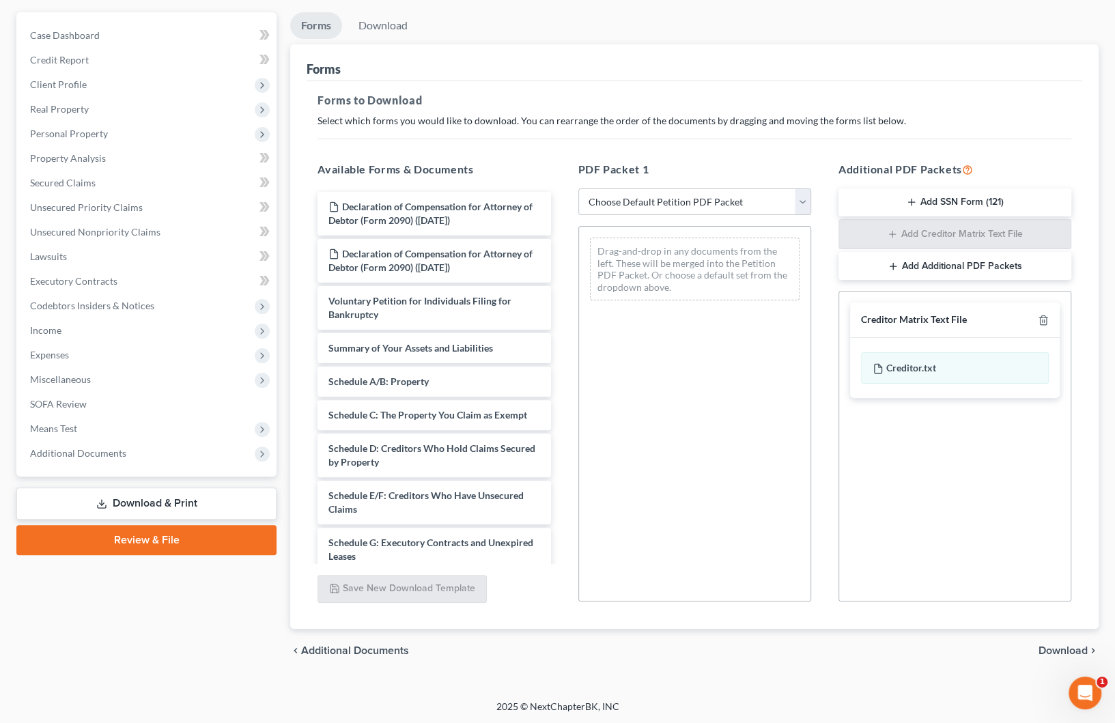
click at [1047, 648] on span "Download" at bounding box center [1062, 650] width 49 height 11
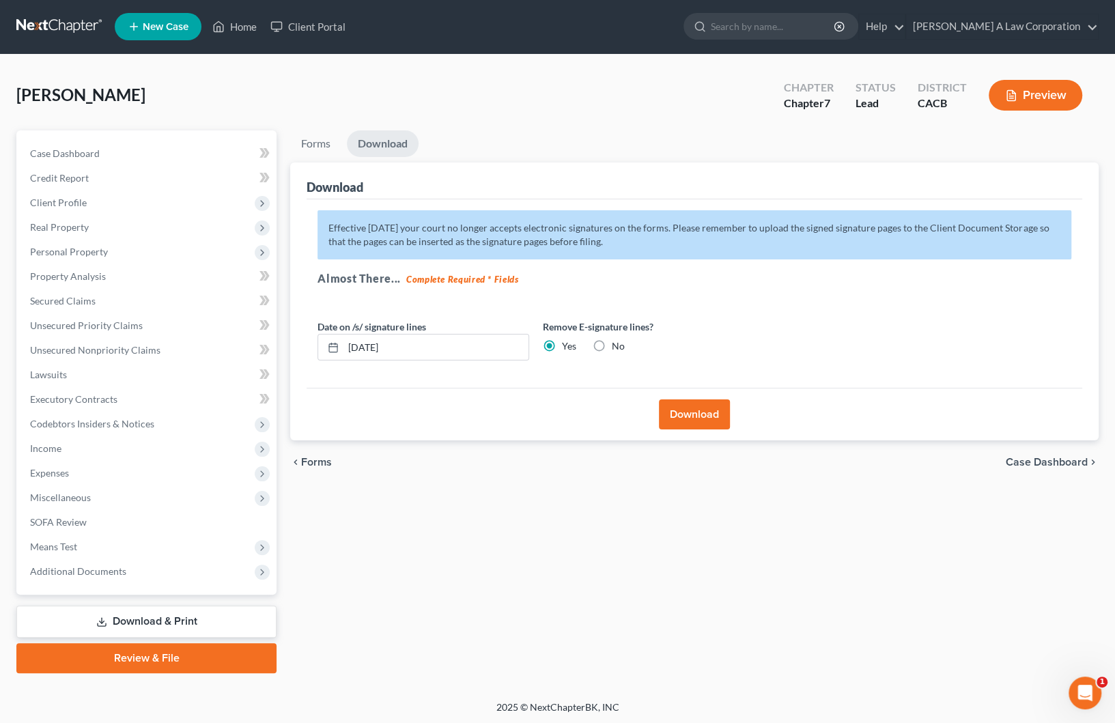
click at [691, 416] on button "Download" at bounding box center [694, 414] width 71 height 30
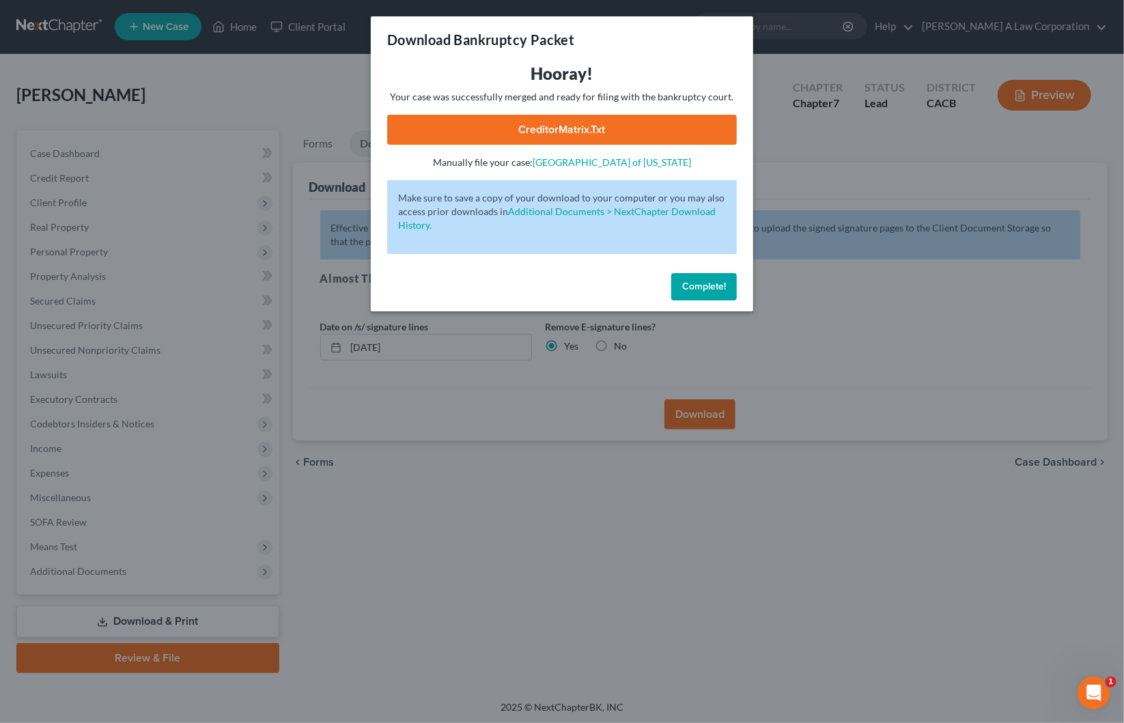
click at [578, 126] on link "CreditorMatrix.txt" at bounding box center [562, 130] width 350 height 30
